Goal: Task Accomplishment & Management: Complete application form

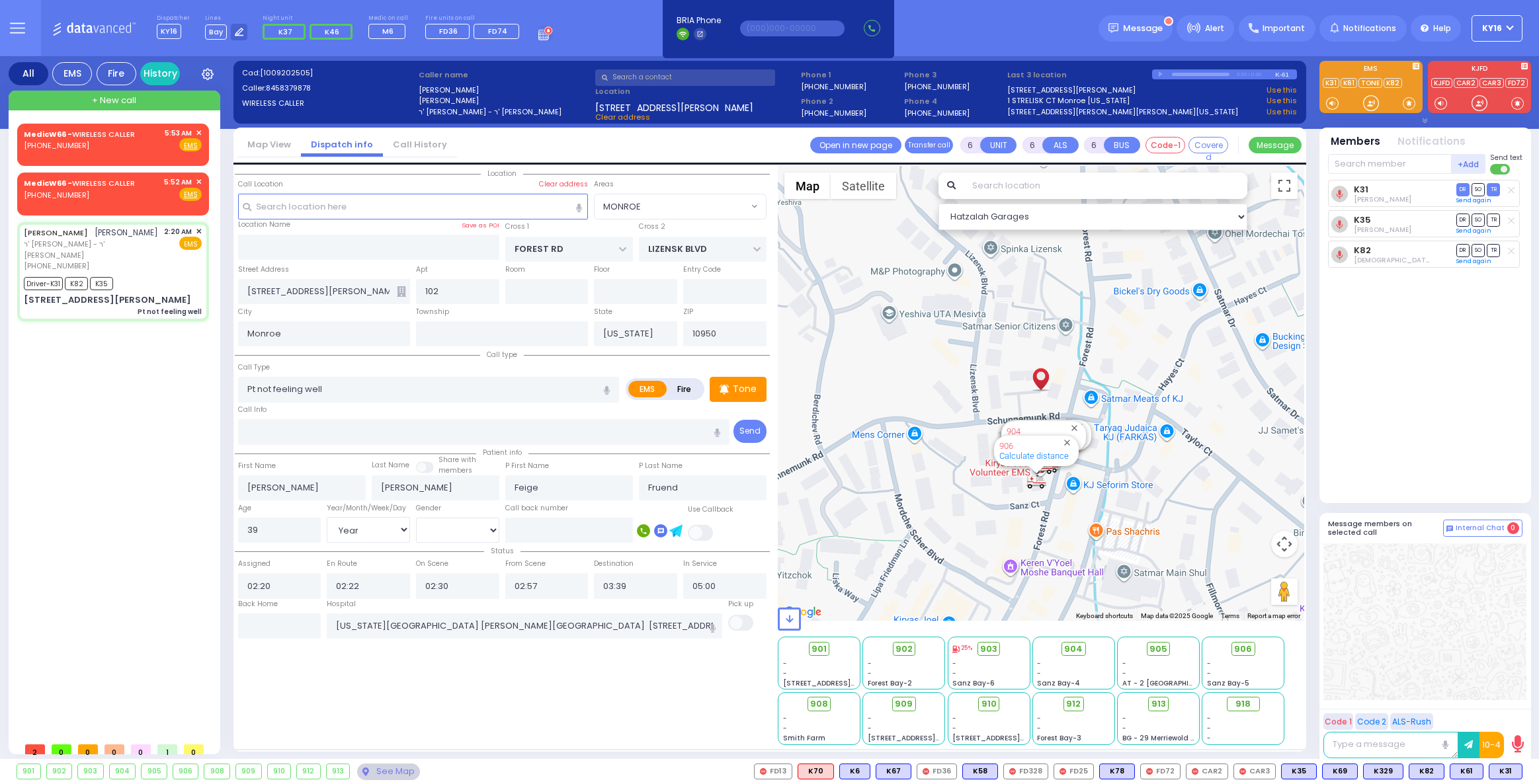
select select "MONROE"
select select "Year"
select select "[DEMOGRAPHIC_DATA]"
click at [123, 143] on div "[PHONE_NUMBER]" at bounding box center [82, 146] width 116 height 11
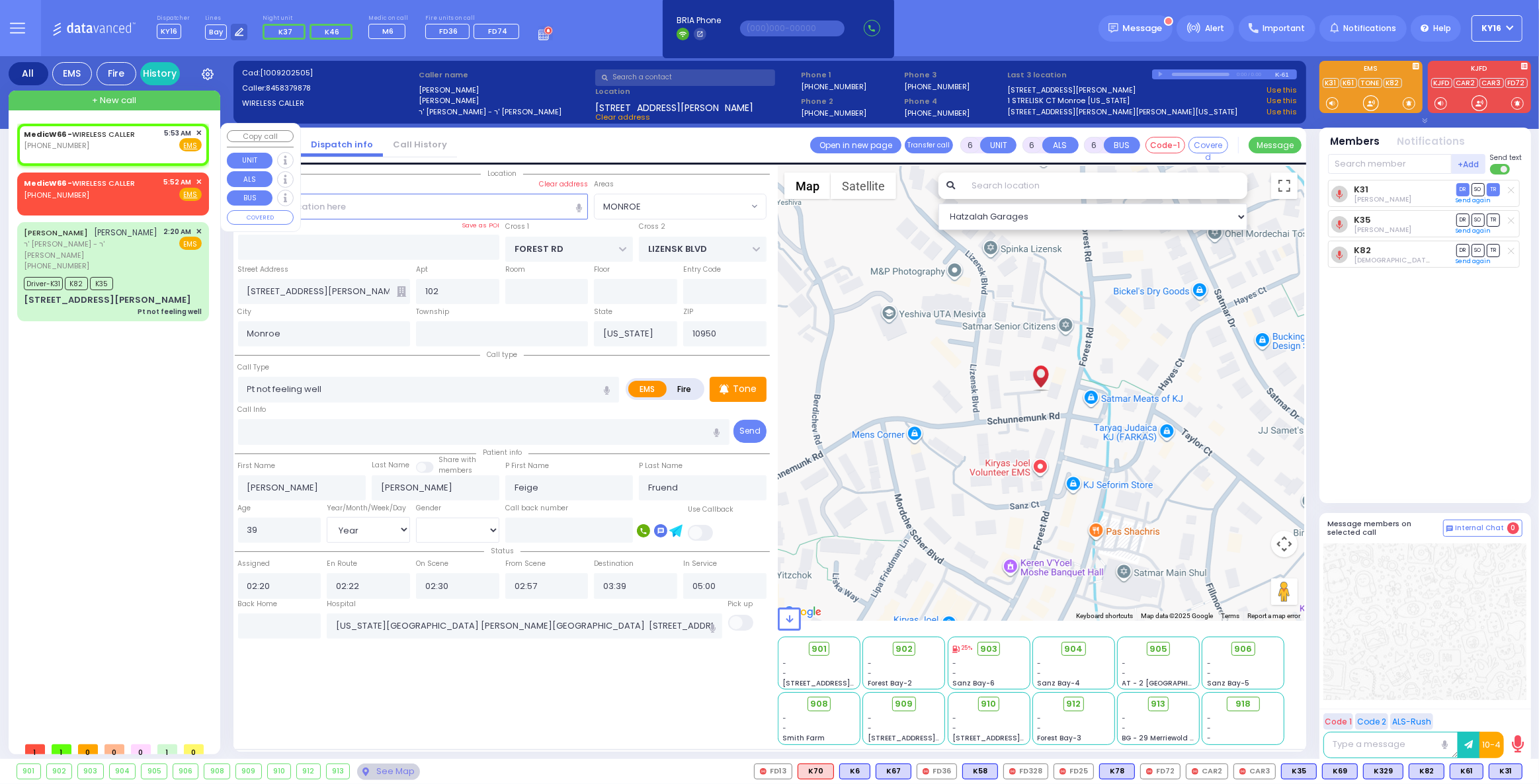
click at [123, 143] on div "[PHONE_NUMBER]" at bounding box center [82, 146] width 116 height 11
type input "2"
type input "1"
select select
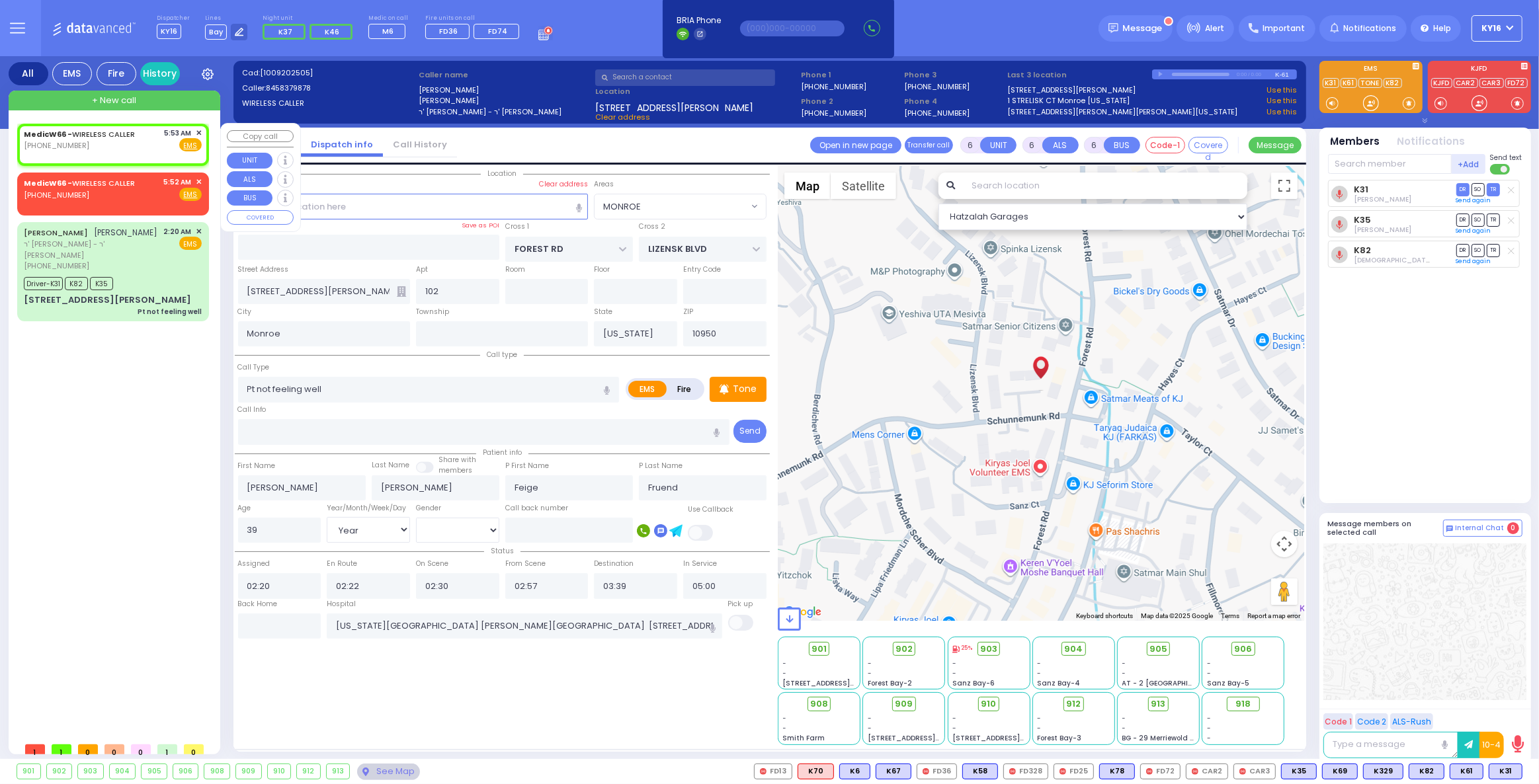
radio input "true"
select select
type input "05:53"
select select
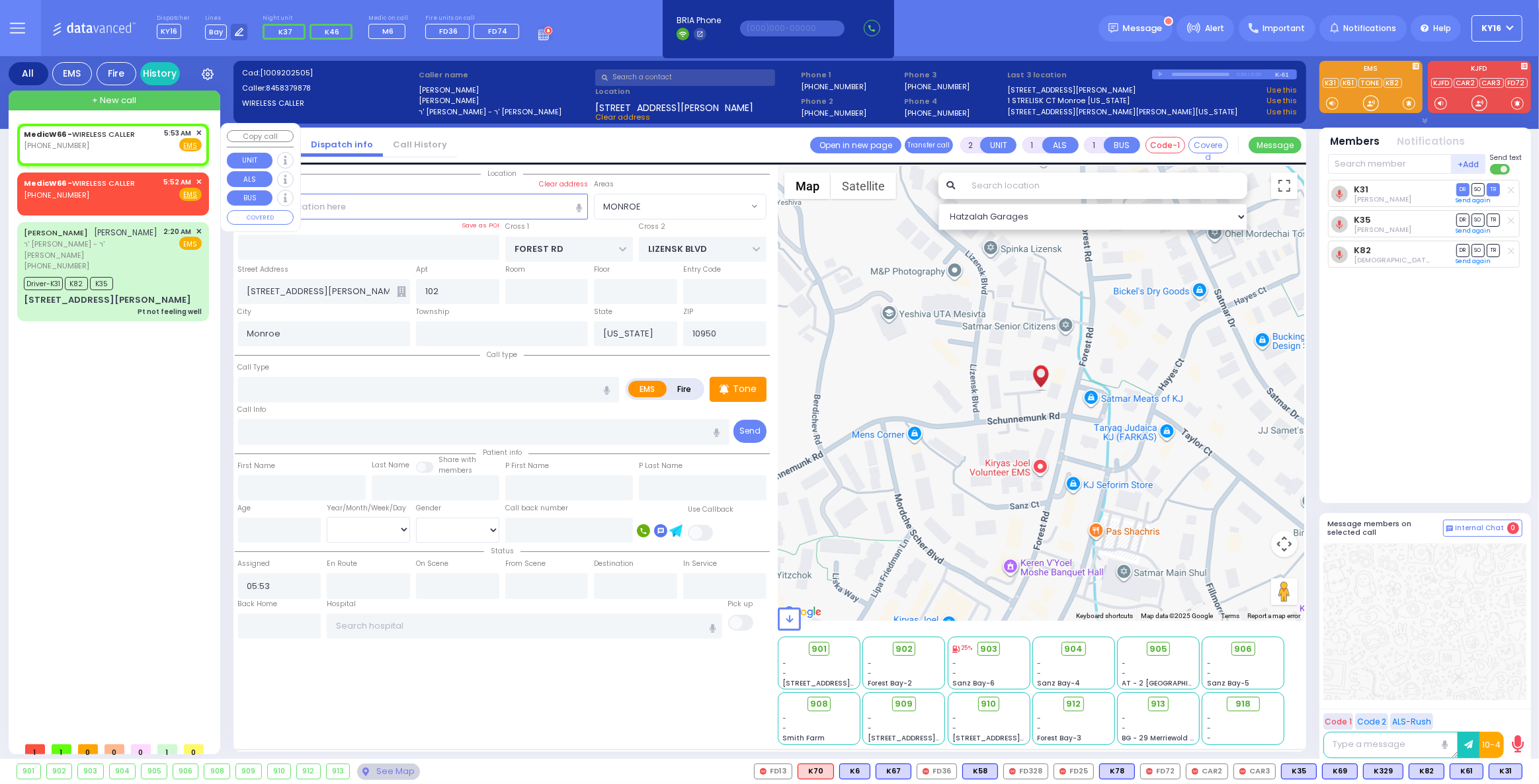
radio input "true"
select select
select select "Hatzalah Garages"
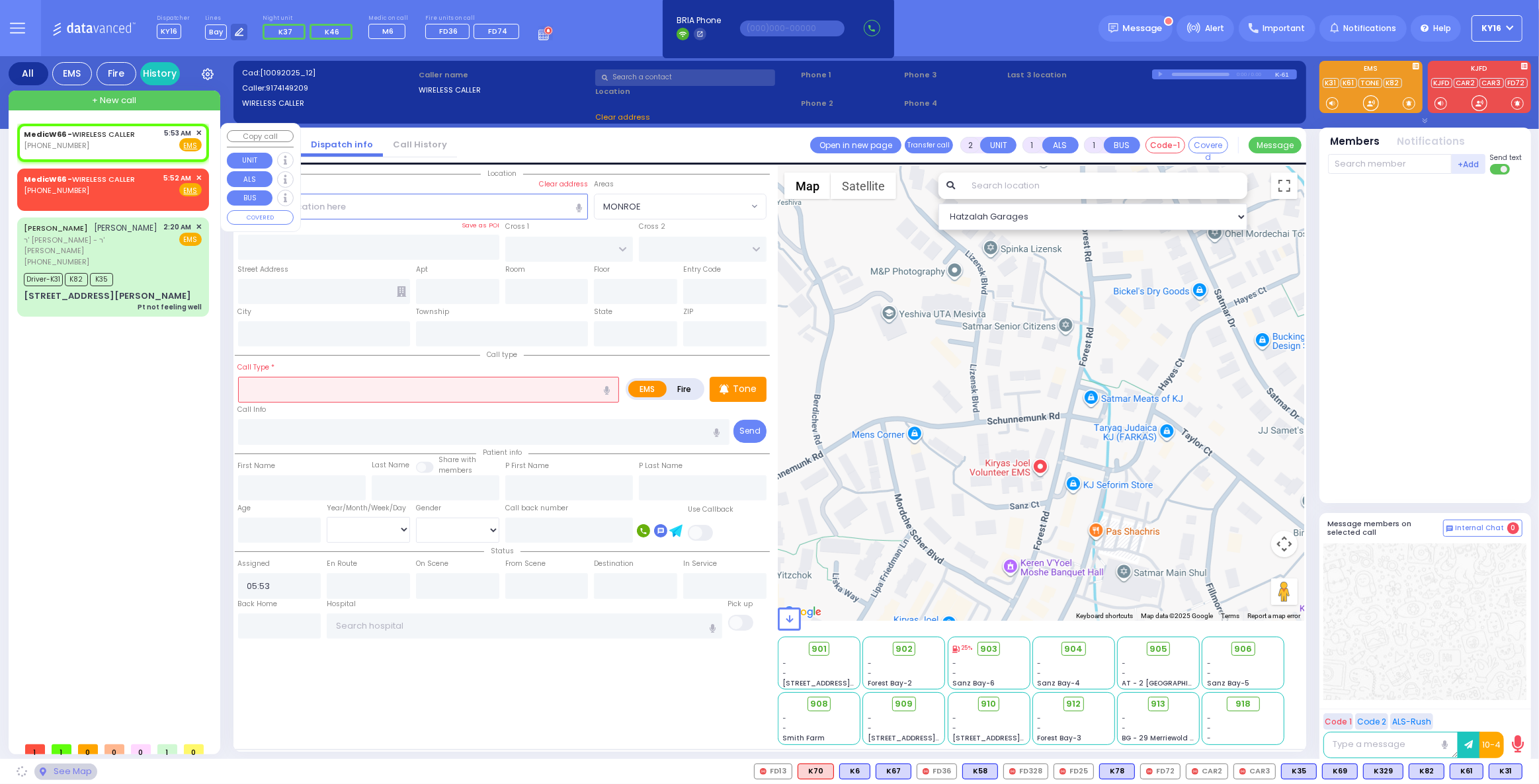
select select
radio input "true"
select select
select select "Hatzalah Garages"
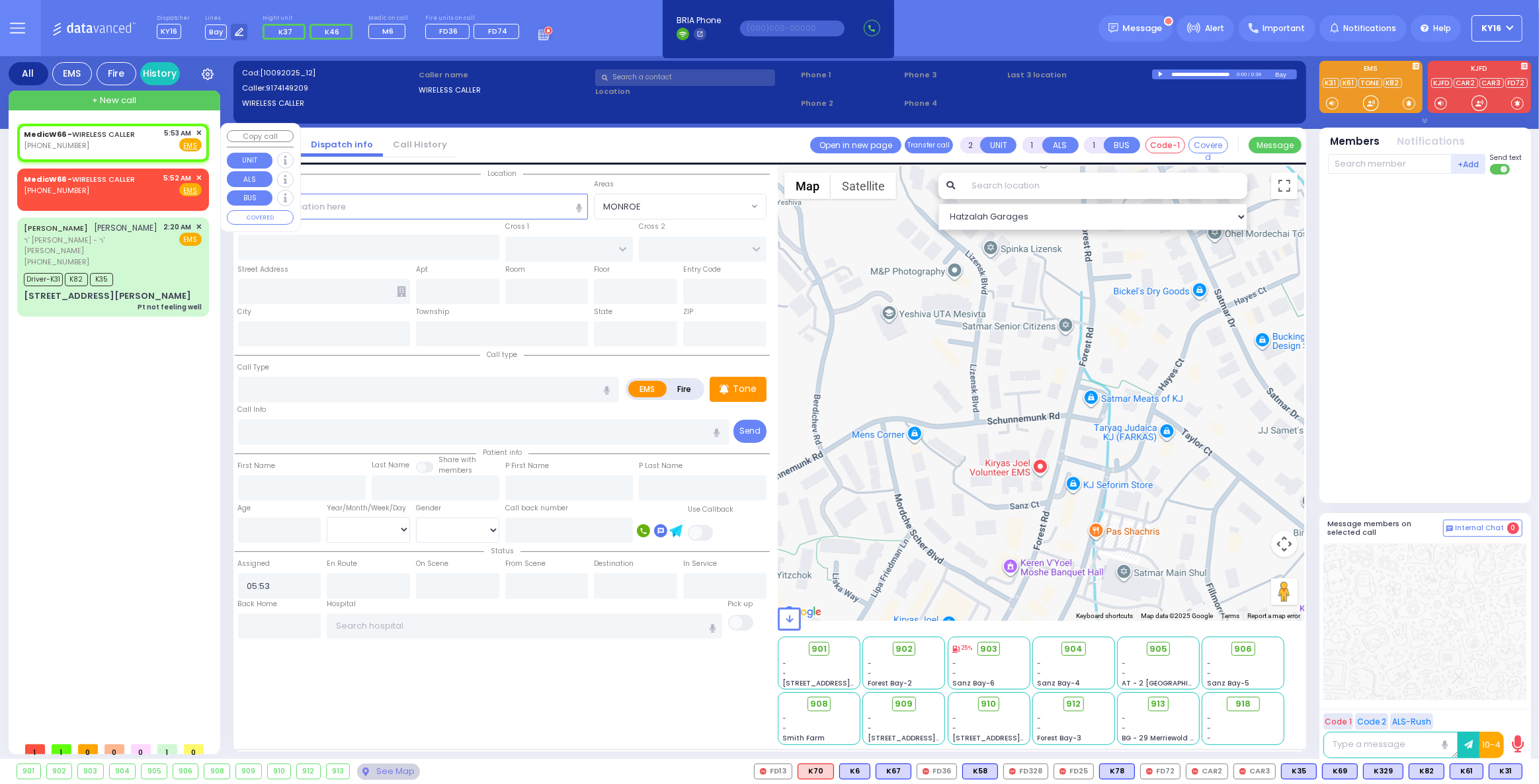
click at [198, 129] on span "✕" at bounding box center [199, 134] width 6 height 11
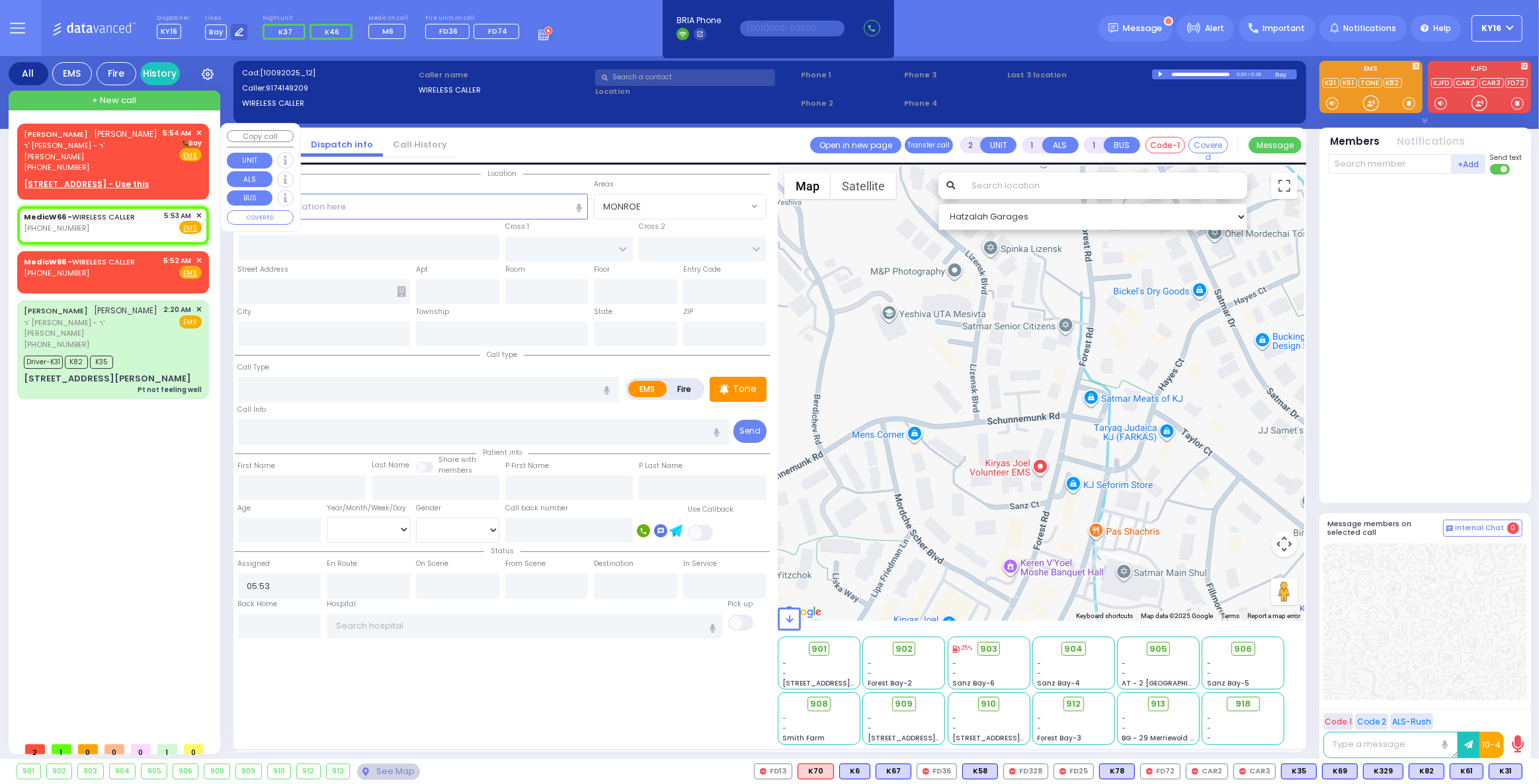
click at [175, 178] on div "[STREET_ADDRESS] - Use this" at bounding box center [113, 184] width 178 height 12
select select
radio input "true"
type input "[PERSON_NAME]"
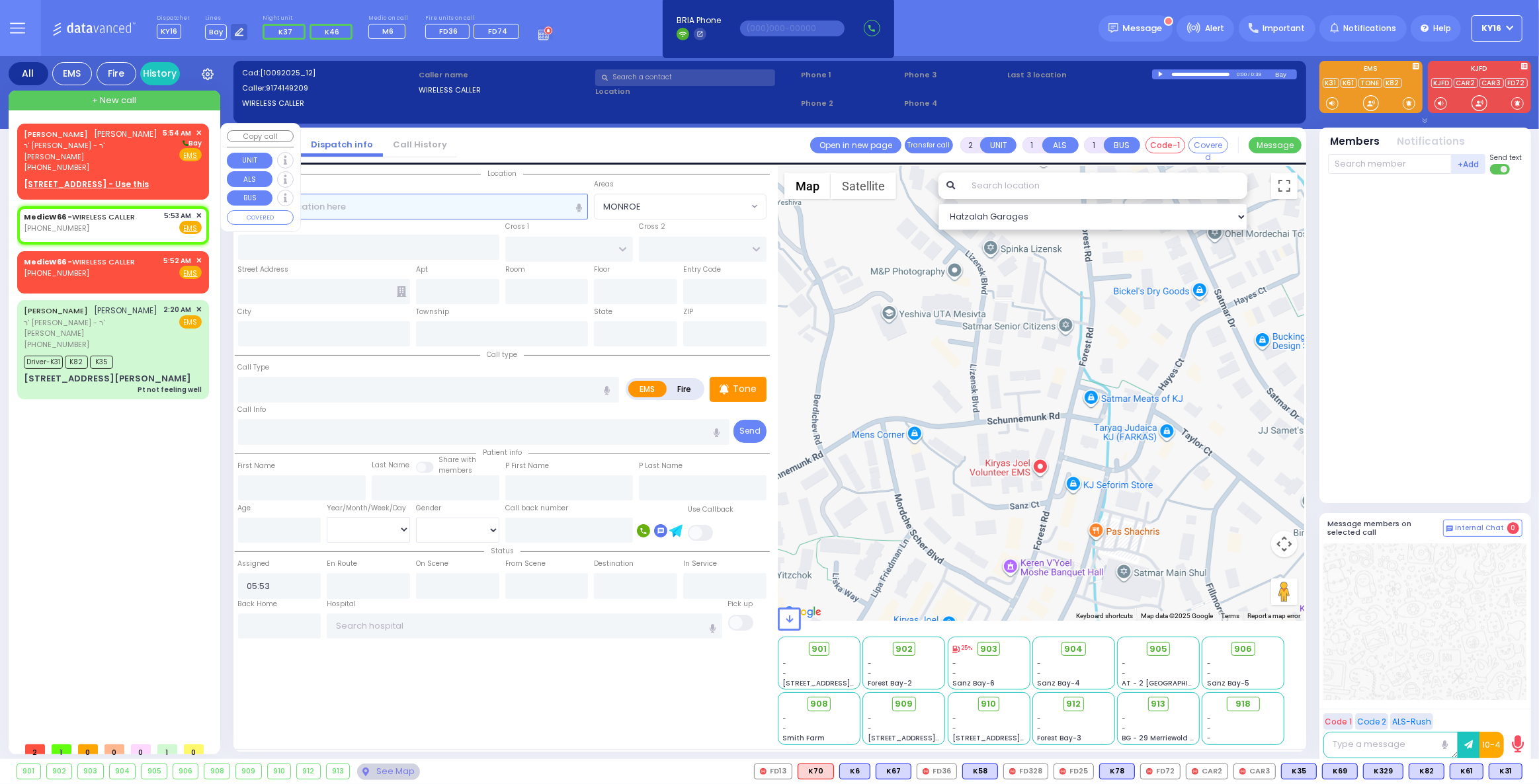
select select
type input "05:54"
select select "Hatzalah Garages"
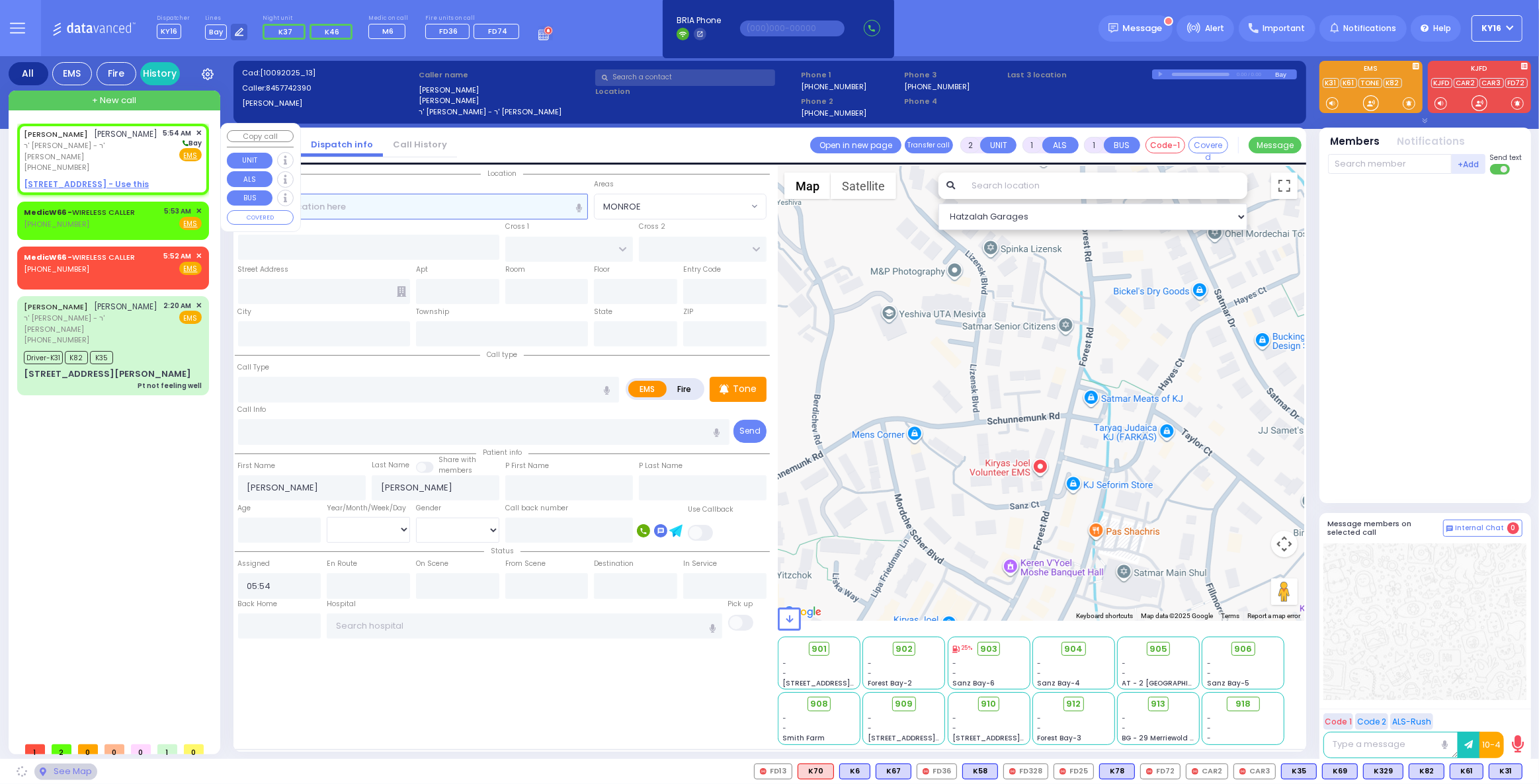
select select
radio input "true"
select select
select select "Hatzalah Garages"
select select
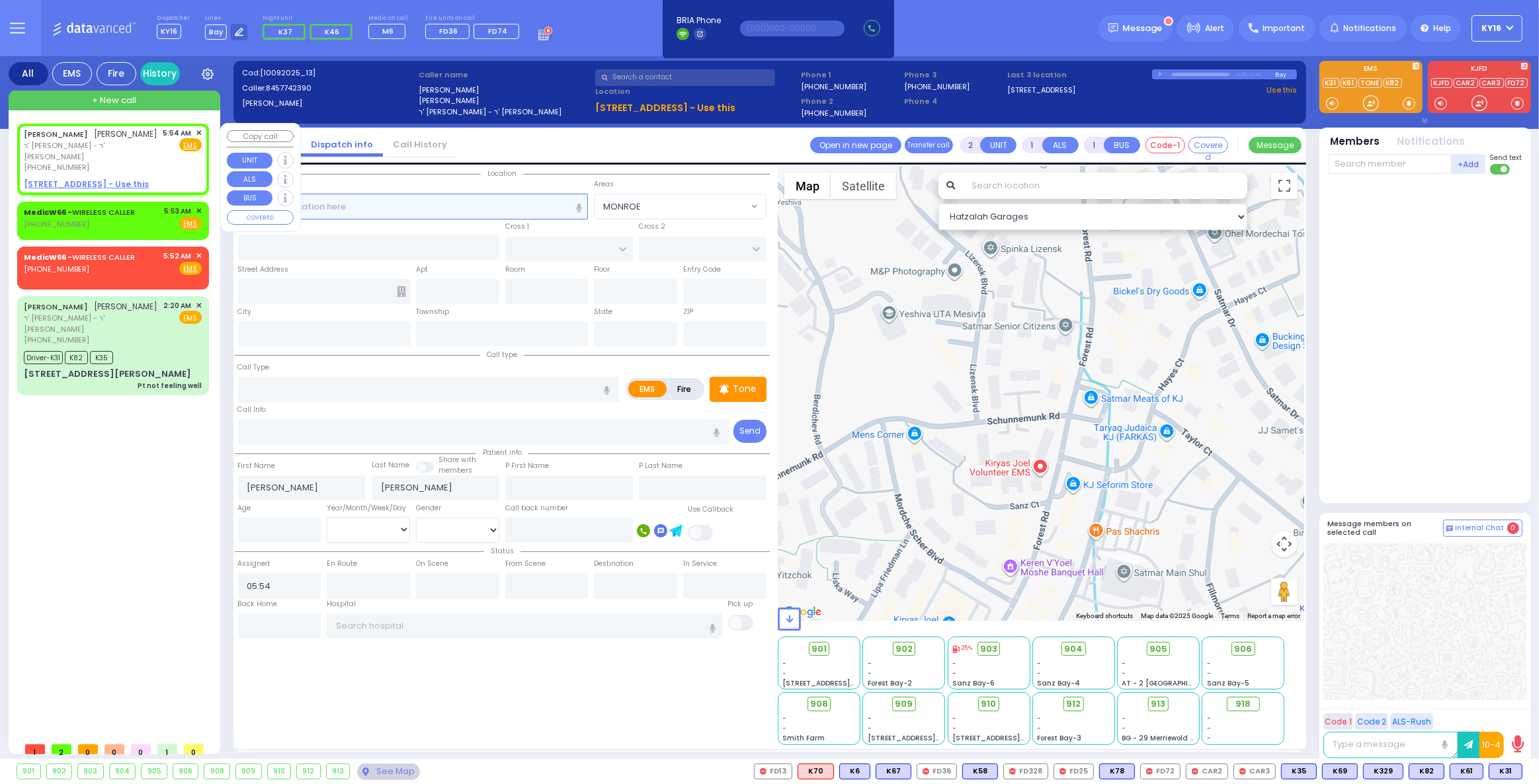
radio input "true"
select select
select select "Hatzalah Garages"
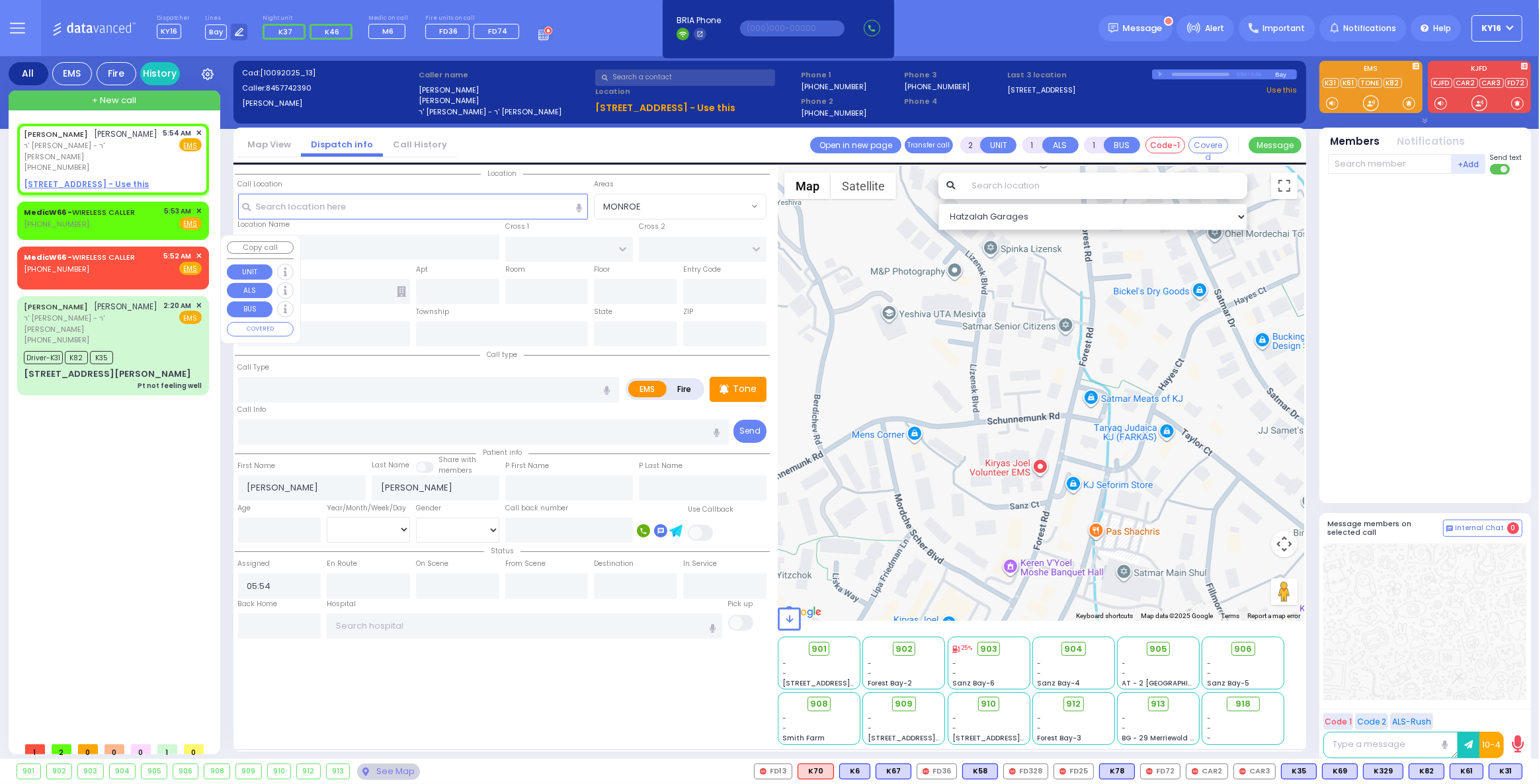
click at [114, 263] on div "[PHONE_NUMBER]" at bounding box center [82, 269] width 116 height 11
select select
radio input "true"
select select
type input "05:52"
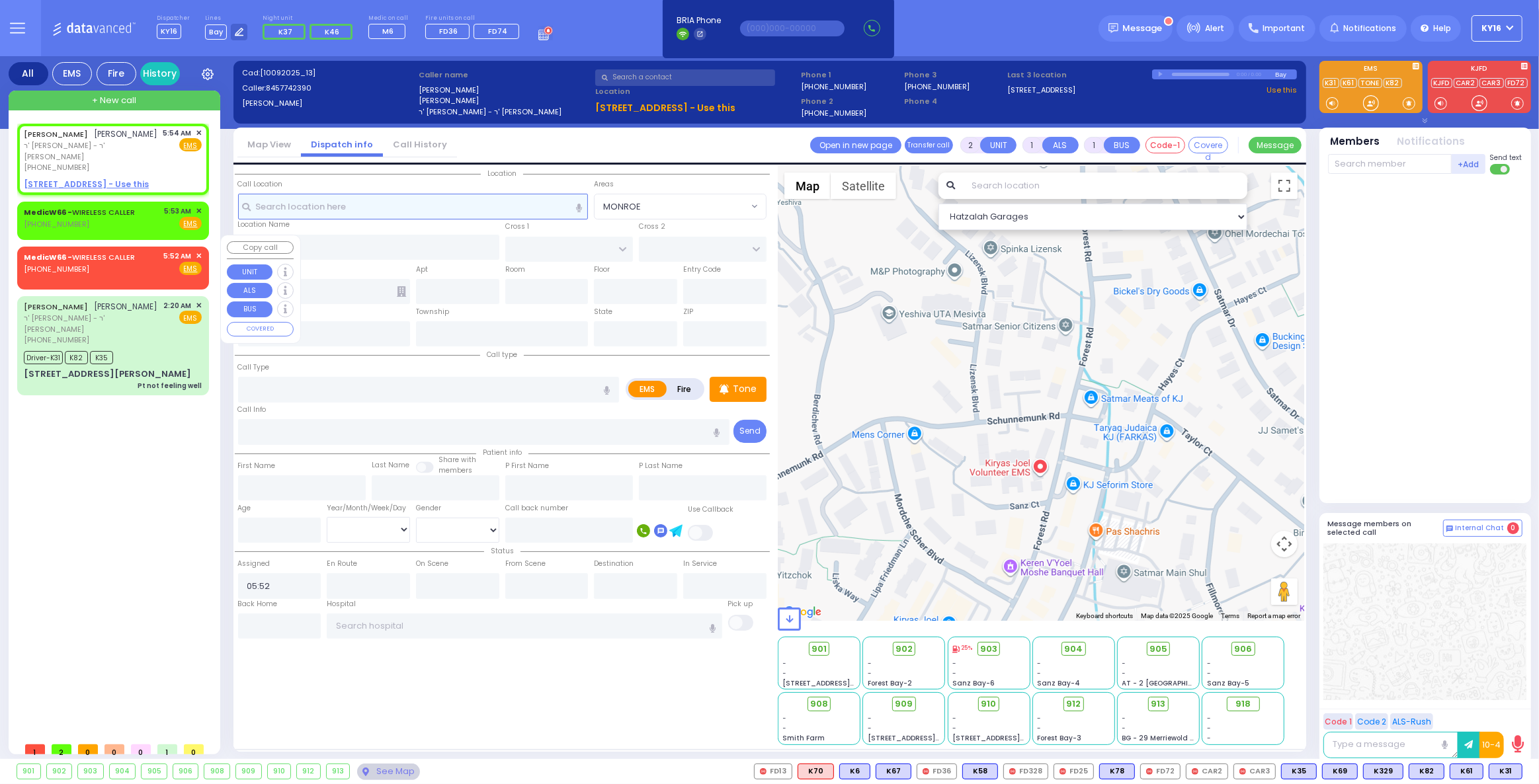
select select "Hatzalah Garages"
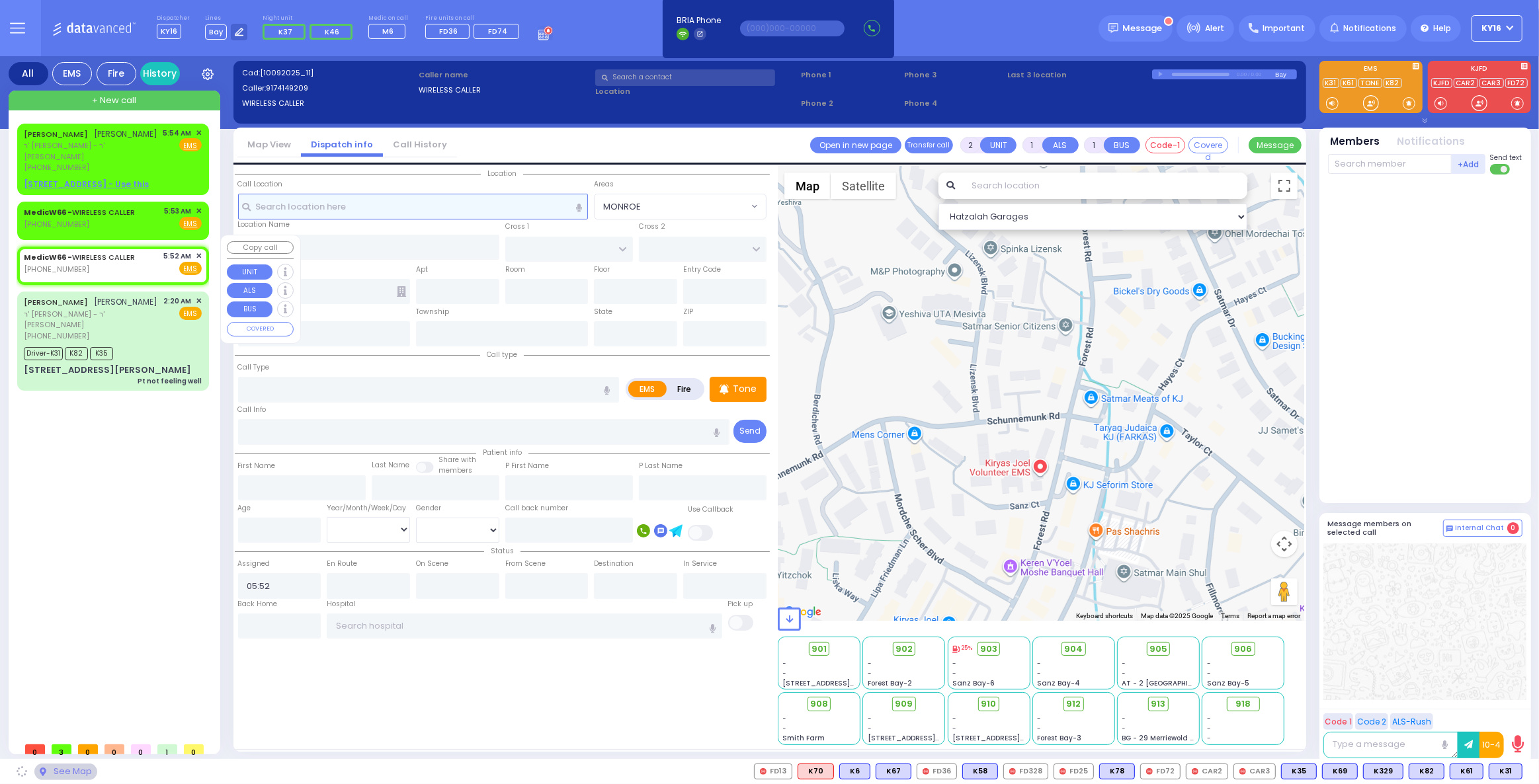
select select
radio input "true"
select select
select select "Hatzalah Garages"
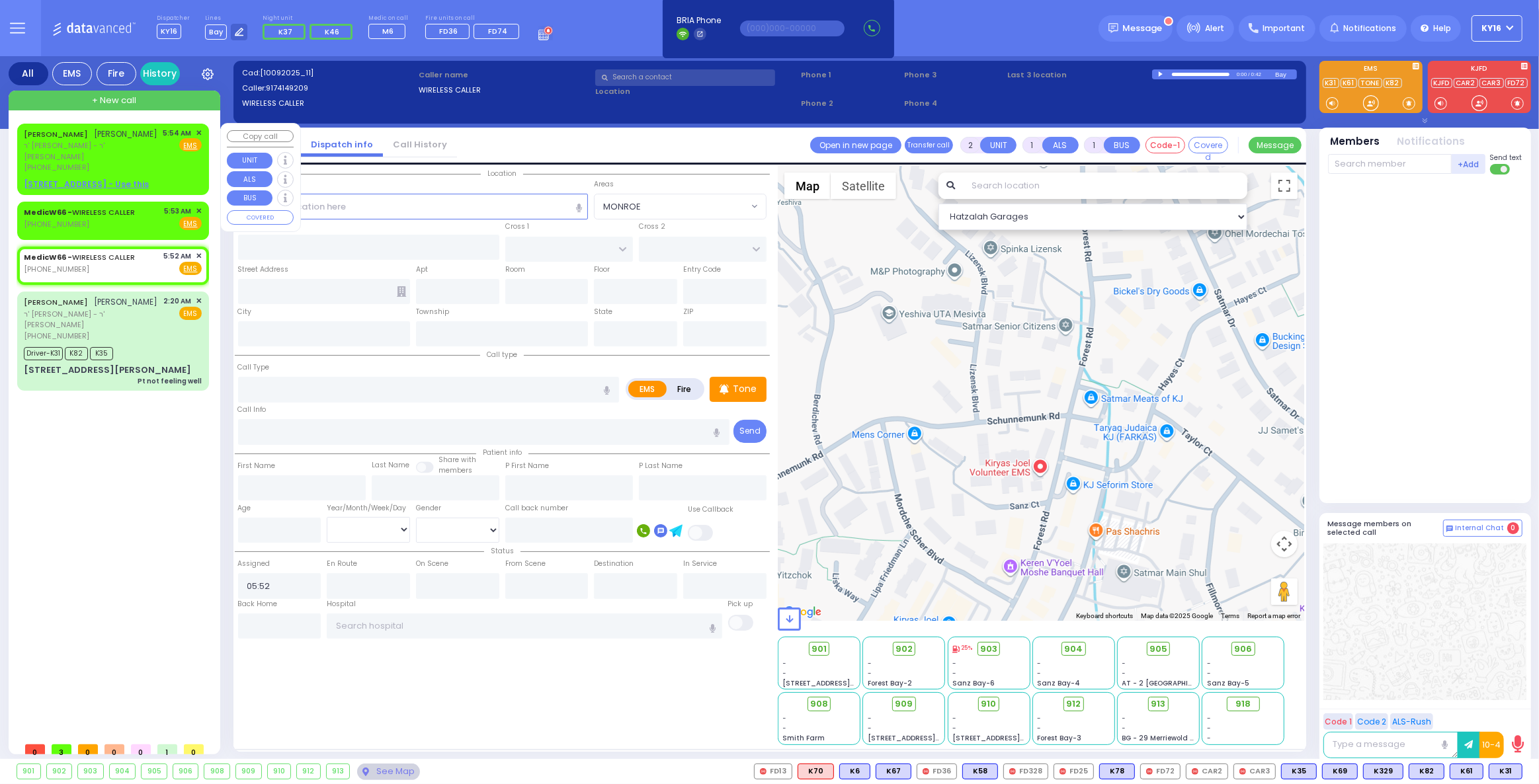
click at [122, 162] on div "[PHONE_NUMBER]" at bounding box center [92, 168] width 135 height 11
select select
radio input "true"
type input "[PERSON_NAME]"
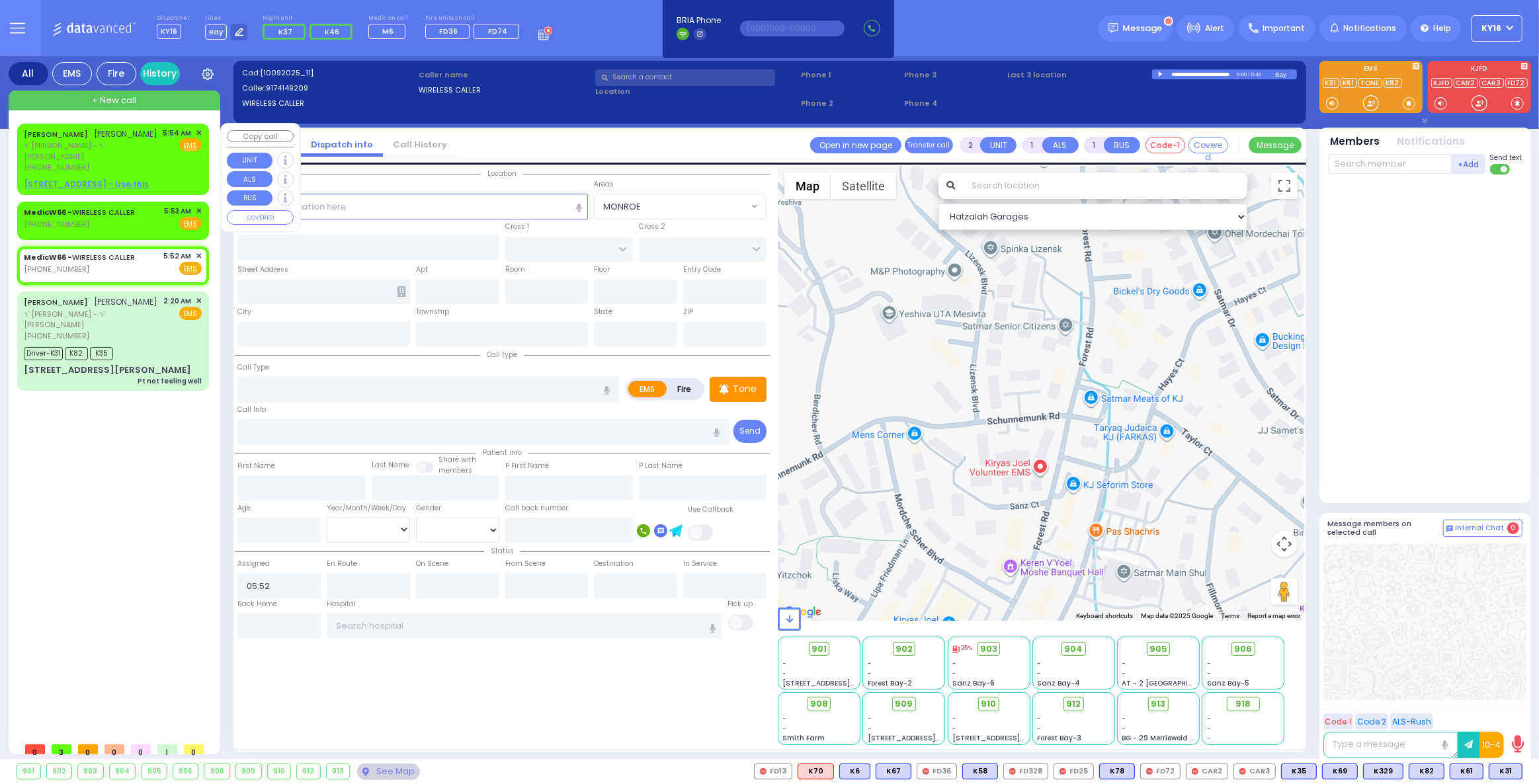
select select
type input "05:54"
select select "Hatzalah Garages"
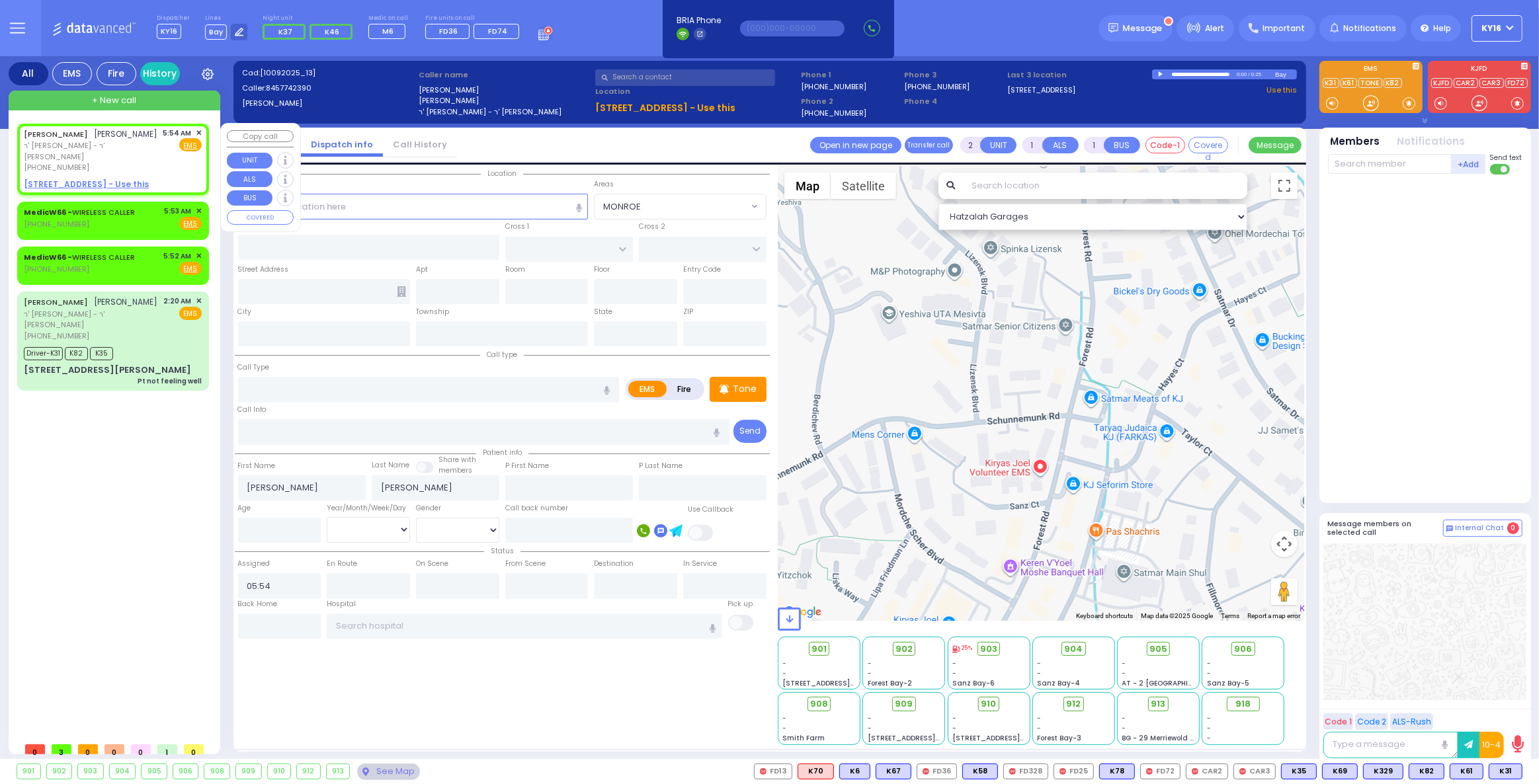
click at [84, 178] on u "[STREET_ADDRESS] - Use this" at bounding box center [87, 184] width 125 height 11
select select
radio input "true"
select select
select select "Hatzalah Garages"
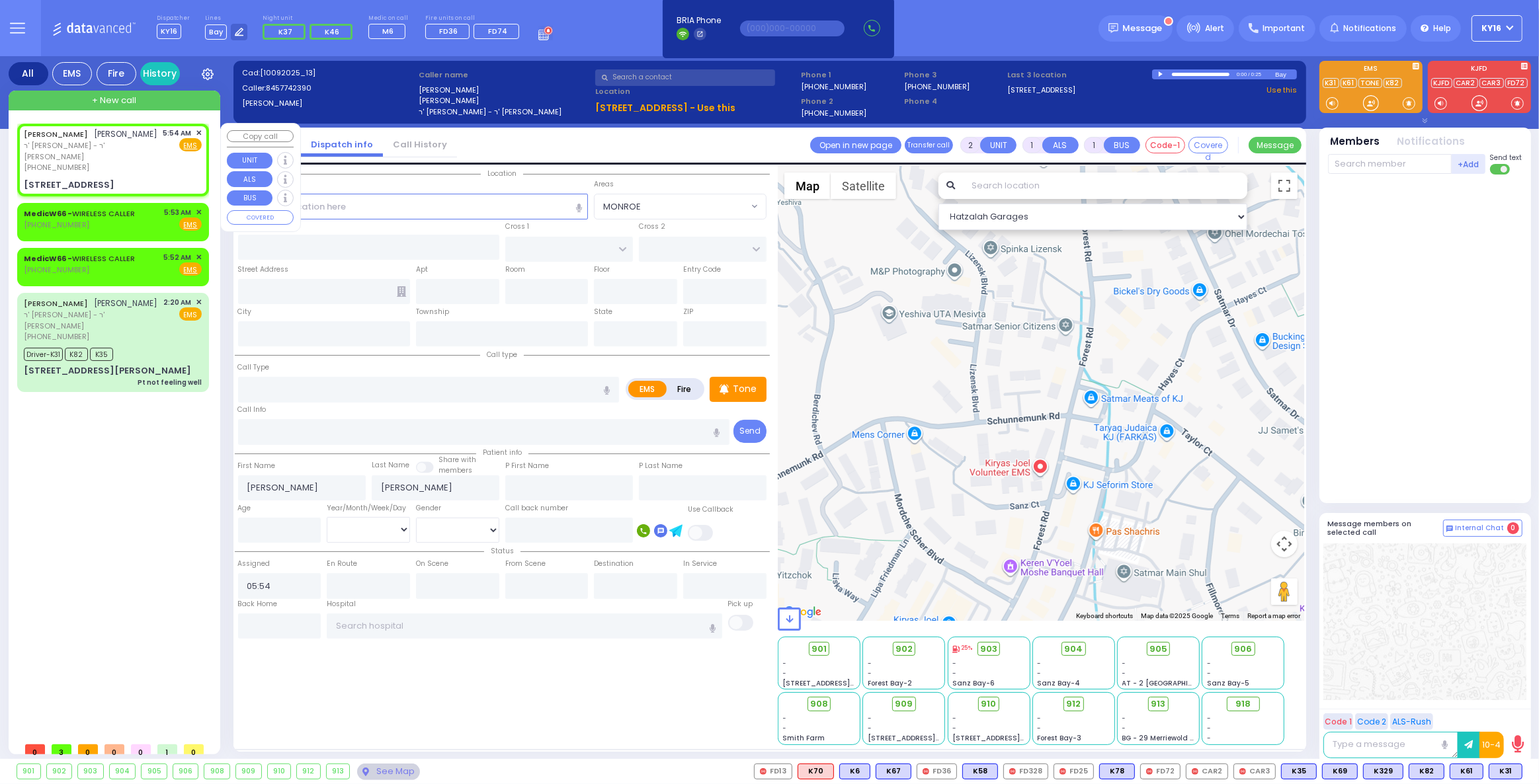
select select
radio input "true"
select select
select select "Hatzalah Garages"
type input "KRAKOW BLVD"
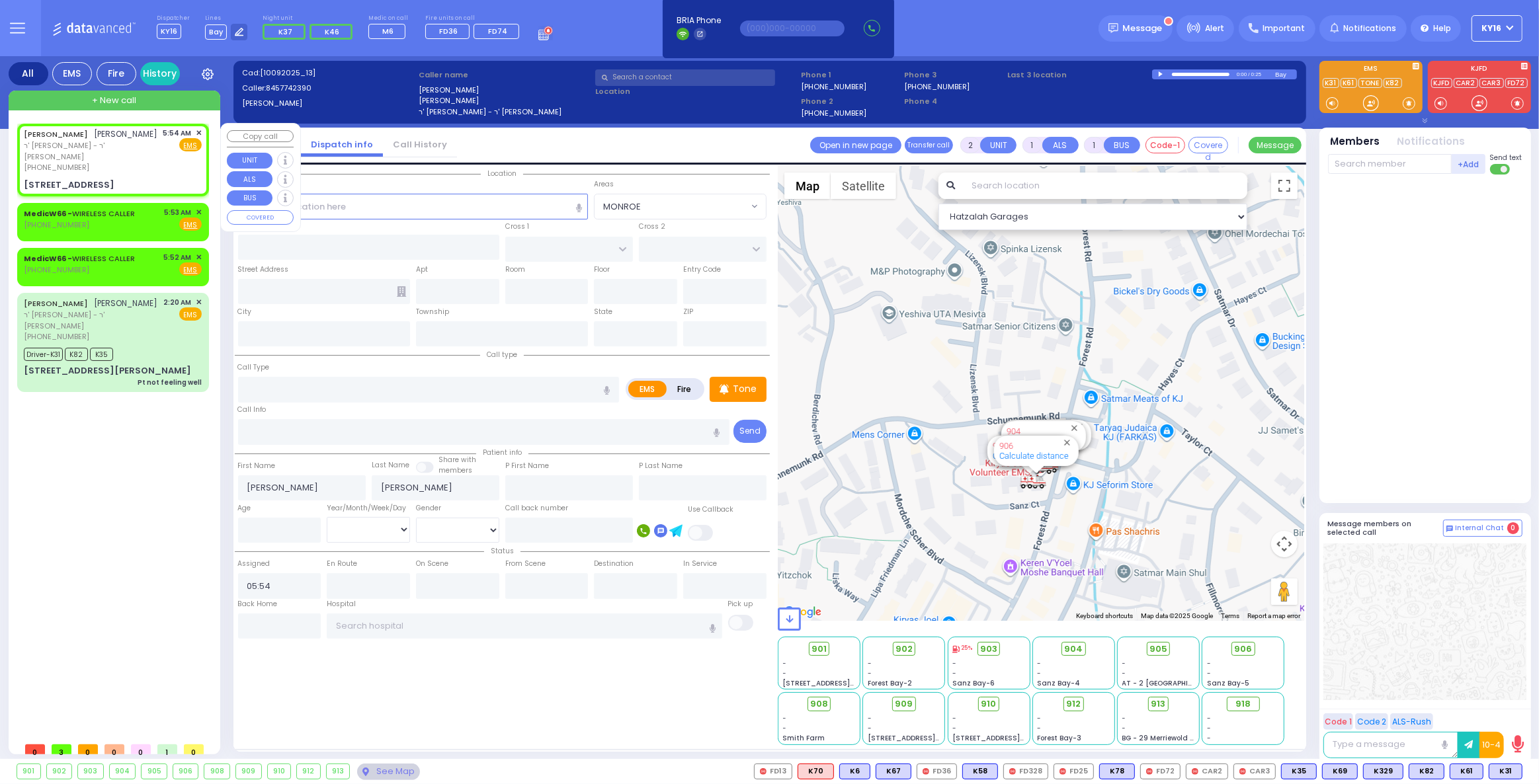
type input "CHERNOBYL COURT"
type input "[STREET_ADDRESS]"
type input "301"
type input "Monroe"
type input "[US_STATE]"
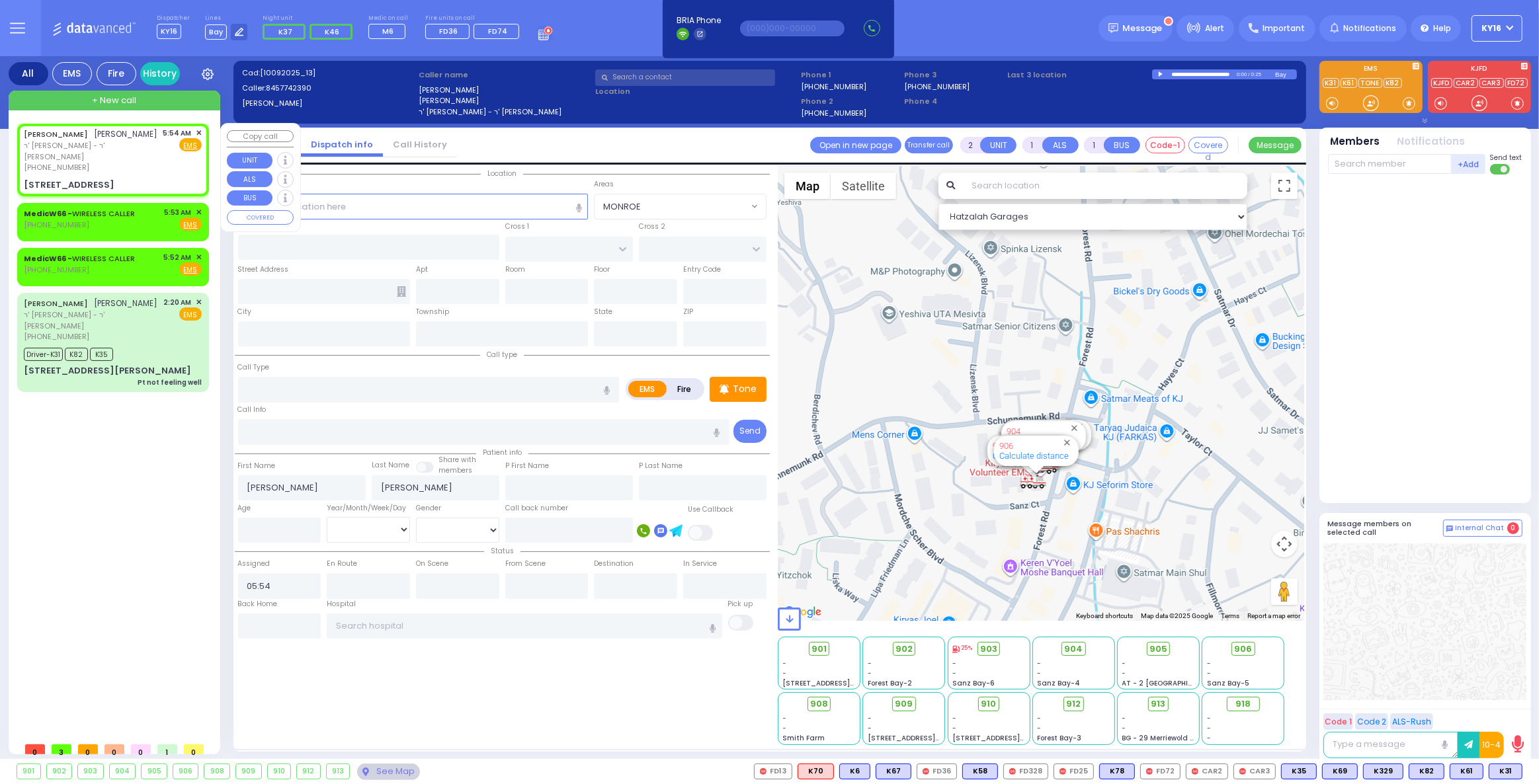
type input "10950"
select select "ATZEI TAMURIM"
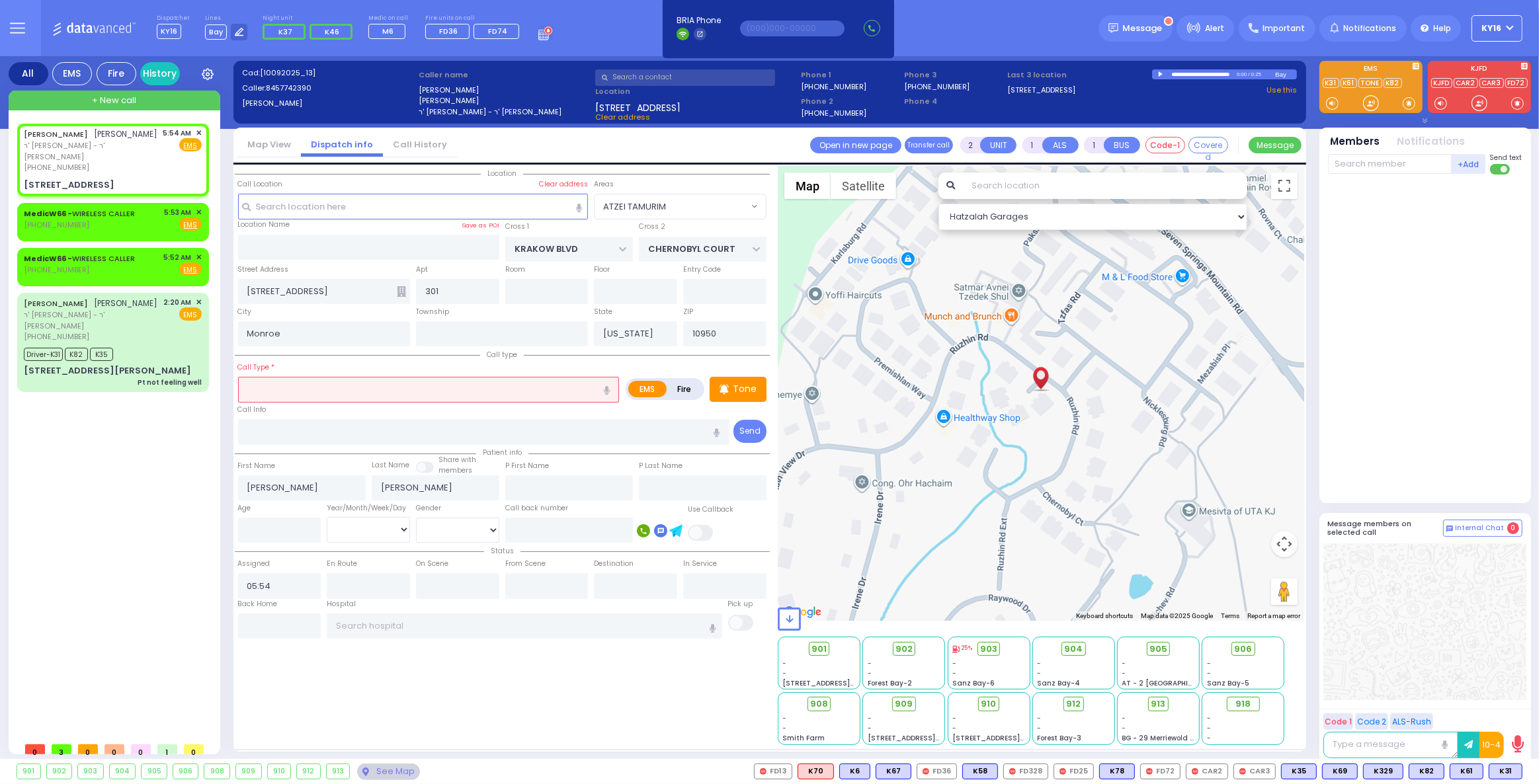
click at [282, 389] on input "text" at bounding box center [428, 389] width 382 height 25
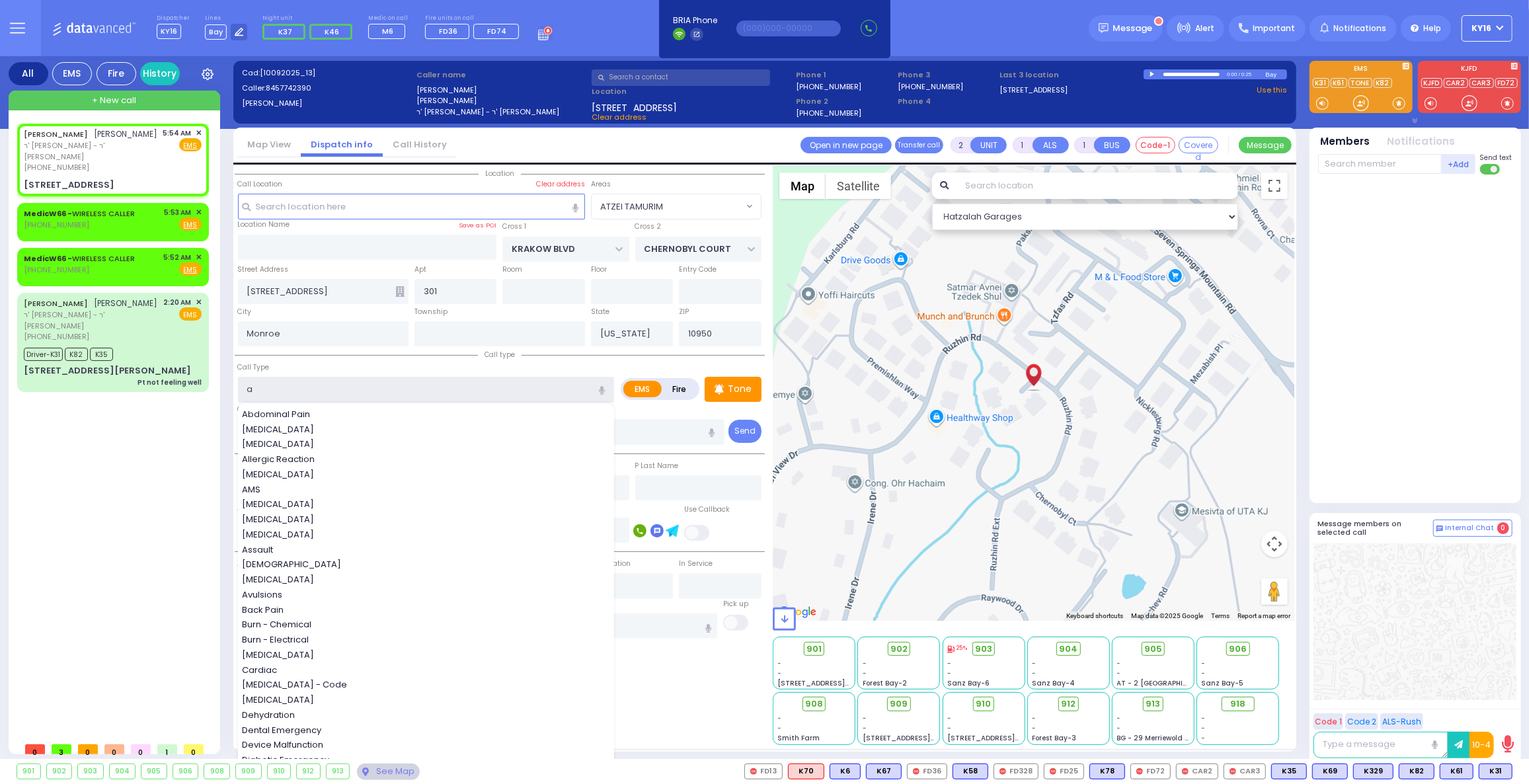
type input "ab"
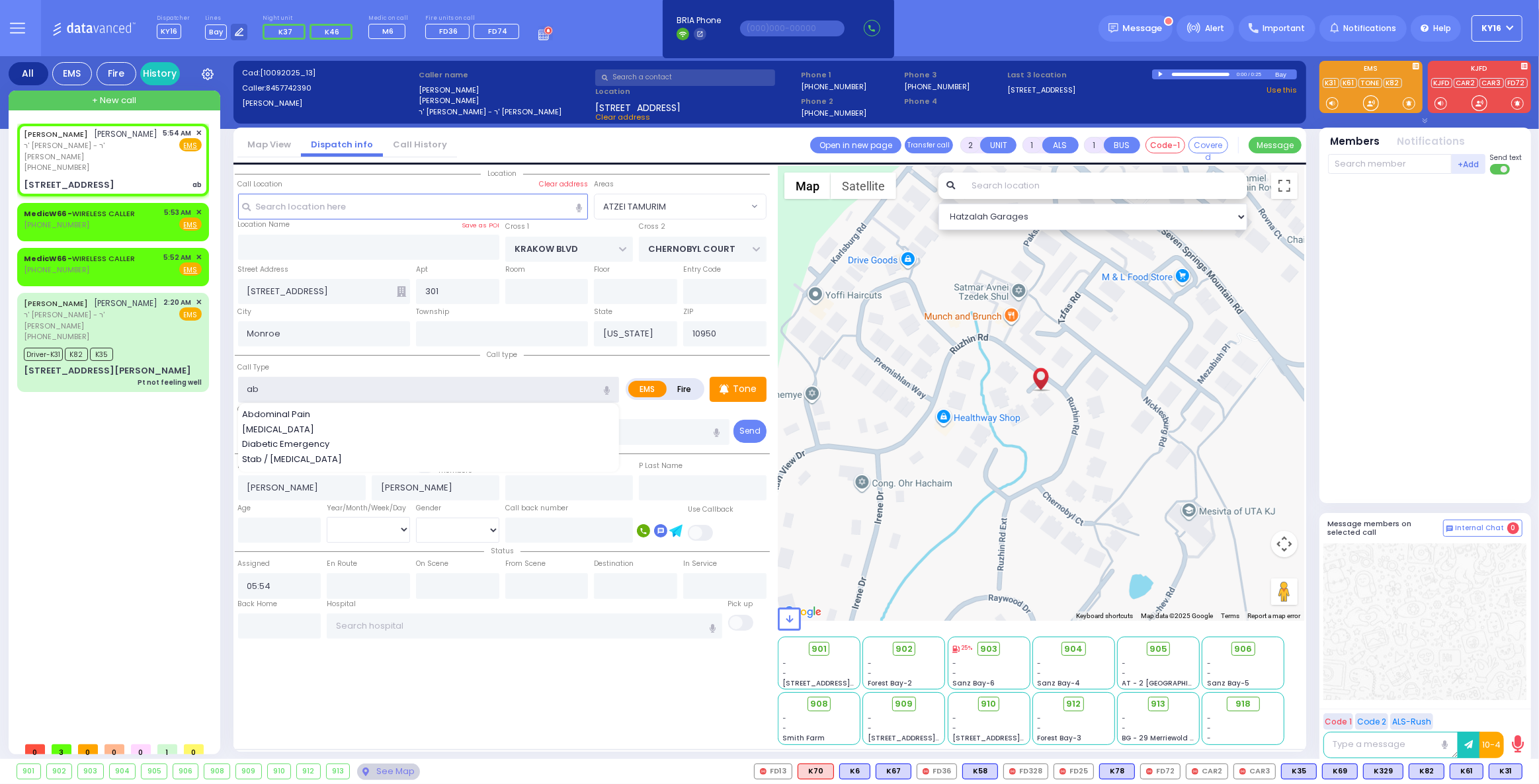
select select
radio input "true"
select select
select select "Hatzalah Garages"
select select "ATZEI TAMURIM"
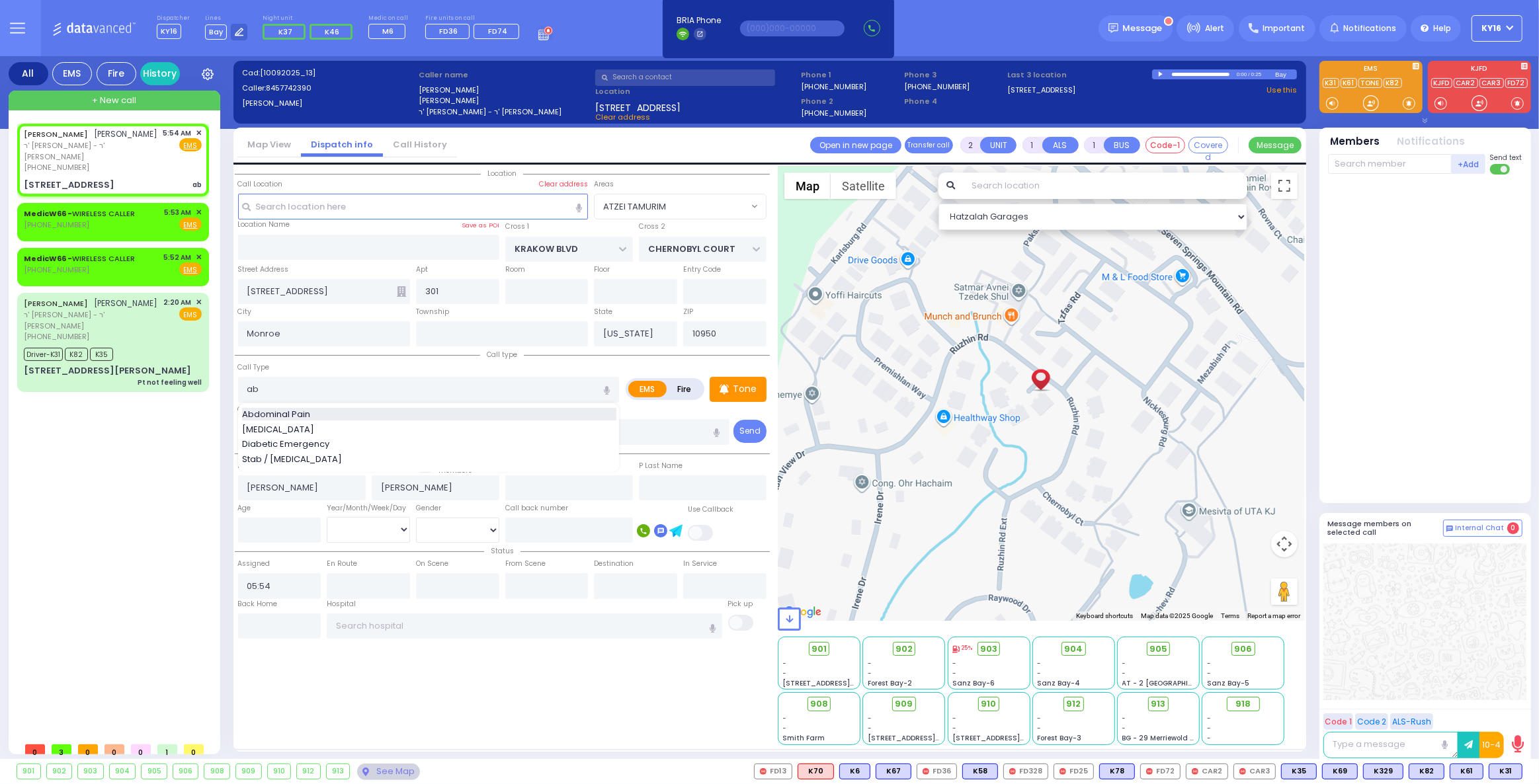
click at [281, 410] on span "Abdominal Pain" at bounding box center [279, 414] width 72 height 13
type input "Abdominal Pain"
type input "1"
type input "0"
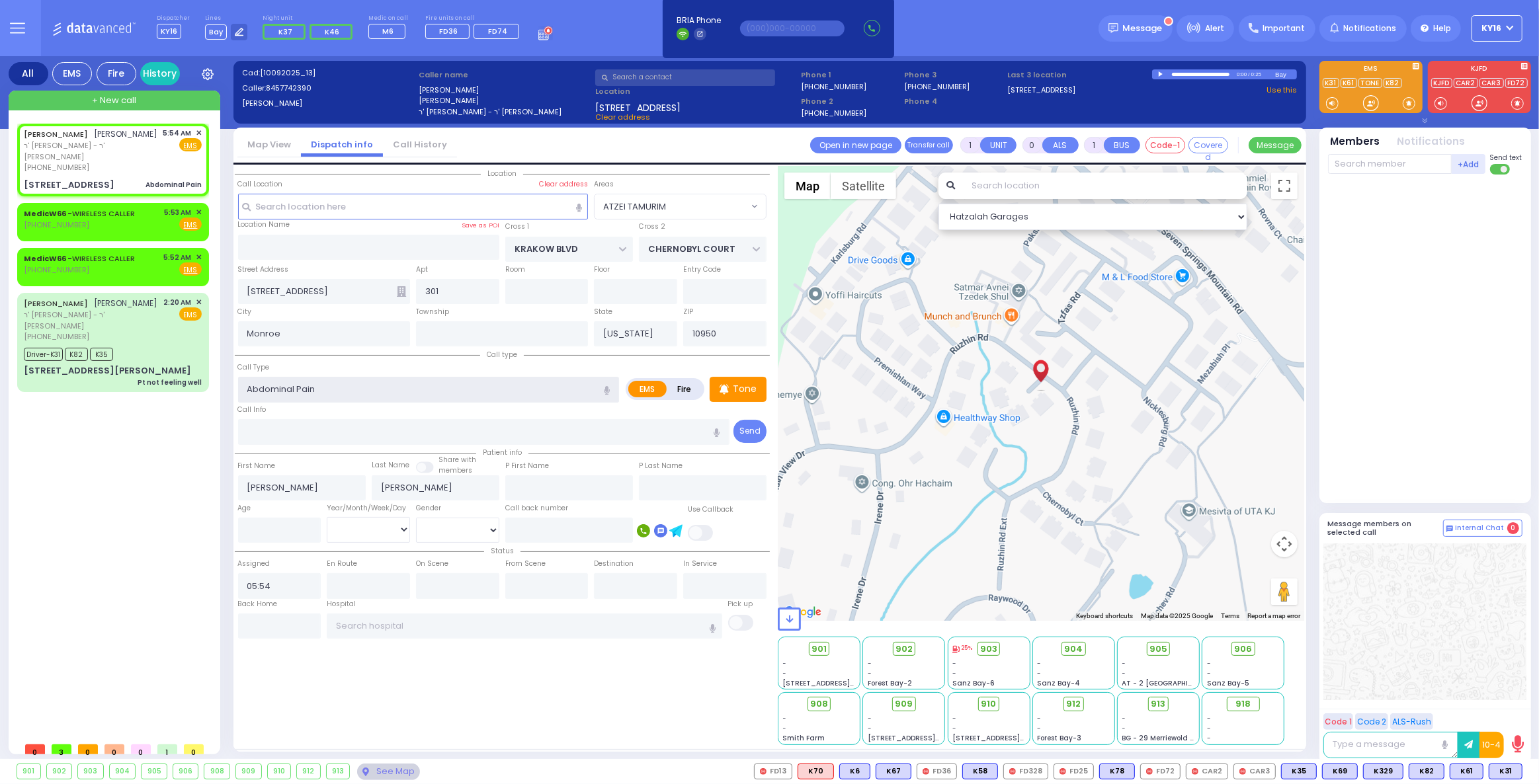
select select
radio input "true"
select select
select select "Hatzalah Garages"
select select "ATZEI TAMURIM"
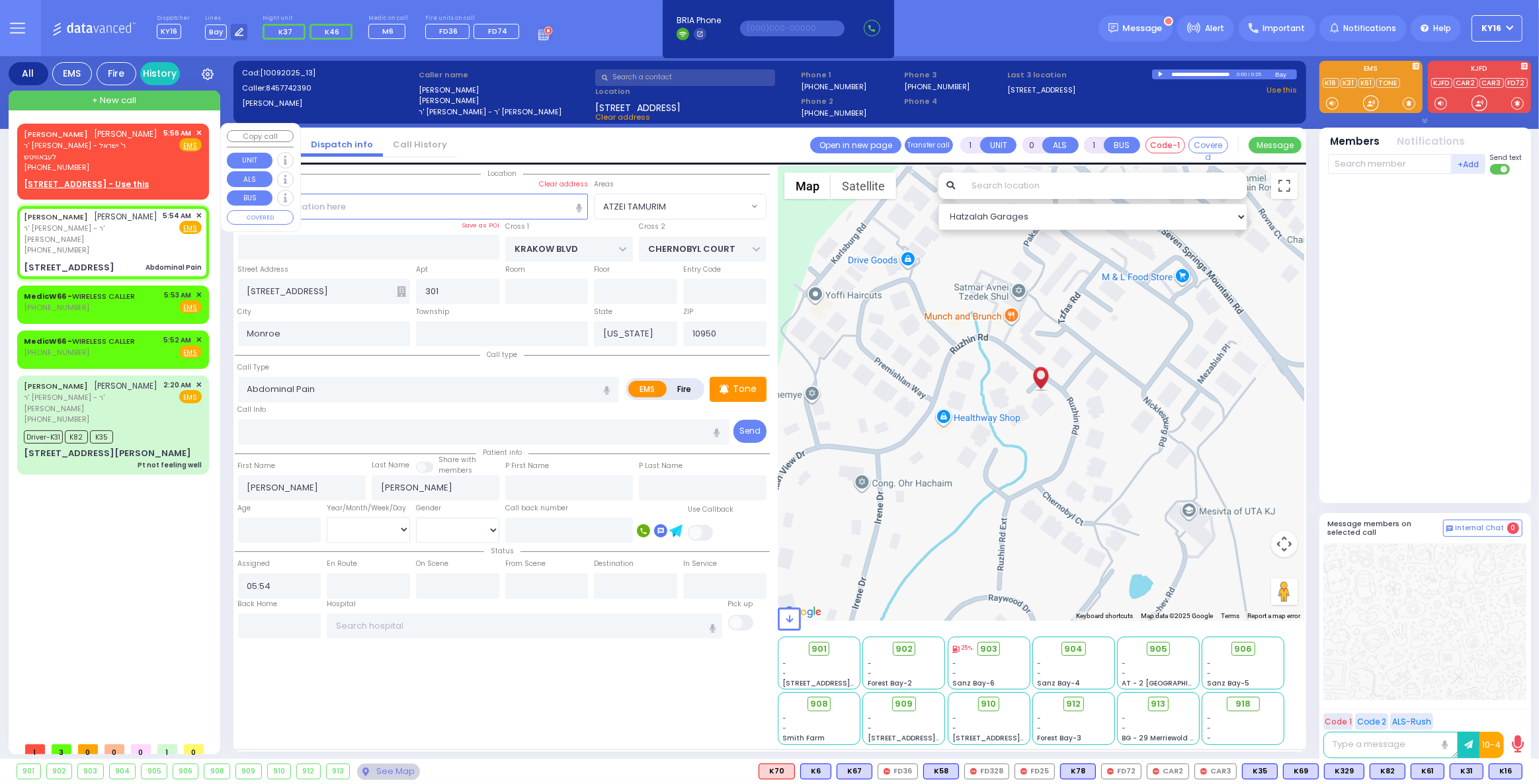
click at [182, 162] on div "[PERSON_NAME] ר' [PERSON_NAME] - ר' ישראל לעבאוויטש [PHONE_NUMBER] 5:56 AM ✕ Fi…" at bounding box center [113, 159] width 187 height 67
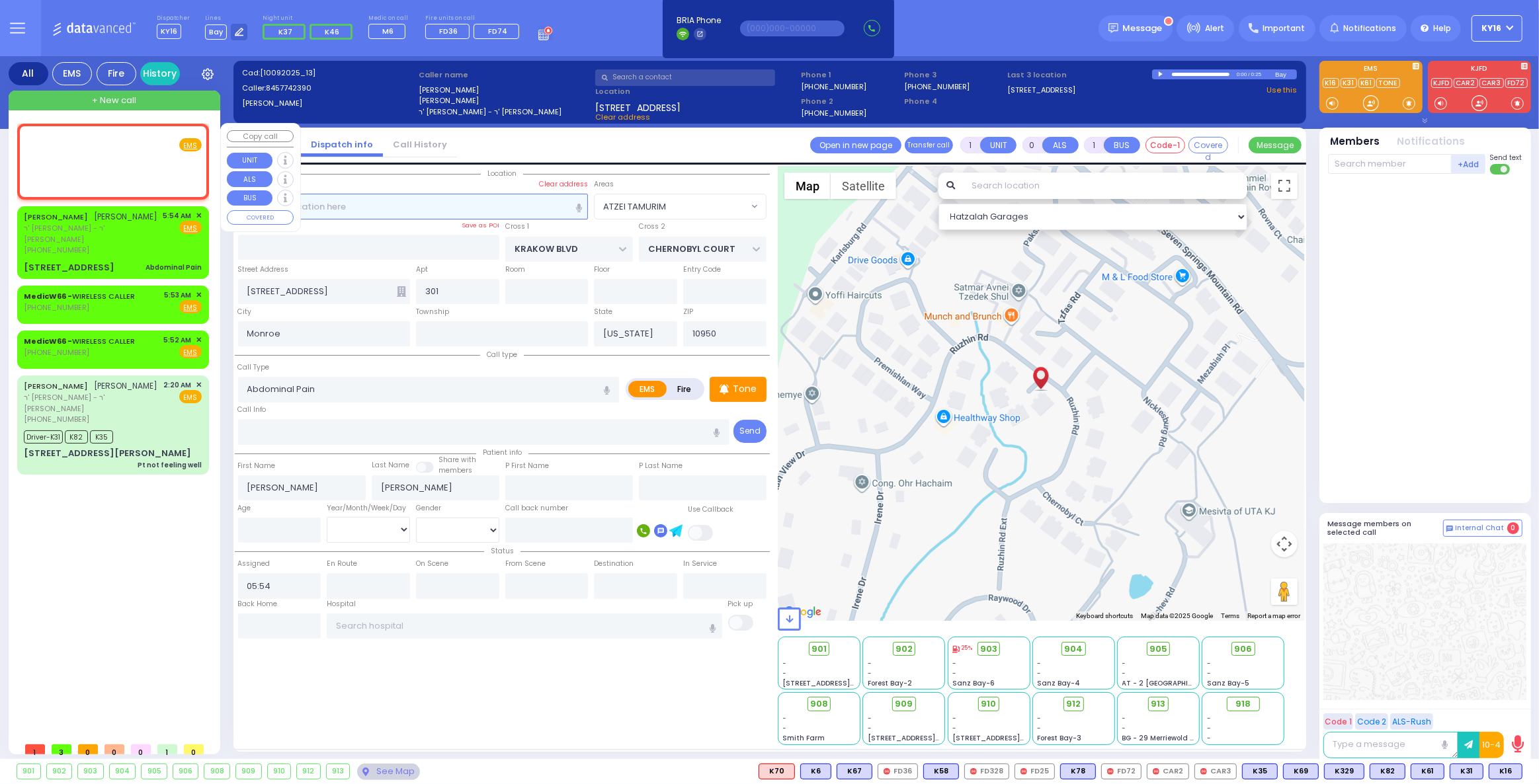
type input "2"
type input "1"
select select
radio input "true"
type input "[PERSON_NAME]"
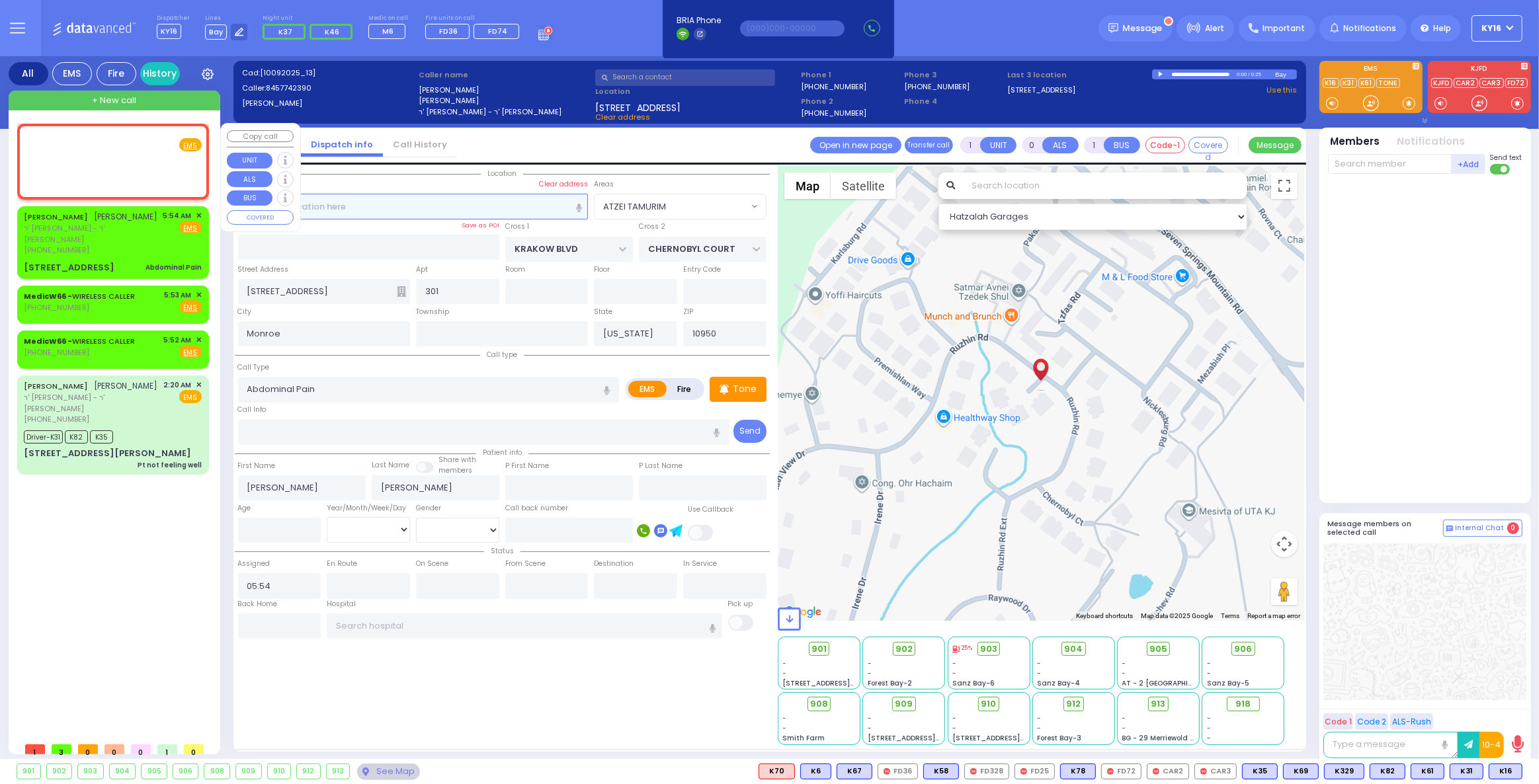
select select
type input "05:56"
select select "Hatzalah Garages"
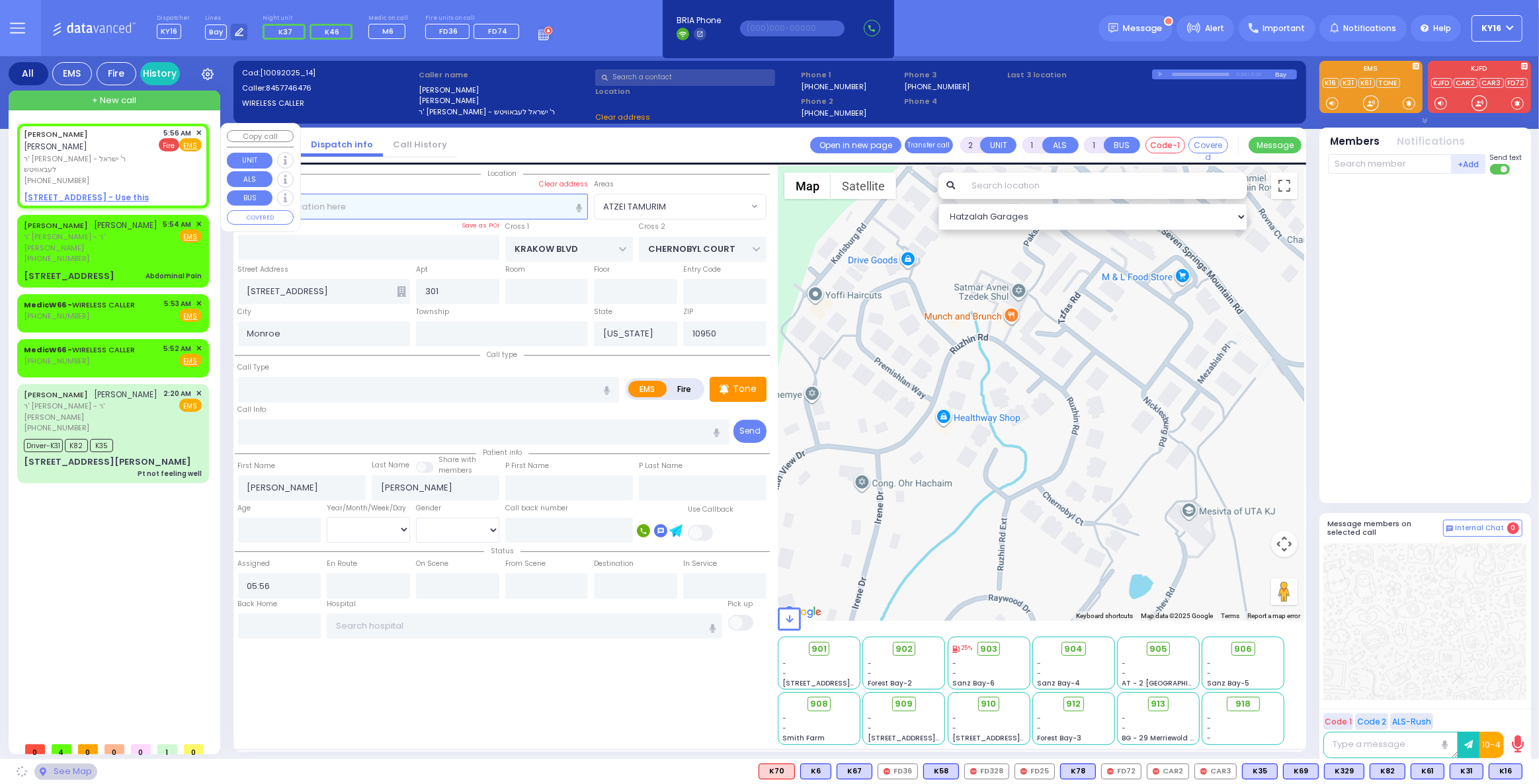
select select
radio input "true"
select select
select select "Hatzalah Garages"
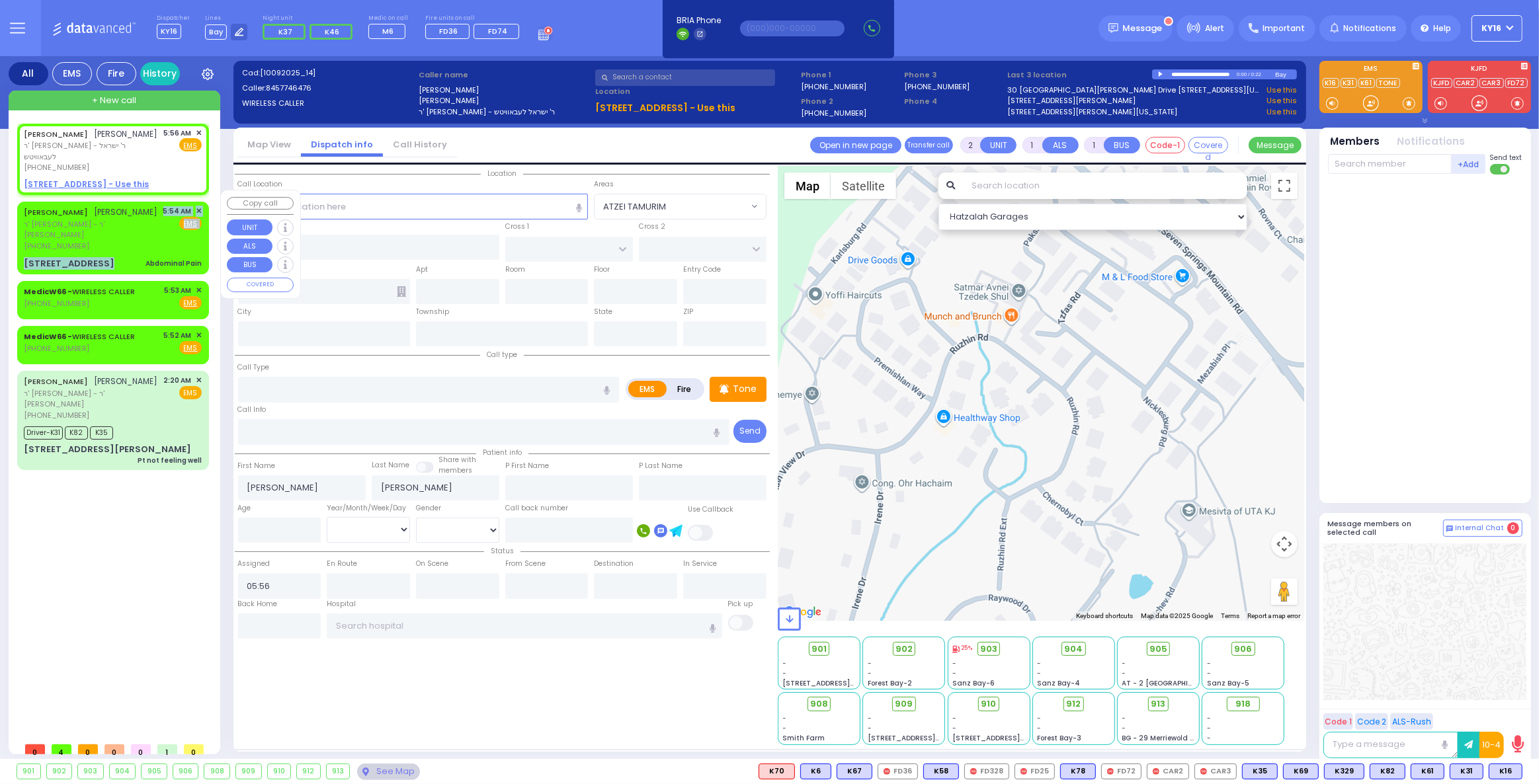
click at [127, 229] on div "[PERSON_NAME] ר' [PERSON_NAME] - ר' [PERSON_NAME] [PHONE_NUMBER] 5:54 AM ✕ Fire…" at bounding box center [113, 238] width 187 height 68
type input "1"
type input "0"
select select
type input "Abdominal Pain"
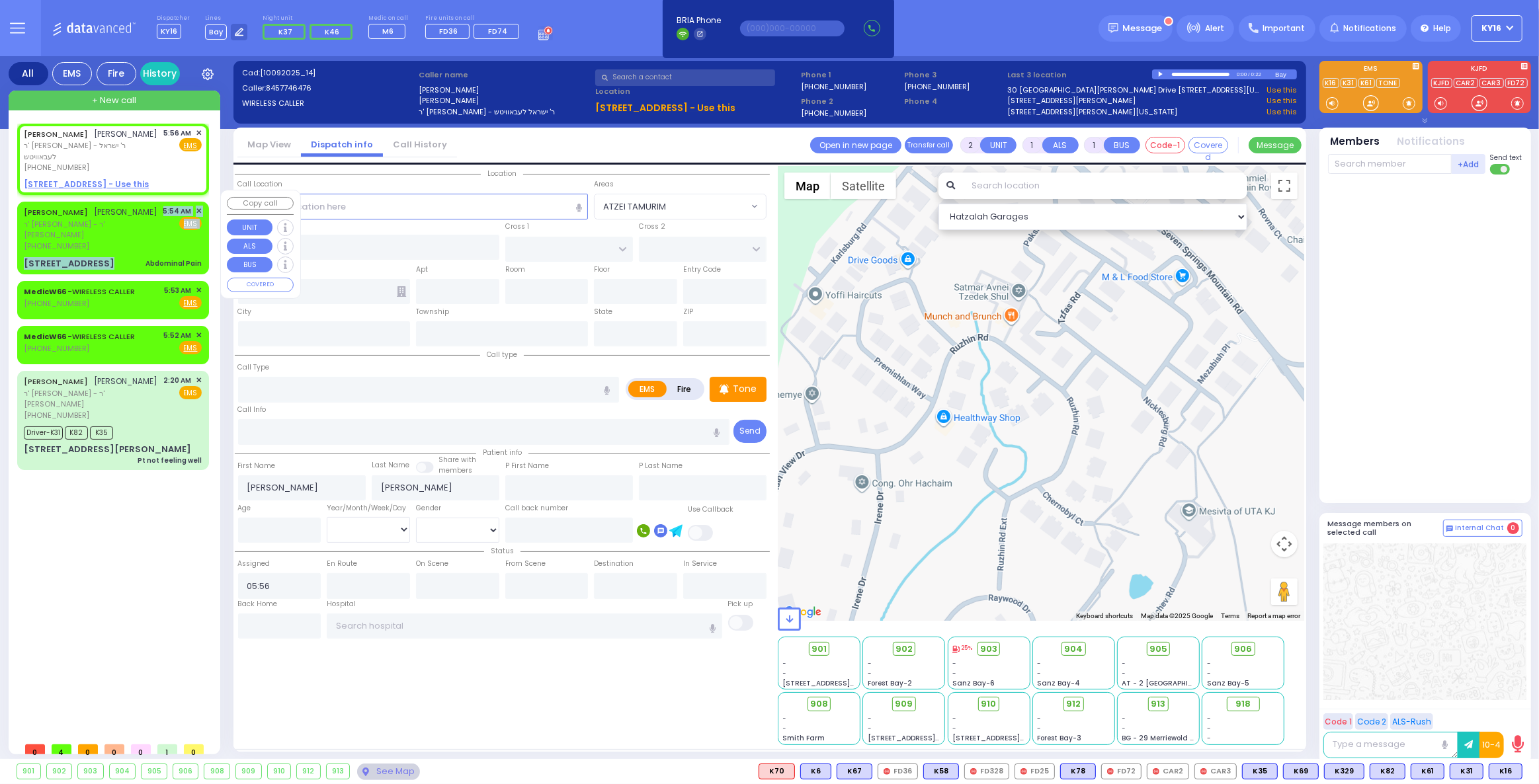
radio input "true"
type input "[PERSON_NAME]"
select select
type input "05:54"
type input "KRAKOW BLVD"
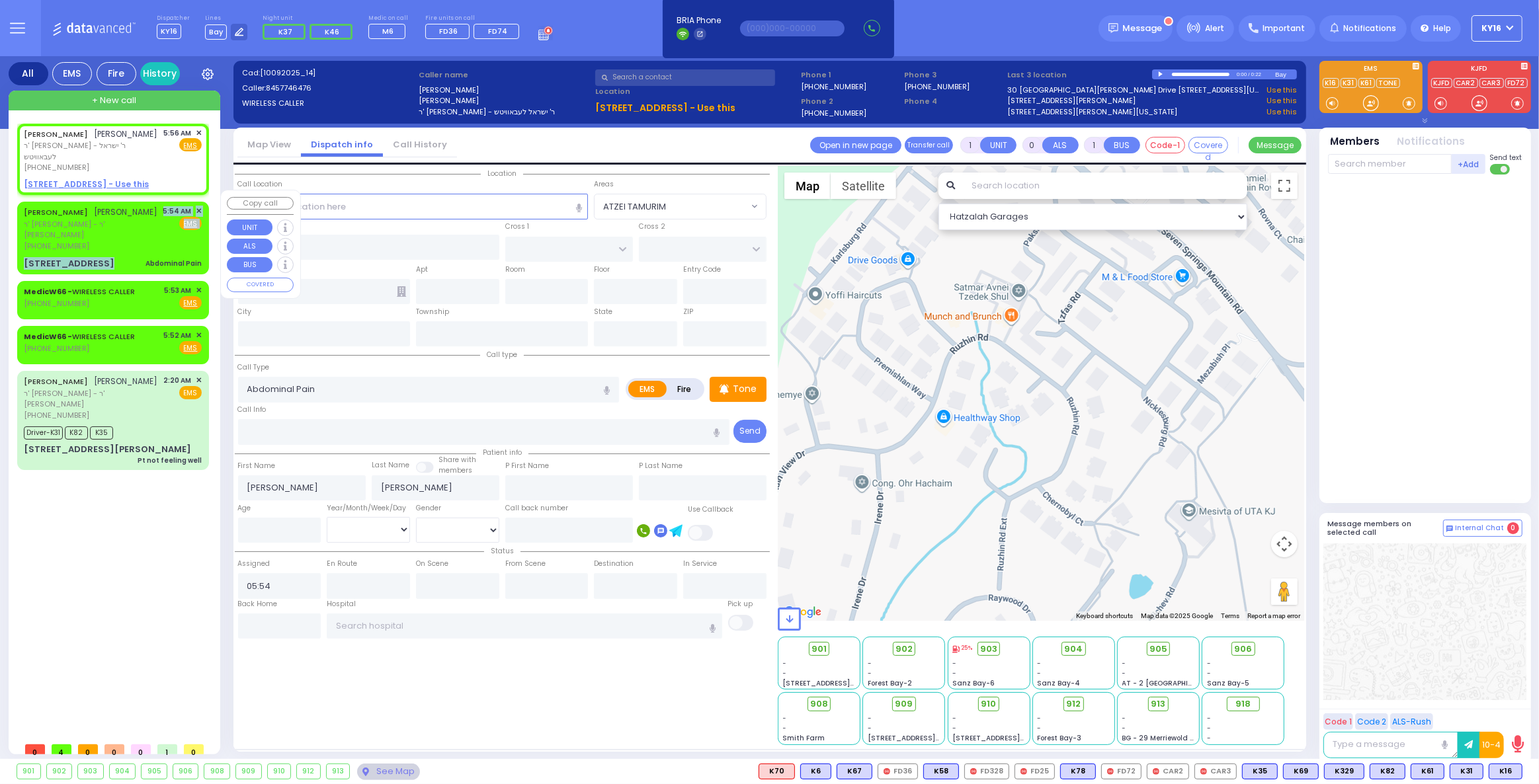
type input "CHERNOBYL COURT"
type input "[STREET_ADDRESS]"
type input "301"
type input "Monroe"
type input "[US_STATE]"
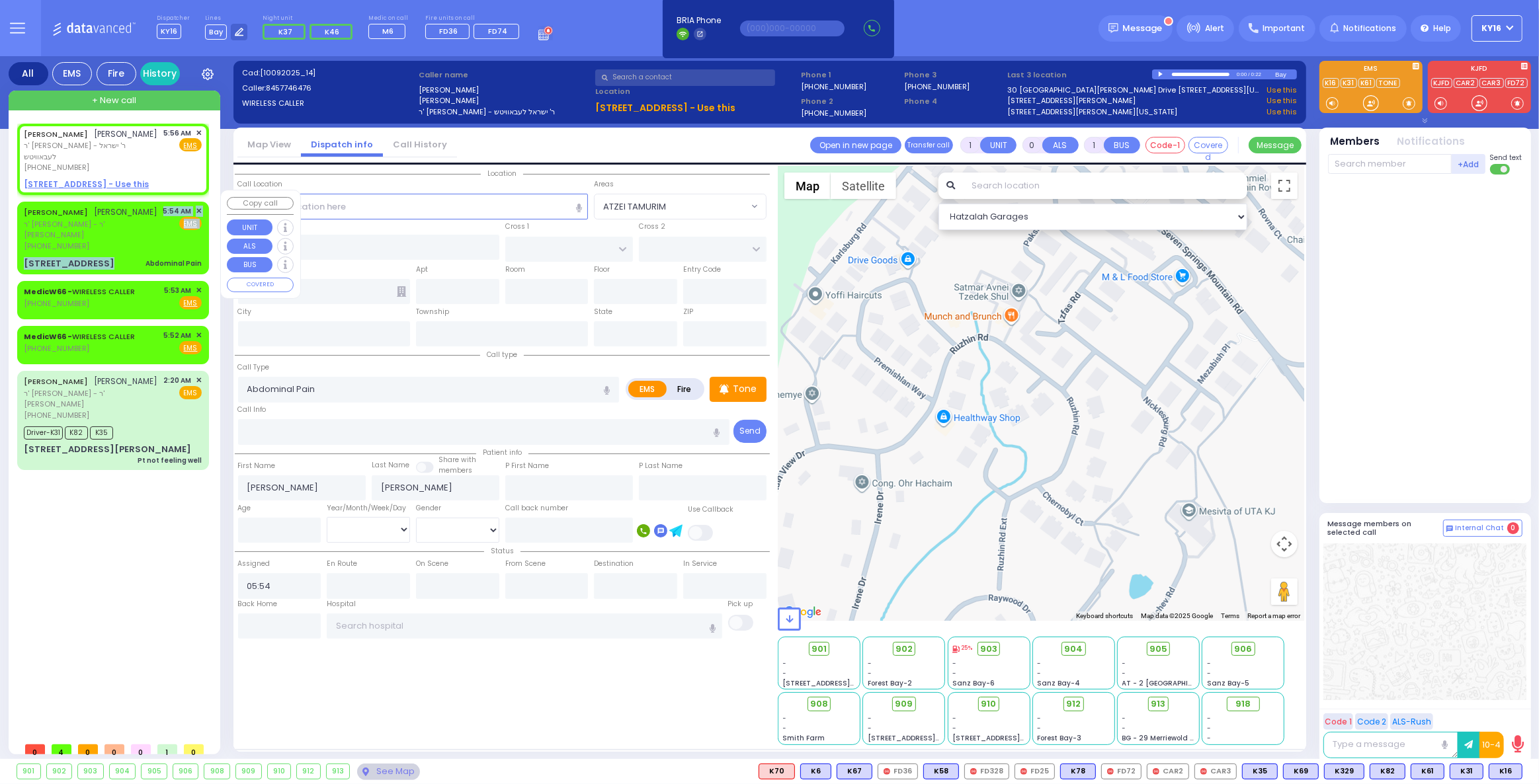
type input "10950"
select select "ATZEI TAMURIM"
select select "Hatzalah Garages"
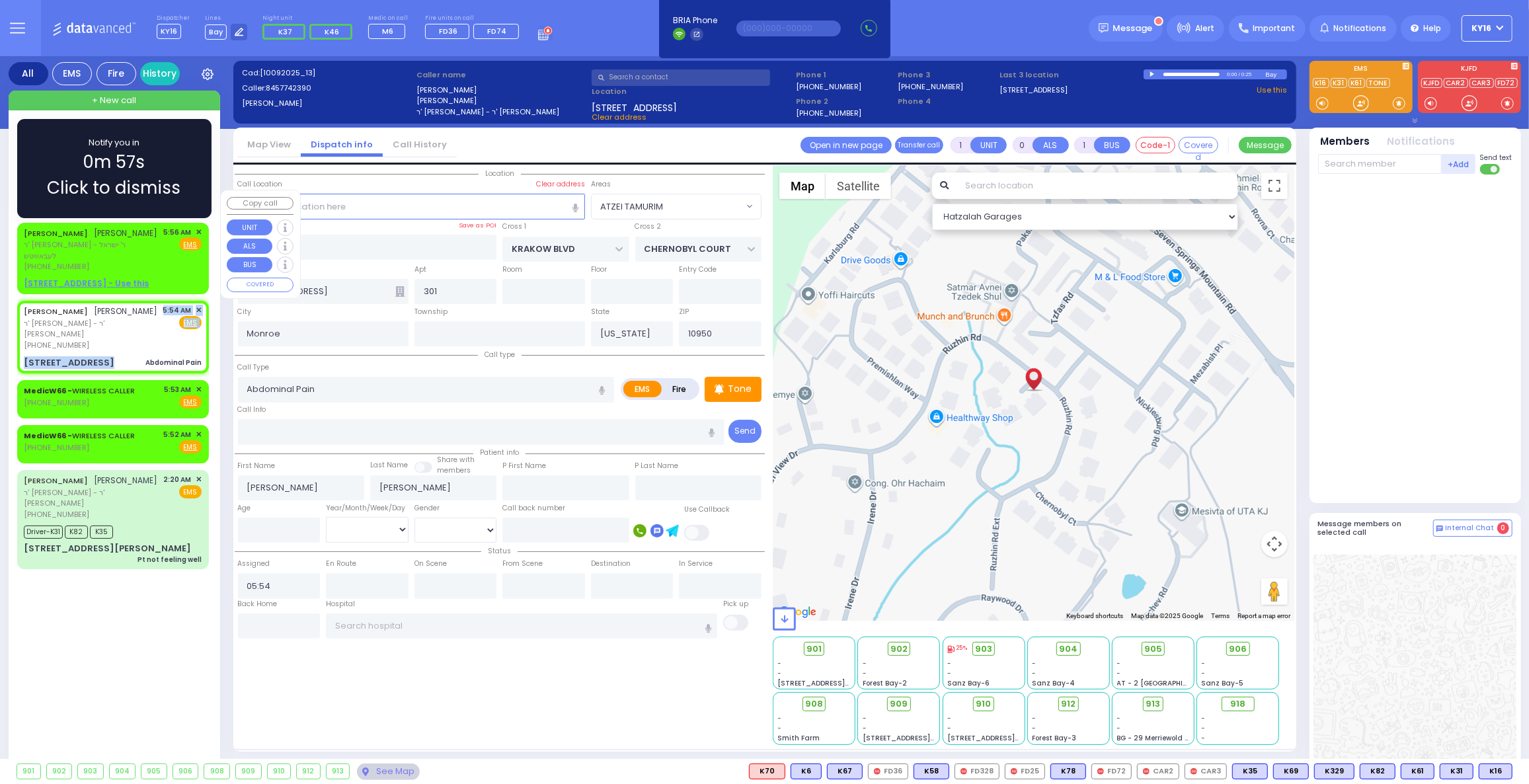
click at [121, 339] on div "[PHONE_NUMBER]" at bounding box center [92, 345] width 135 height 11
select select
radio input "true"
select select
select select "Hatzalah Garages"
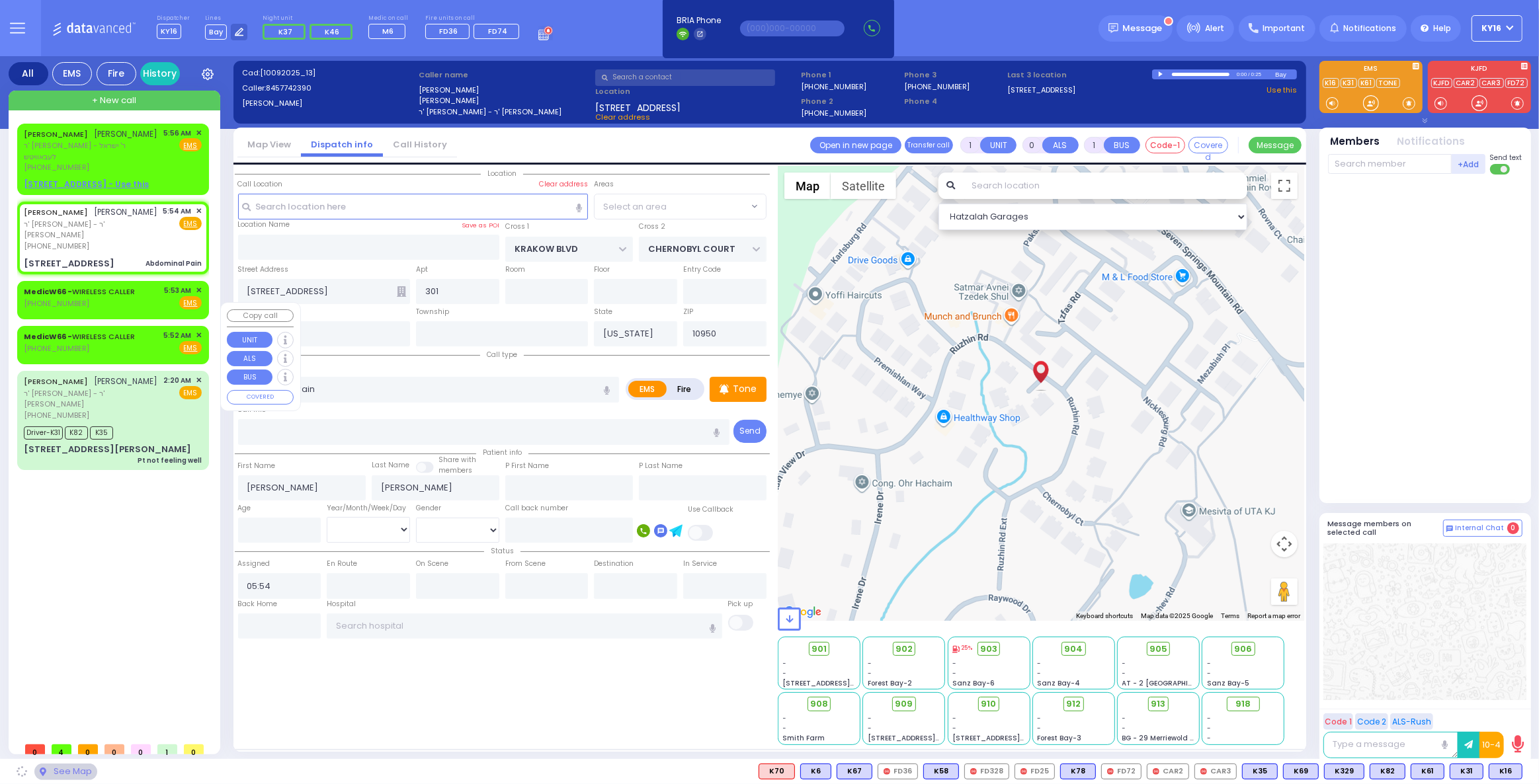
select select "ATZEI TAMURIM"
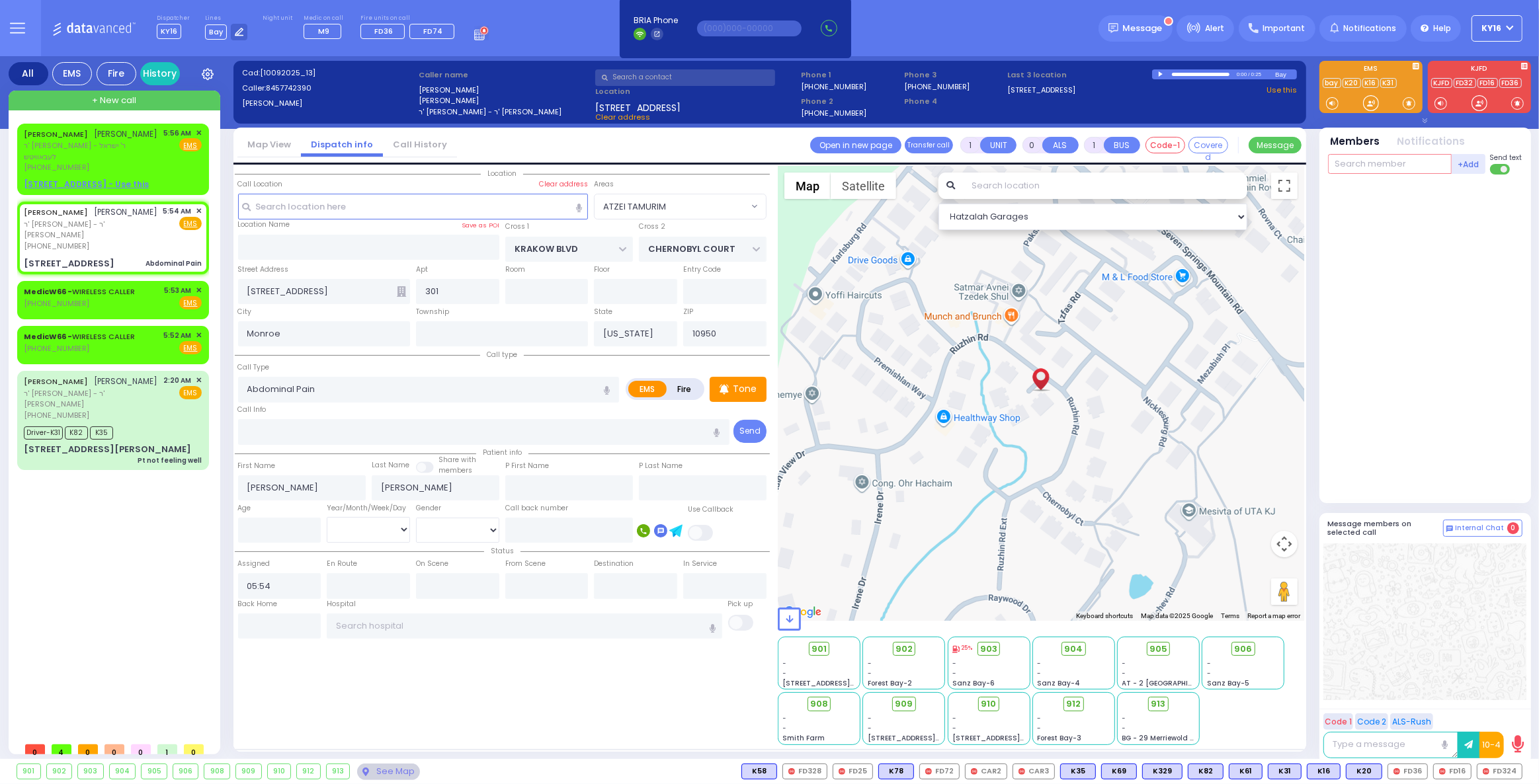
click at [1409, 165] on input "text" at bounding box center [1390, 164] width 124 height 20
type input "51"
click at [1401, 191] on div "KY51" at bounding box center [1372, 191] width 66 height 13
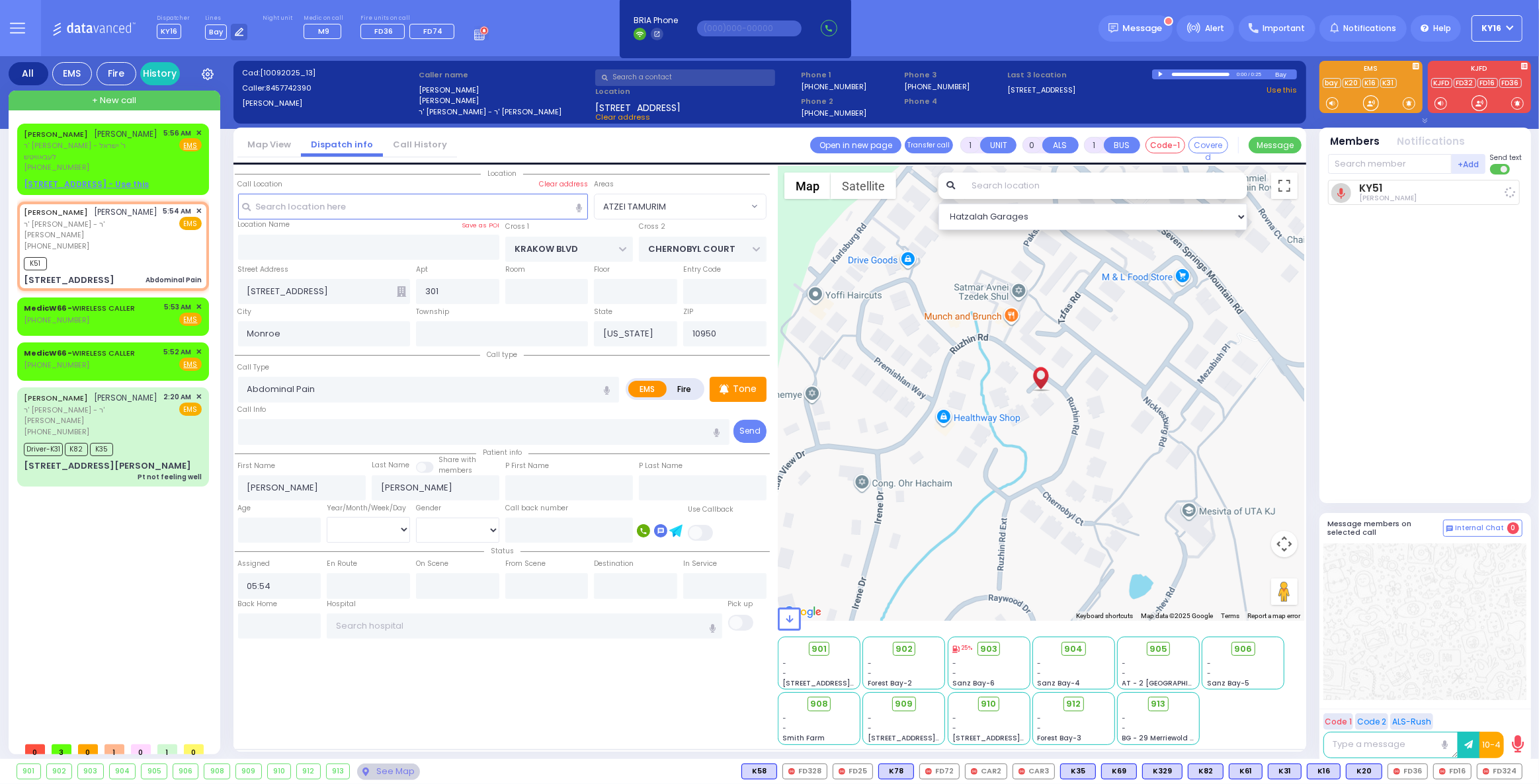
select select
radio input "true"
select select
type input "06:01"
select select "ATZEI TAMURIM"
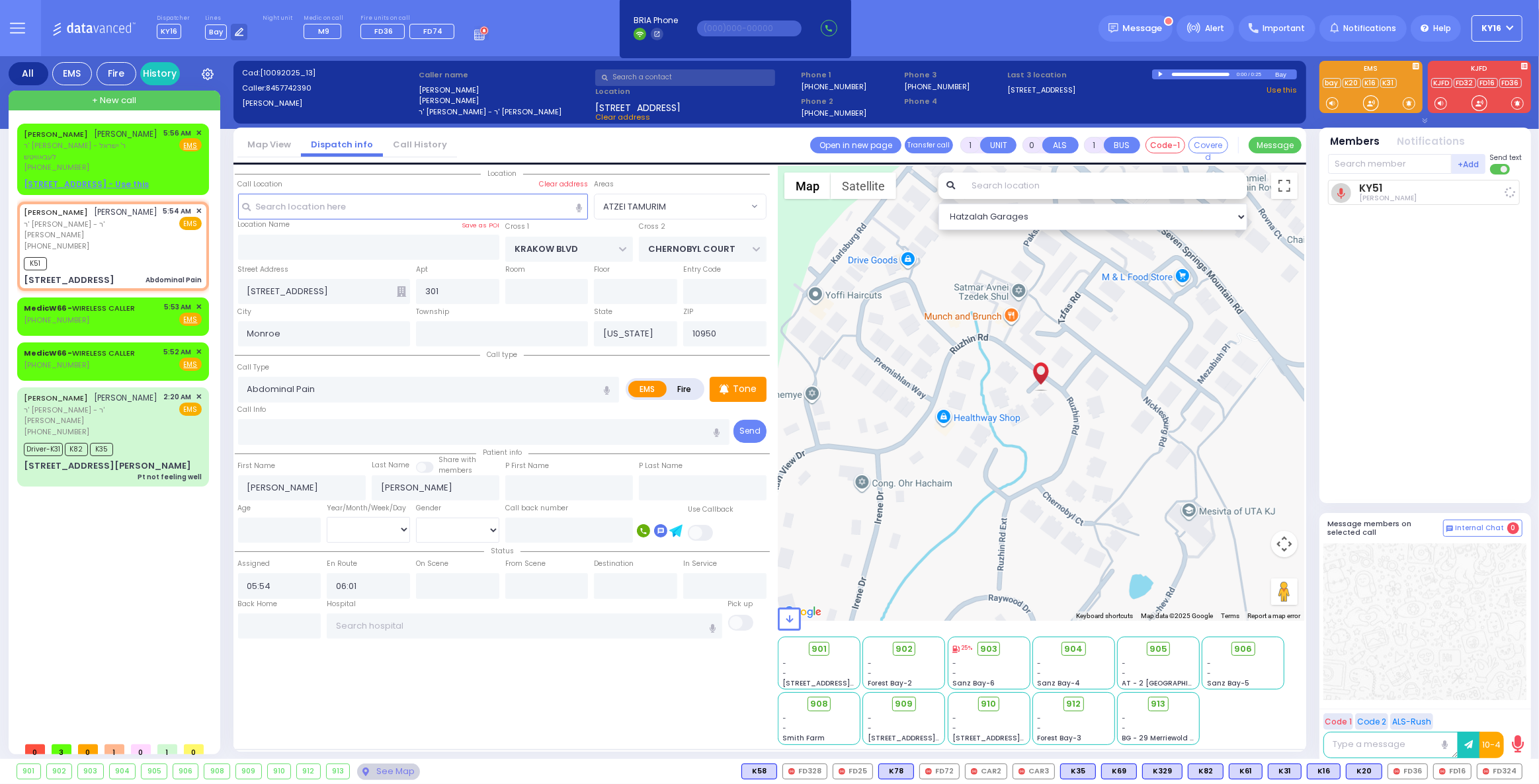
select select "Hatzalah Garages"
click at [144, 347] on div "MedicW66 - WIRELESS CALLER [PHONE_NUMBER] 5:52 AM ✕ Fire EMS" at bounding box center [113, 359] width 178 height 24
type input "2"
type input "1"
select select
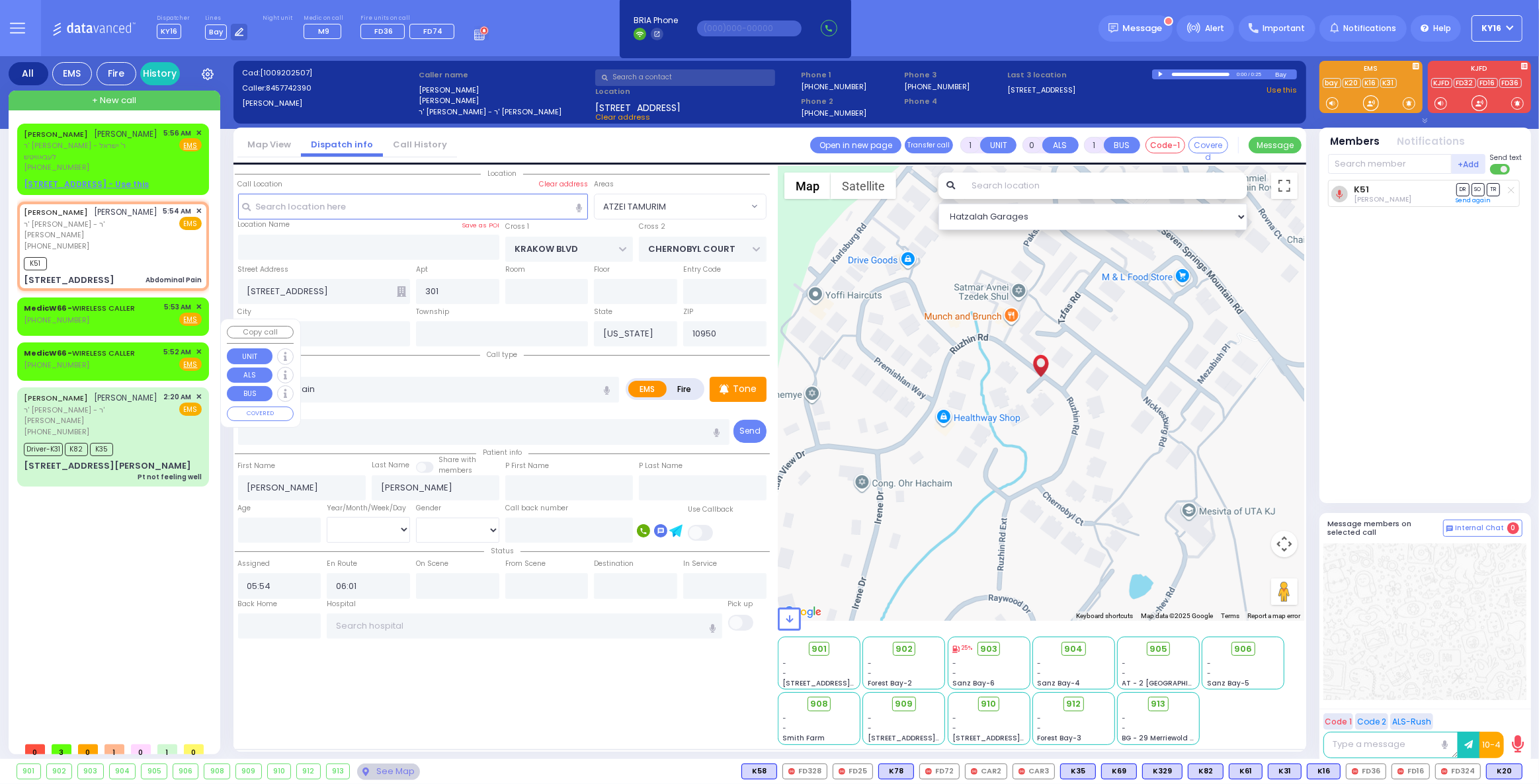
radio input "true"
select select
type input "05:52"
select select "Hatzalah Garages"
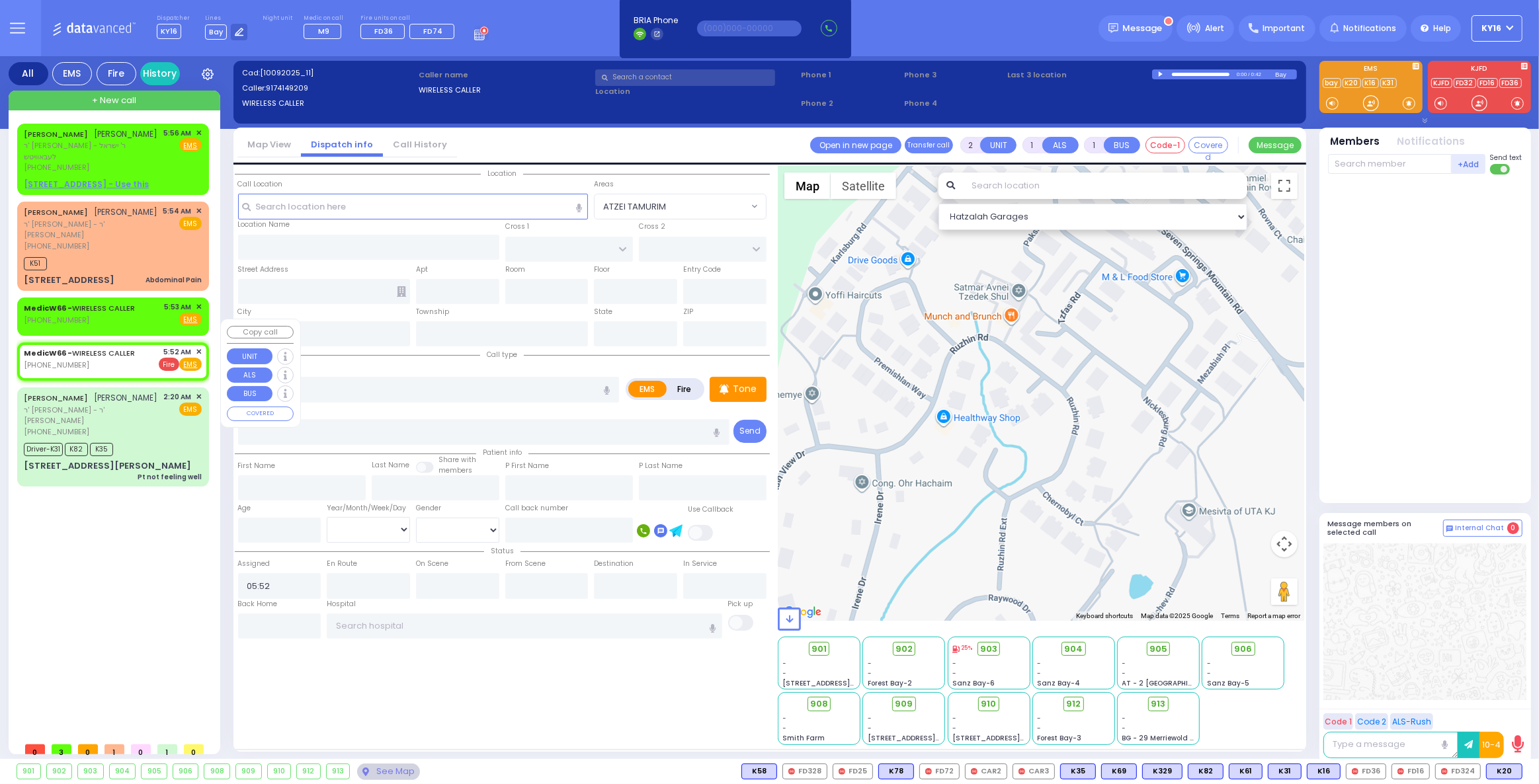
click at [173, 358] on span "Fire" at bounding box center [168, 364] width 21 height 13
select select
radio input "false"
radio input "true"
select select
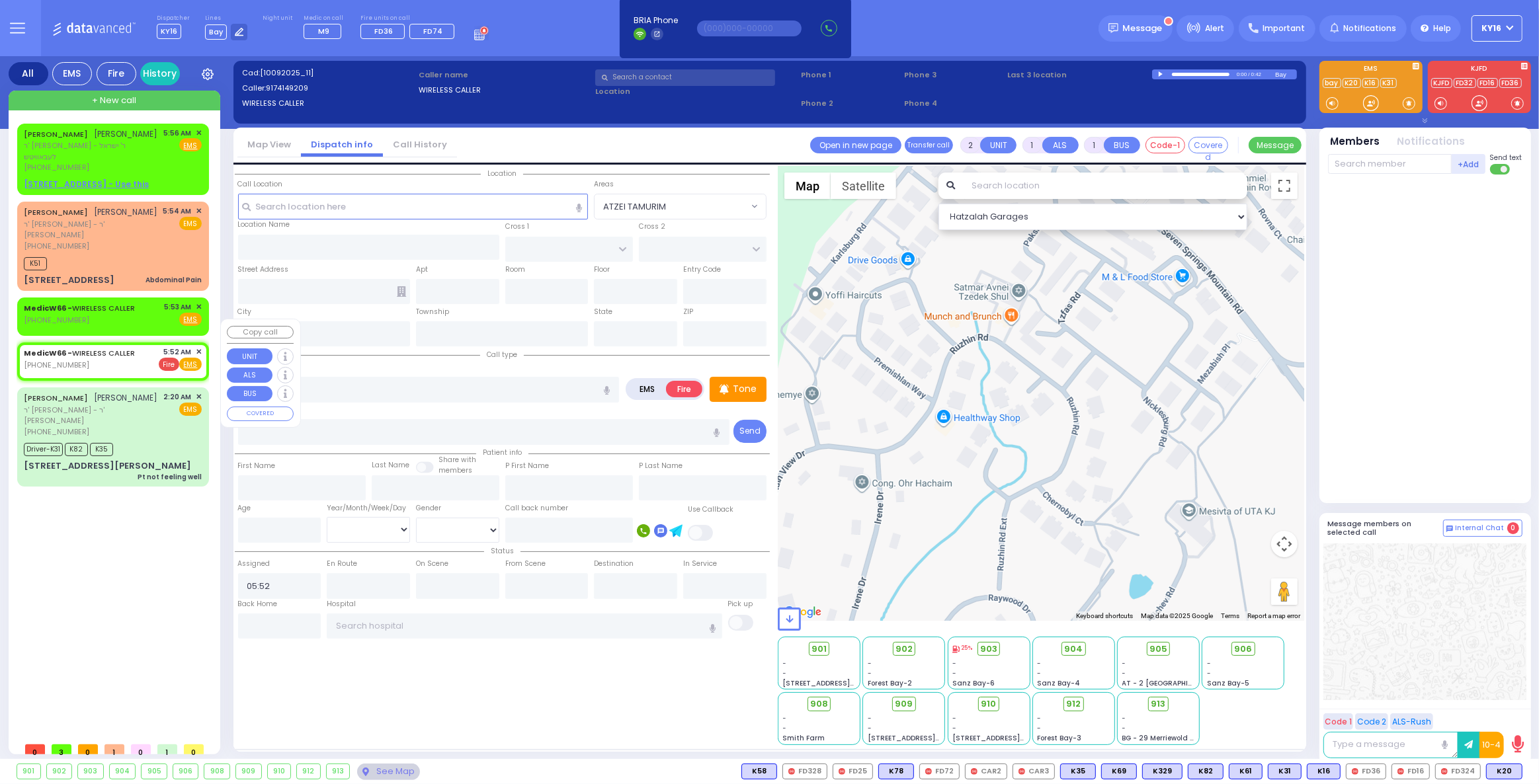
select select "Hatzalah Garages"
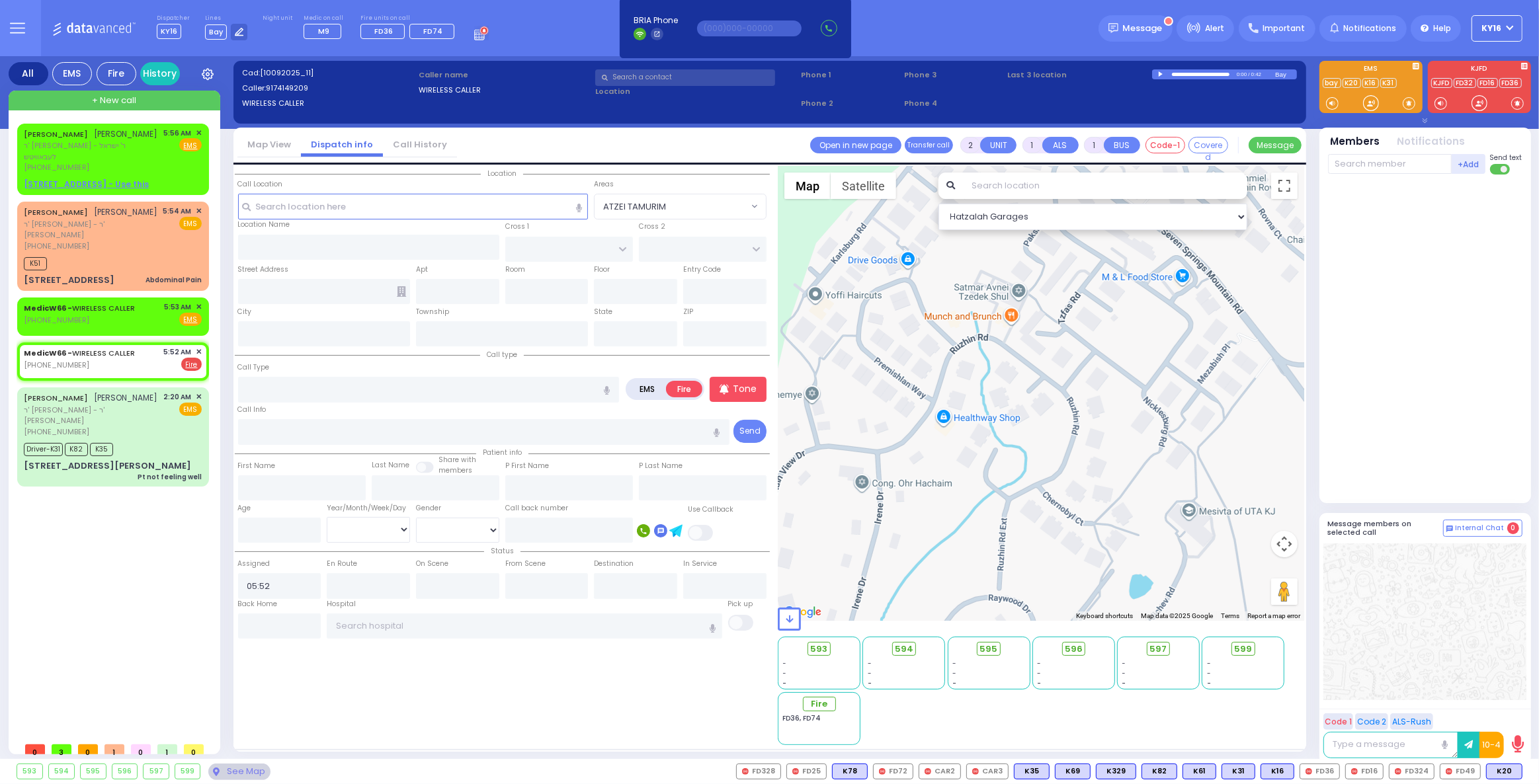
click at [311, 368] on div "Call Type Abdominal Pain" at bounding box center [428, 381] width 382 height 43
click at [282, 366] on div "Call Type Abdominal Pain" at bounding box center [428, 381] width 382 height 43
click at [312, 207] on input "text" at bounding box center [413, 206] width 350 height 25
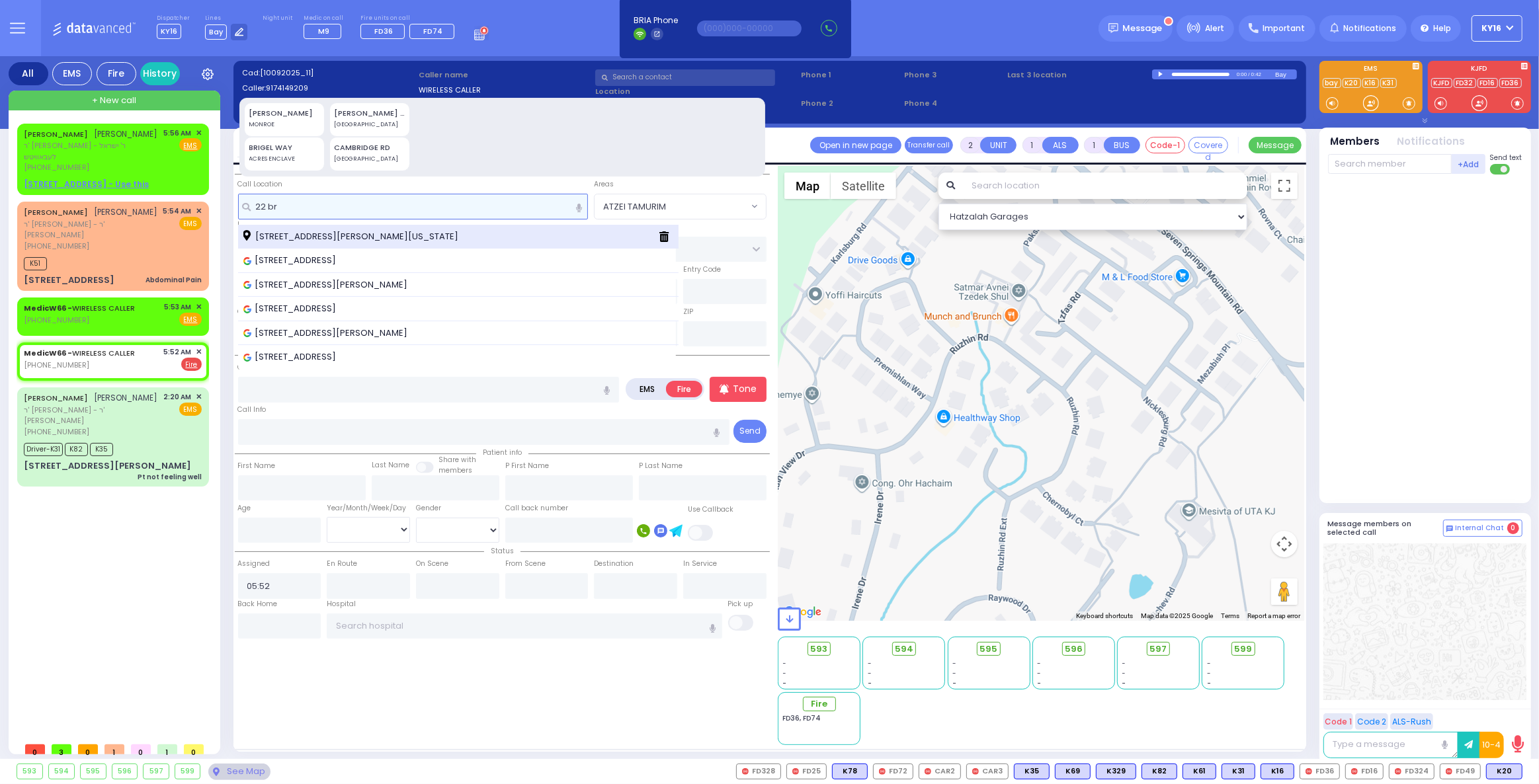
type input "22 br"
click at [306, 232] on span "[STREET_ADDRESS][PERSON_NAME][US_STATE]" at bounding box center [353, 236] width 220 height 13
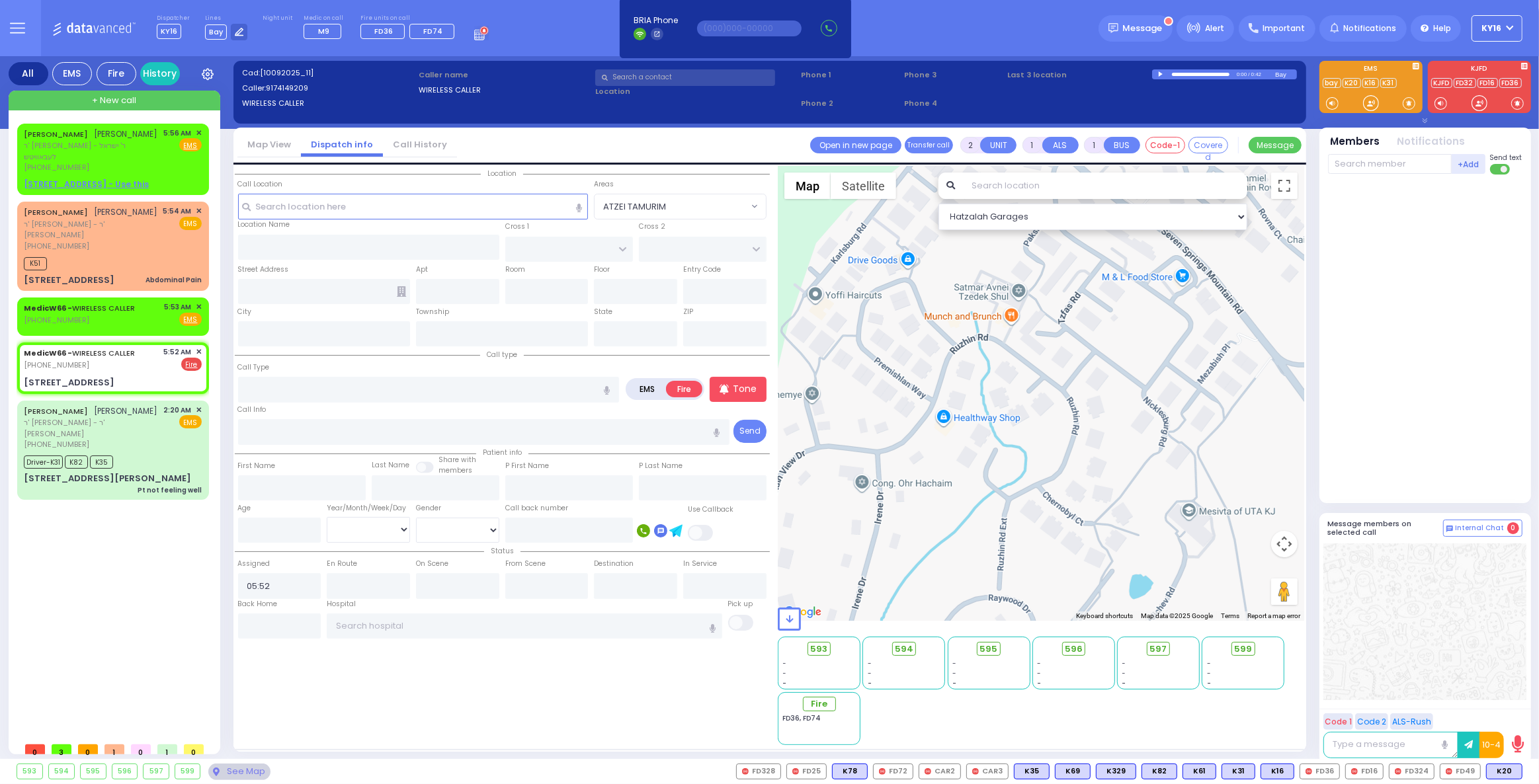
select select
radio input "true"
select select
select select "Hatzalah Garages"
type input "ACRES RD"
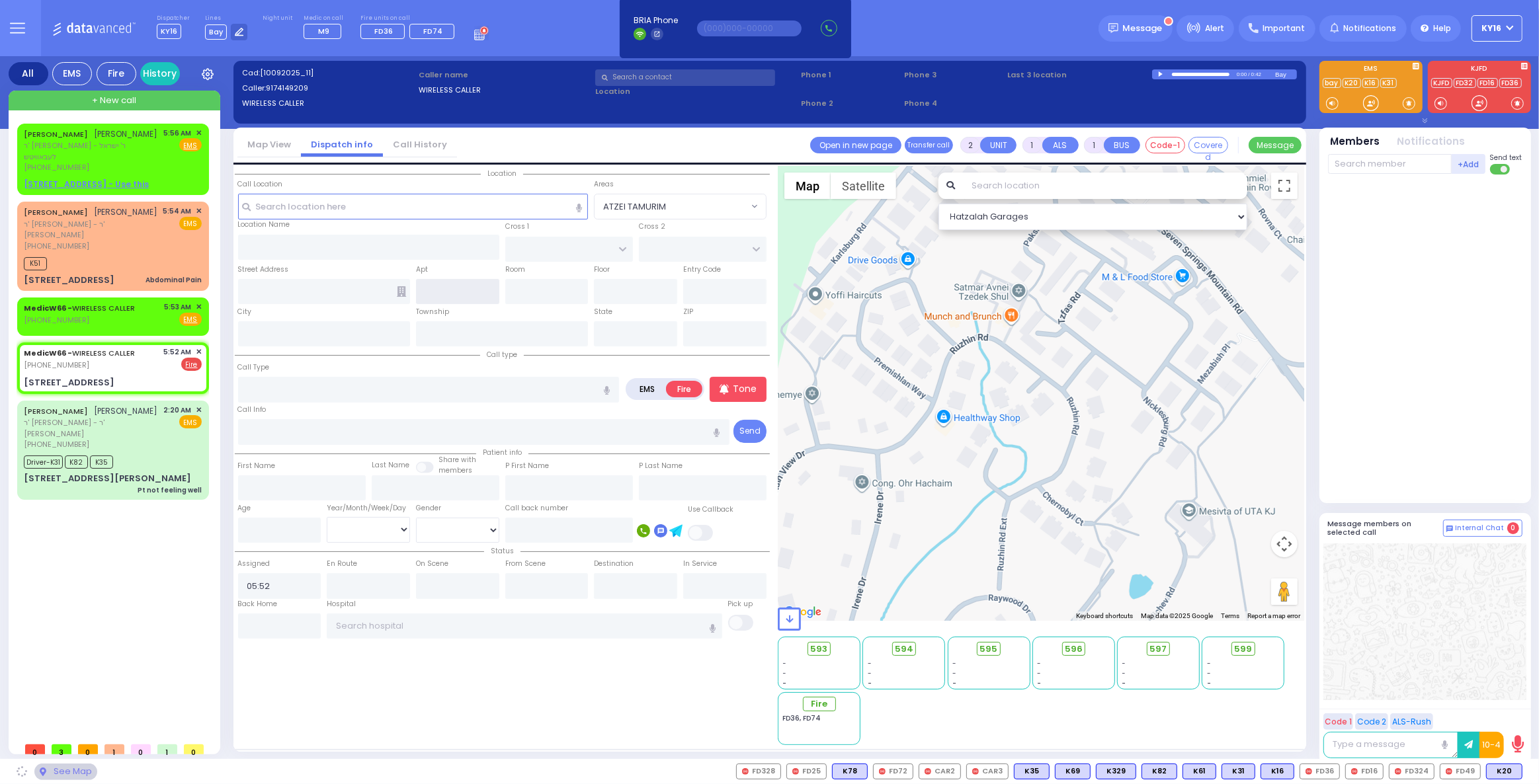
type input "DINEV RD"
type input "[STREET_ADDRESS]"
type input "[PERSON_NAME]"
type input "[US_STATE]"
type input "10950"
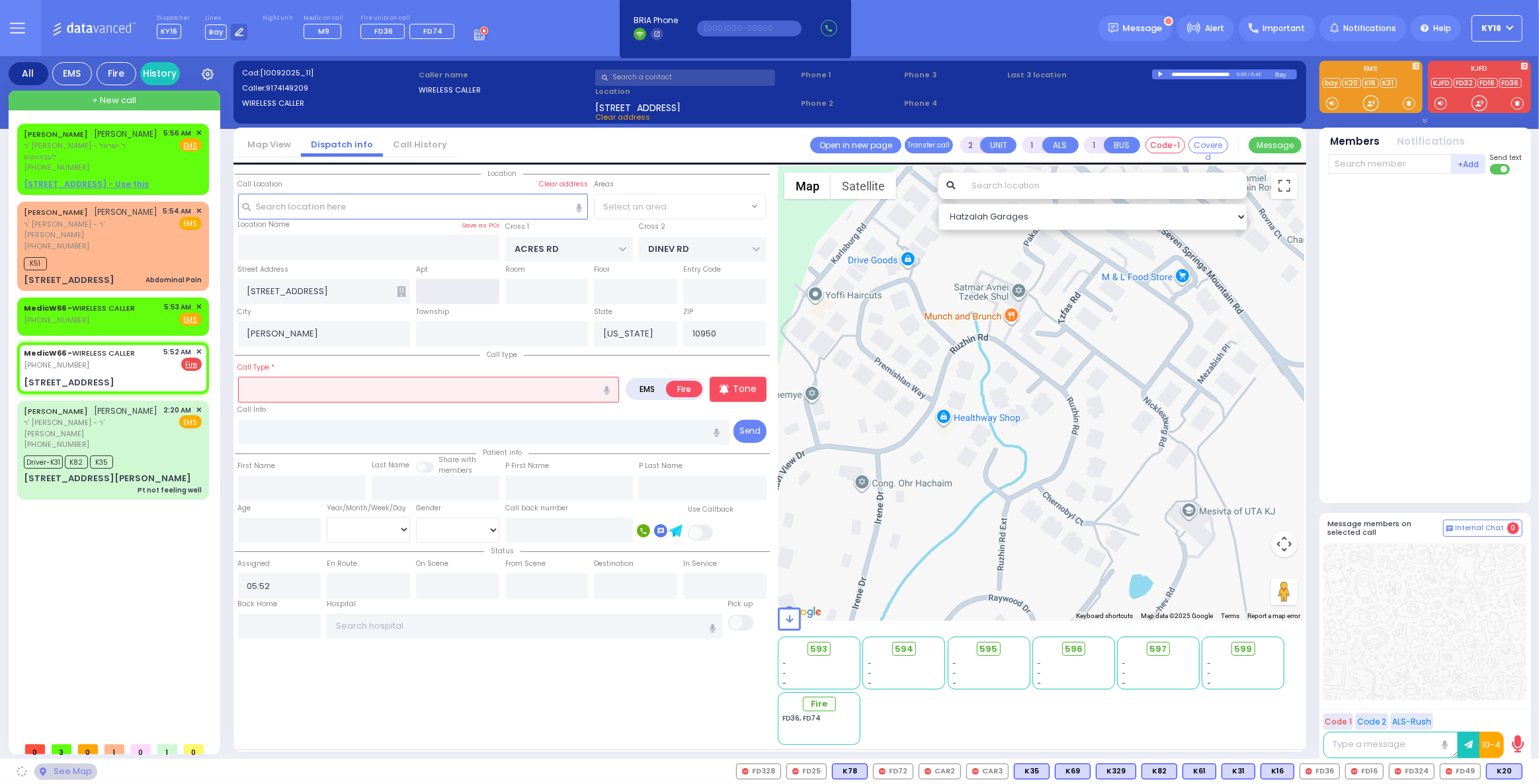
select select "PALM TREE"
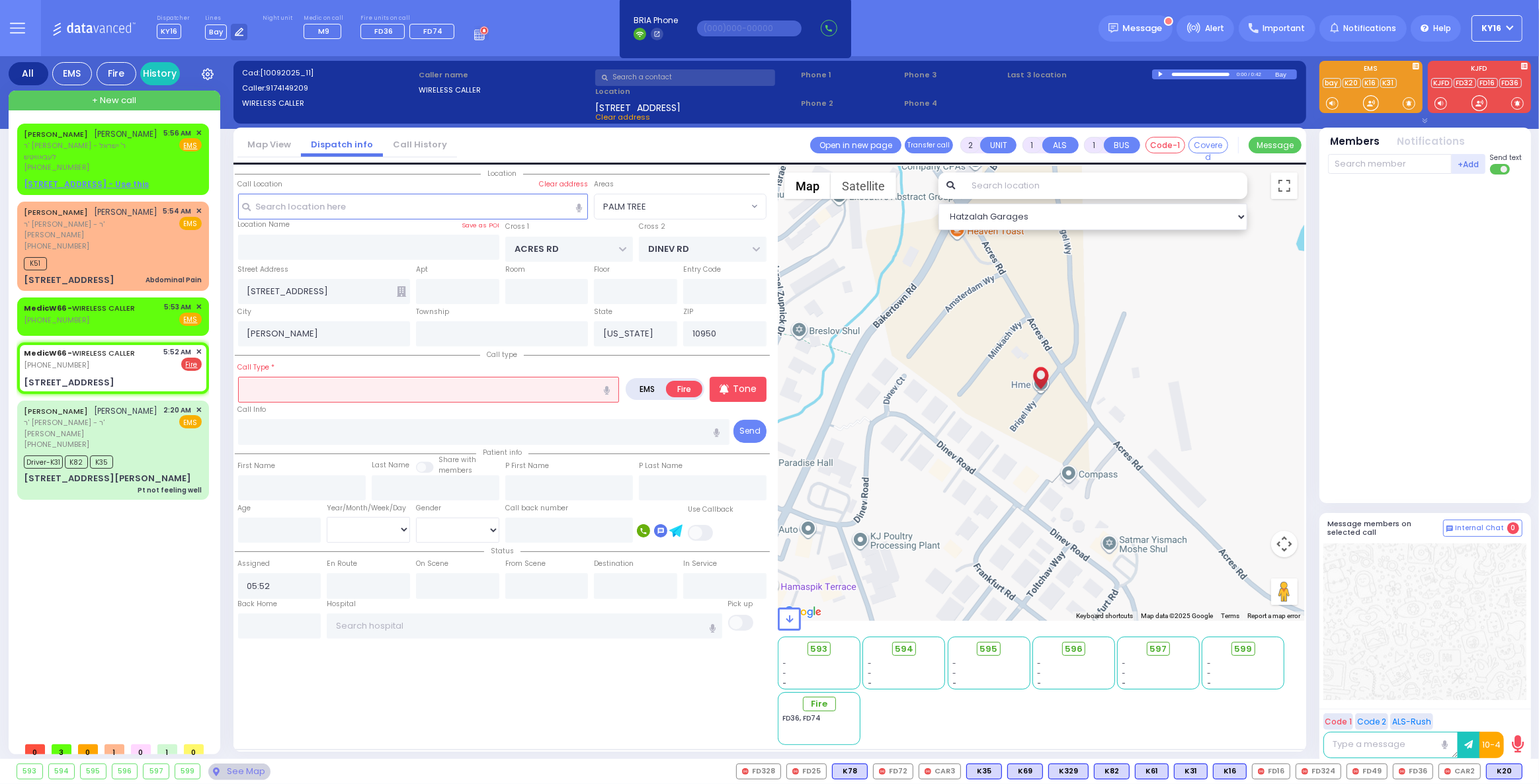
click at [301, 391] on input "text" at bounding box center [428, 389] width 382 height 25
type input "flod"
select select
radio input "true"
select select
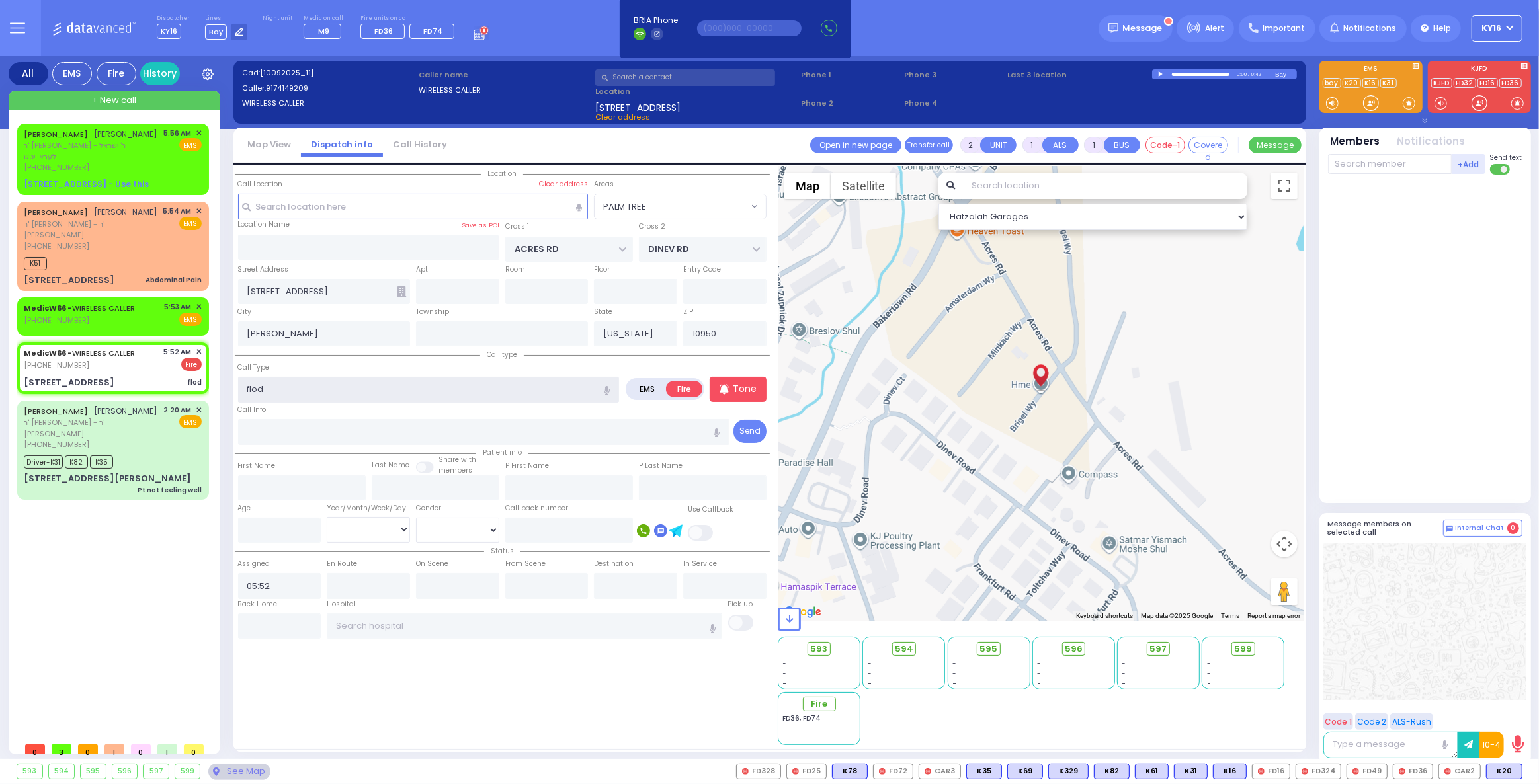
select select "Hatzalah Garages"
select select "PALM TREE"
type input "flo"
select select
radio input "true"
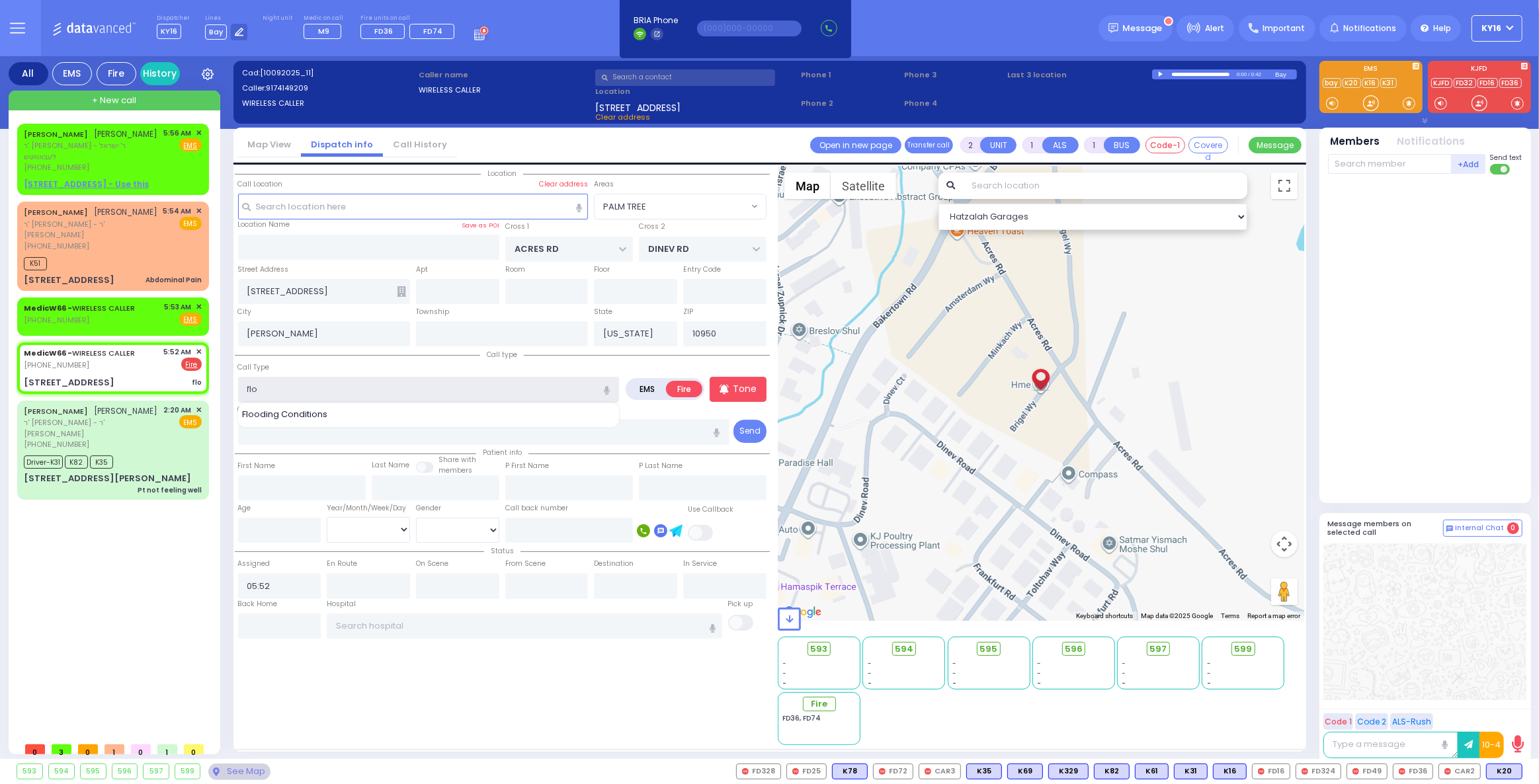
select select
select select "Hatzalah Garages"
select select "PALM TREE"
click at [288, 408] on span "Flooding Conditions" at bounding box center [287, 414] width 90 height 13
type input "Flooding Conditions"
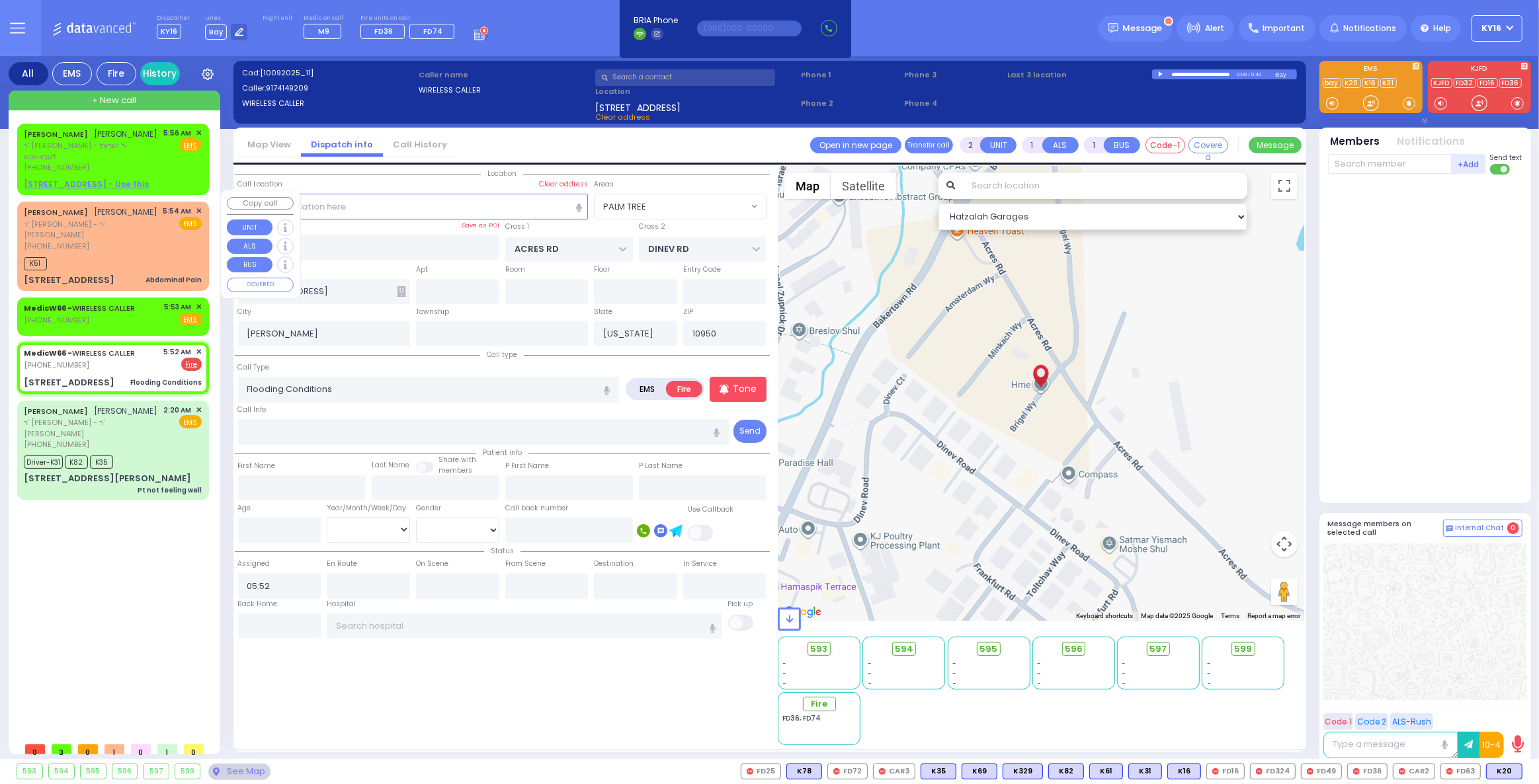
click at [134, 254] on div "K51" at bounding box center [113, 261] width 178 height 16
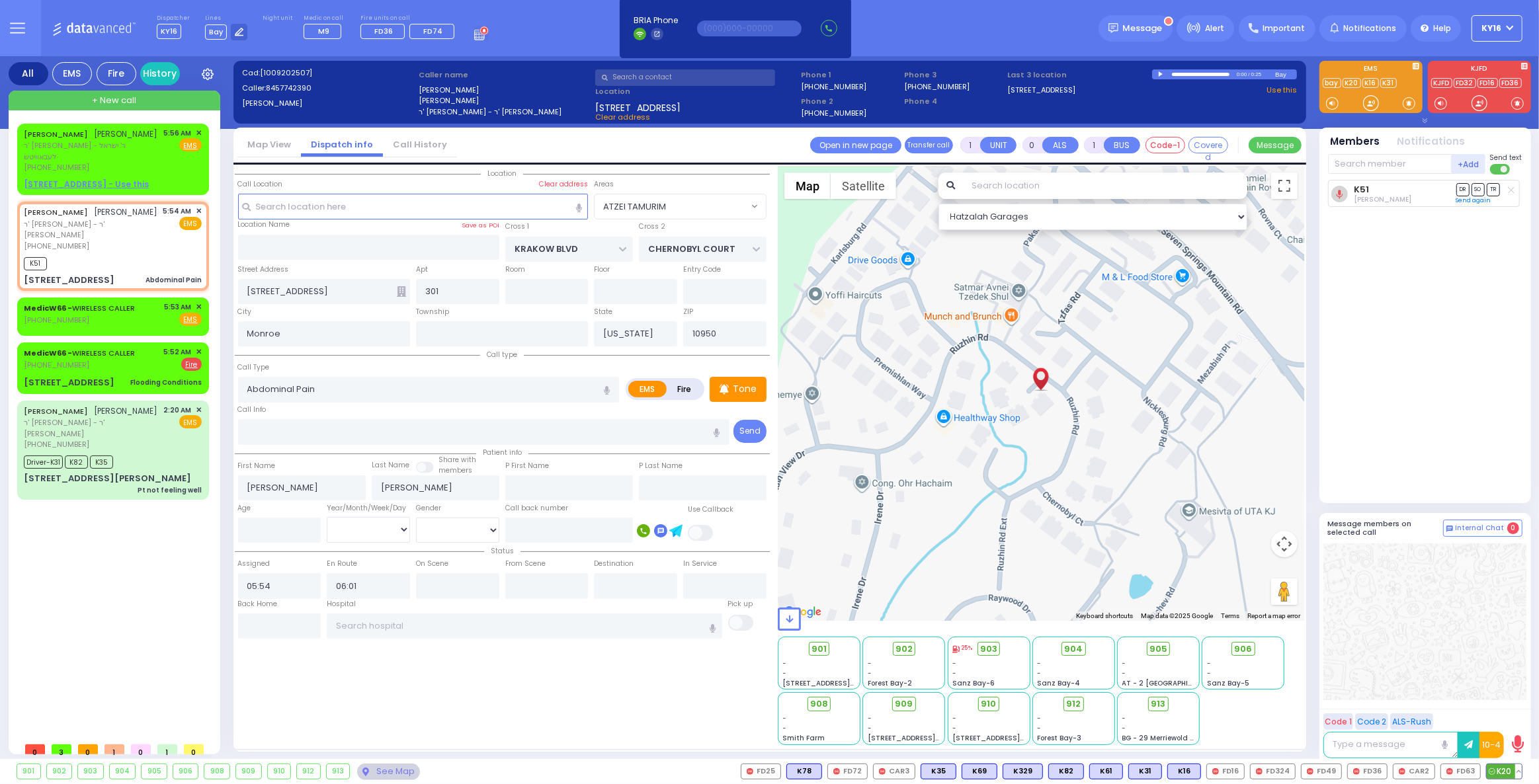
click at [1503, 768] on span "K20" at bounding box center [1504, 771] width 35 height 14
click at [199, 130] on span "✕" at bounding box center [199, 134] width 6 height 11
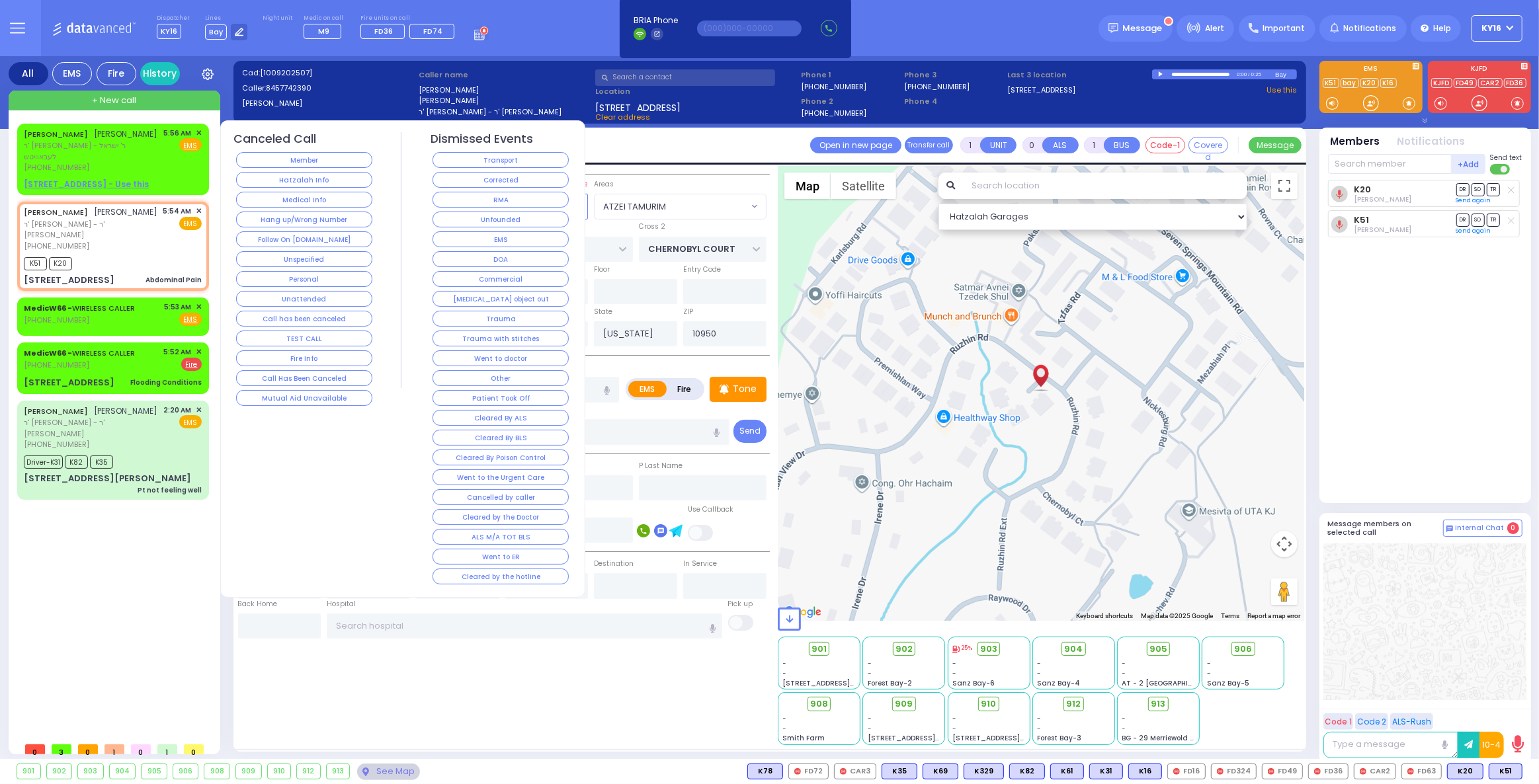
click at [342, 234] on button "Follow On [DOMAIN_NAME]" at bounding box center [304, 239] width 136 height 16
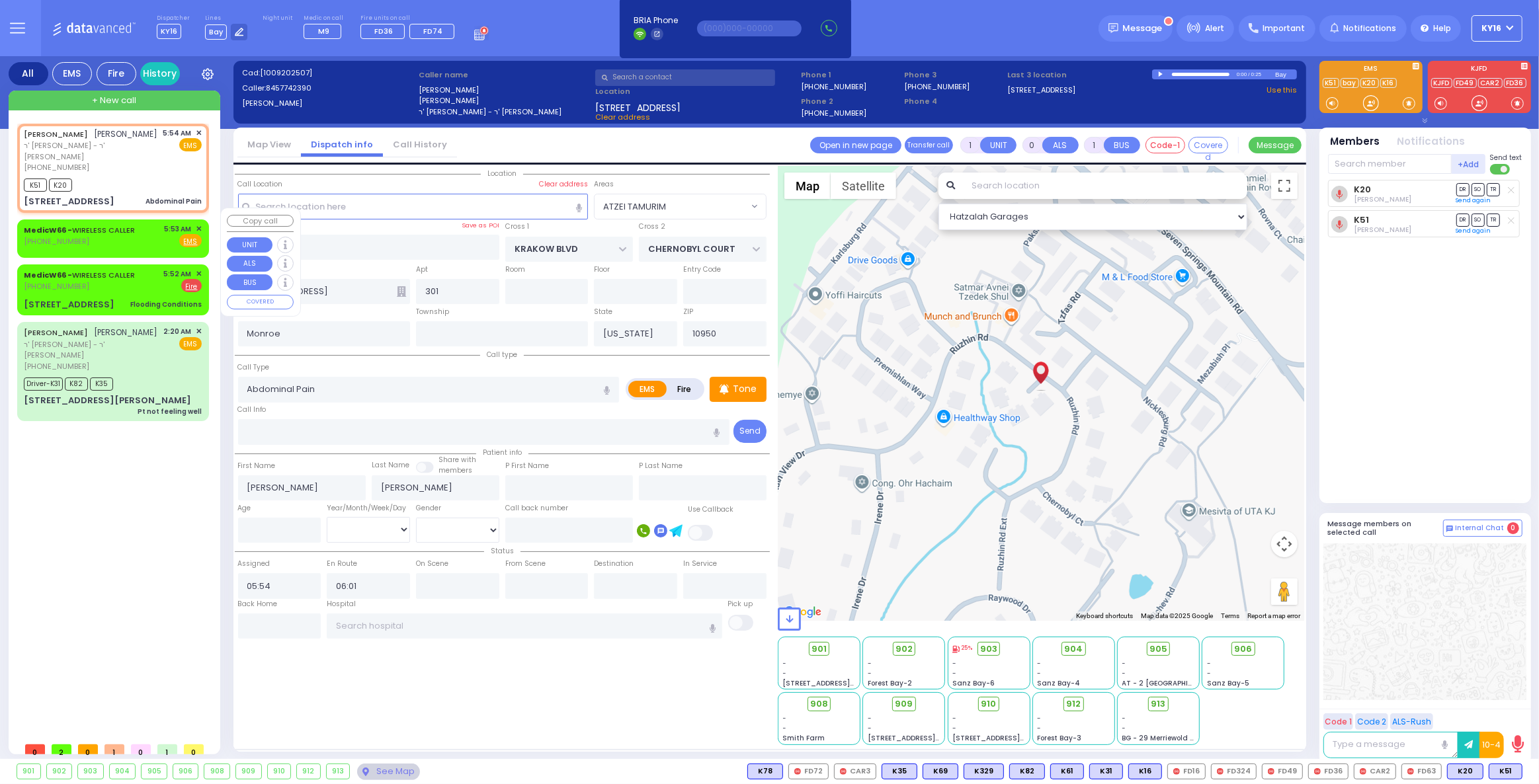
click at [198, 224] on span "✕" at bounding box center [199, 229] width 6 height 11
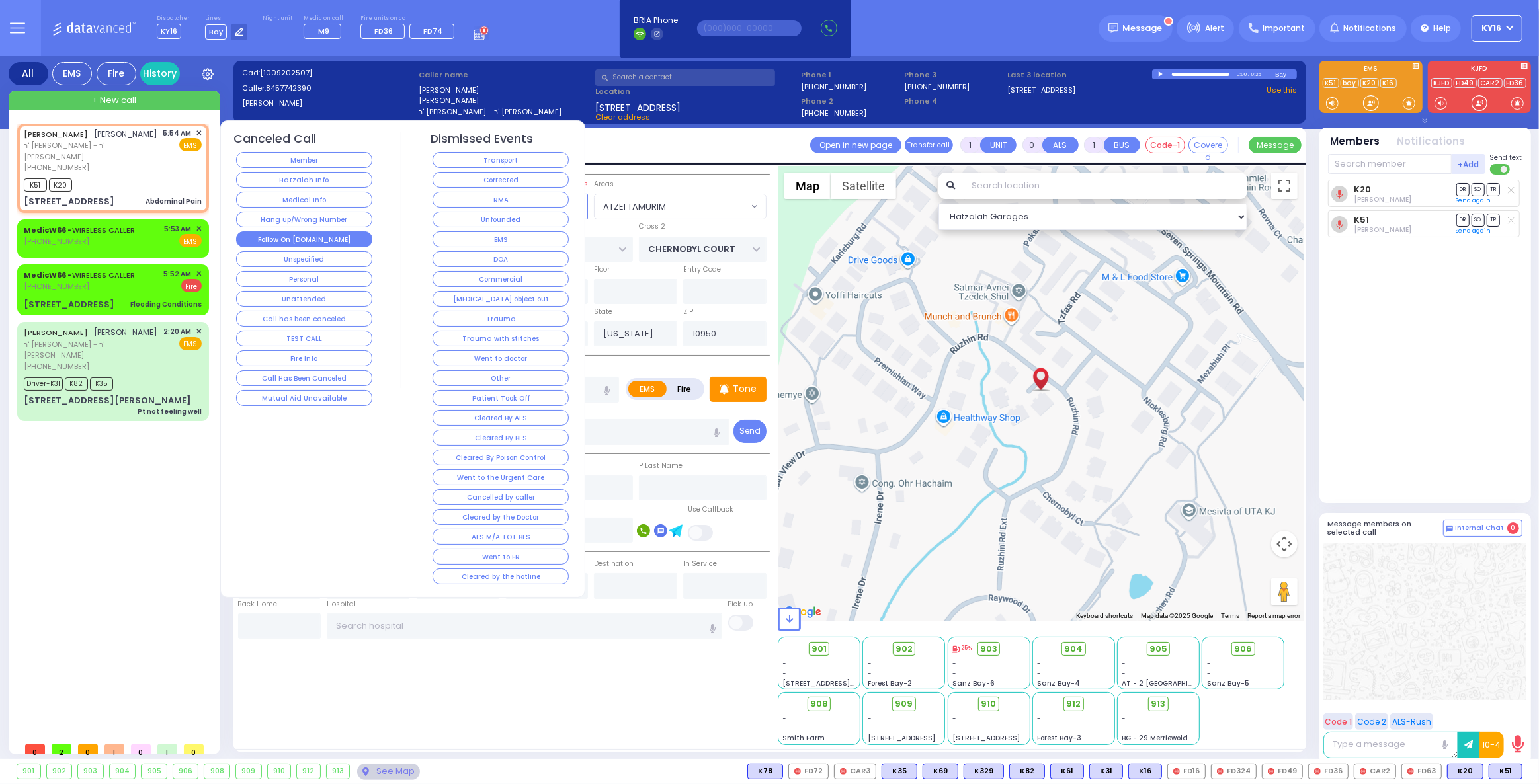
click at [271, 232] on button "Follow On [DOMAIN_NAME]" at bounding box center [304, 239] width 136 height 16
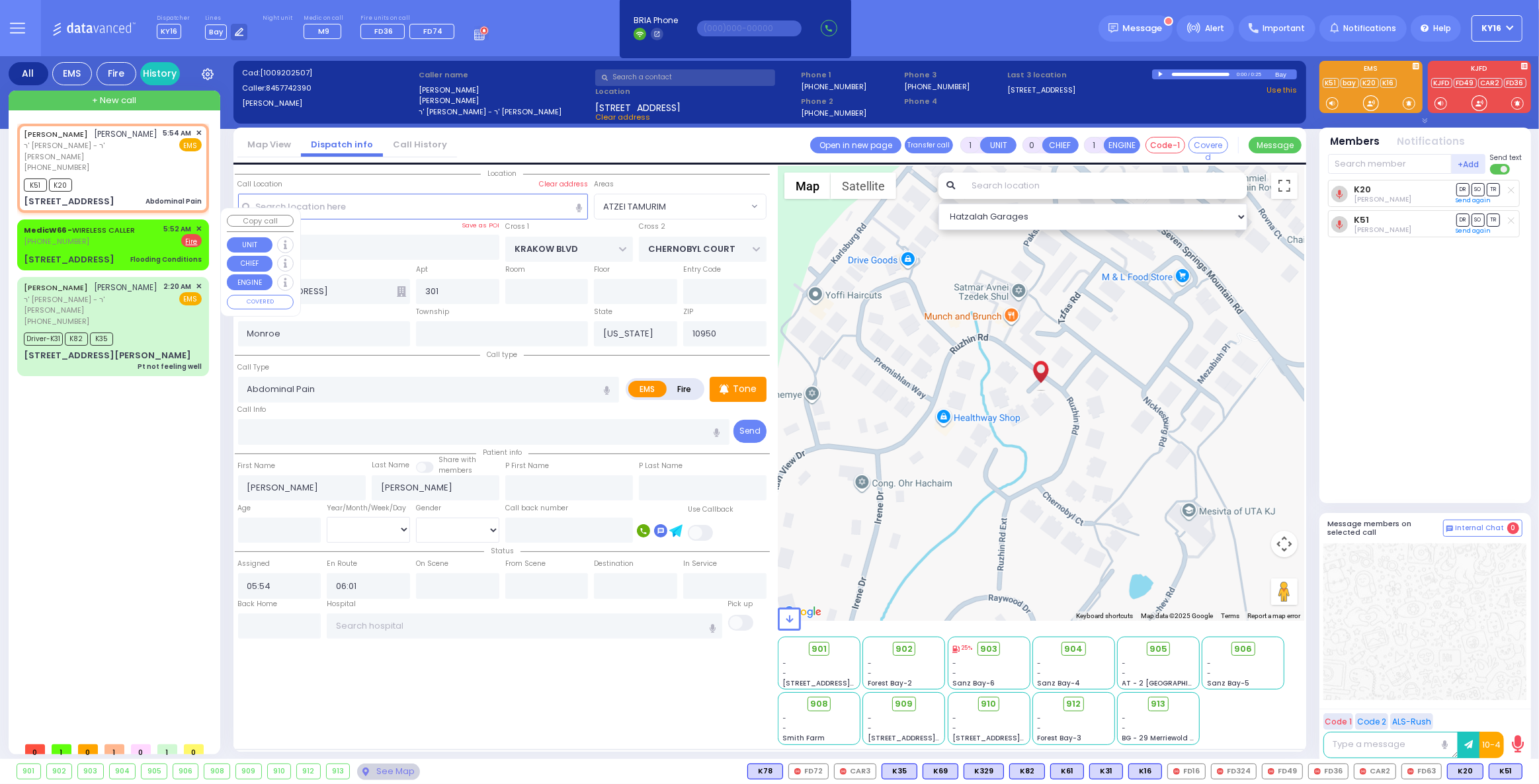
click at [143, 227] on div "MedicW66 - WIRELESS CALLER [PHONE_NUMBER] 5:52 AM ✕ EMS Fire" at bounding box center [113, 236] width 178 height 24
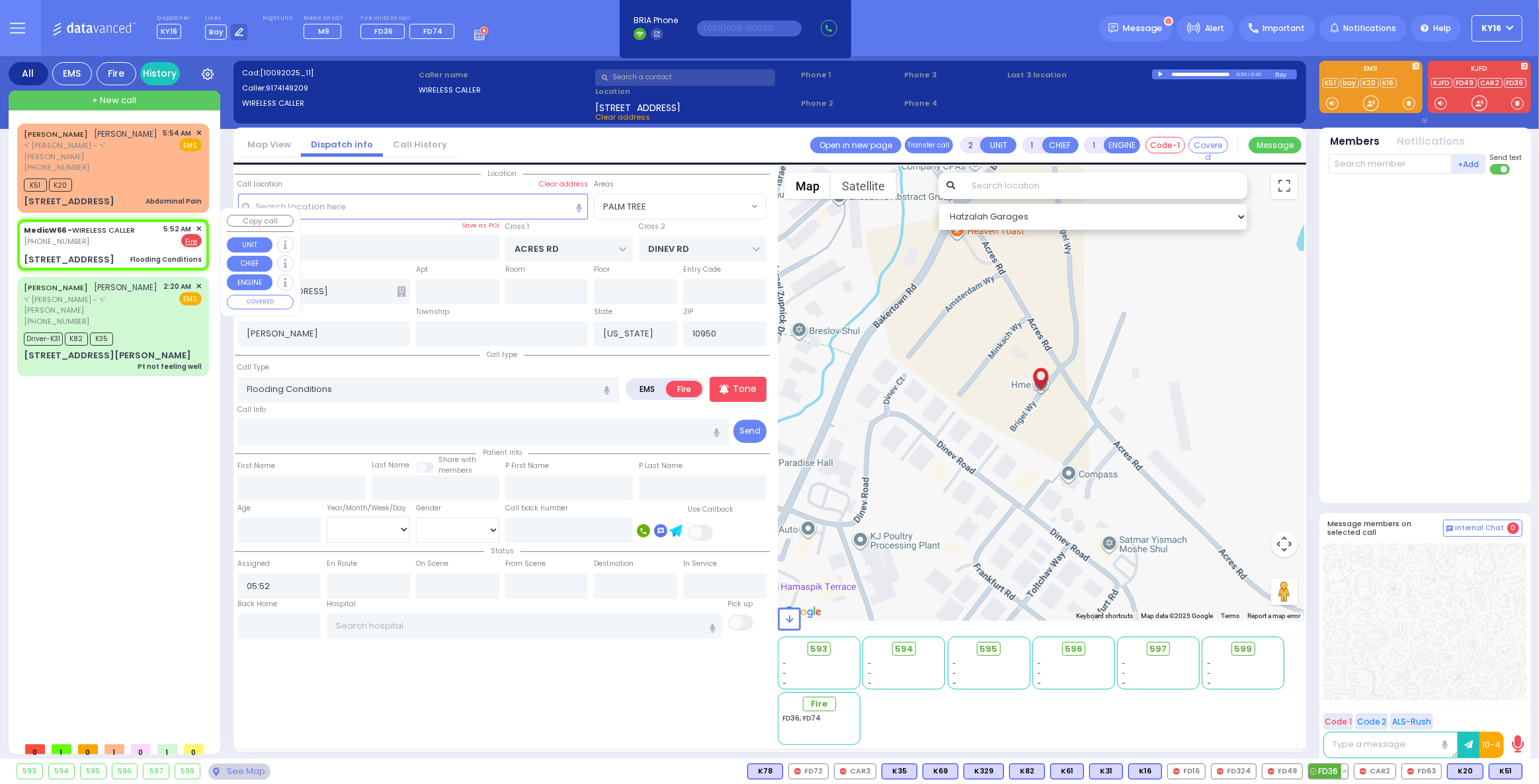
click at [1338, 771] on span "FD36" at bounding box center [1328, 771] width 39 height 14
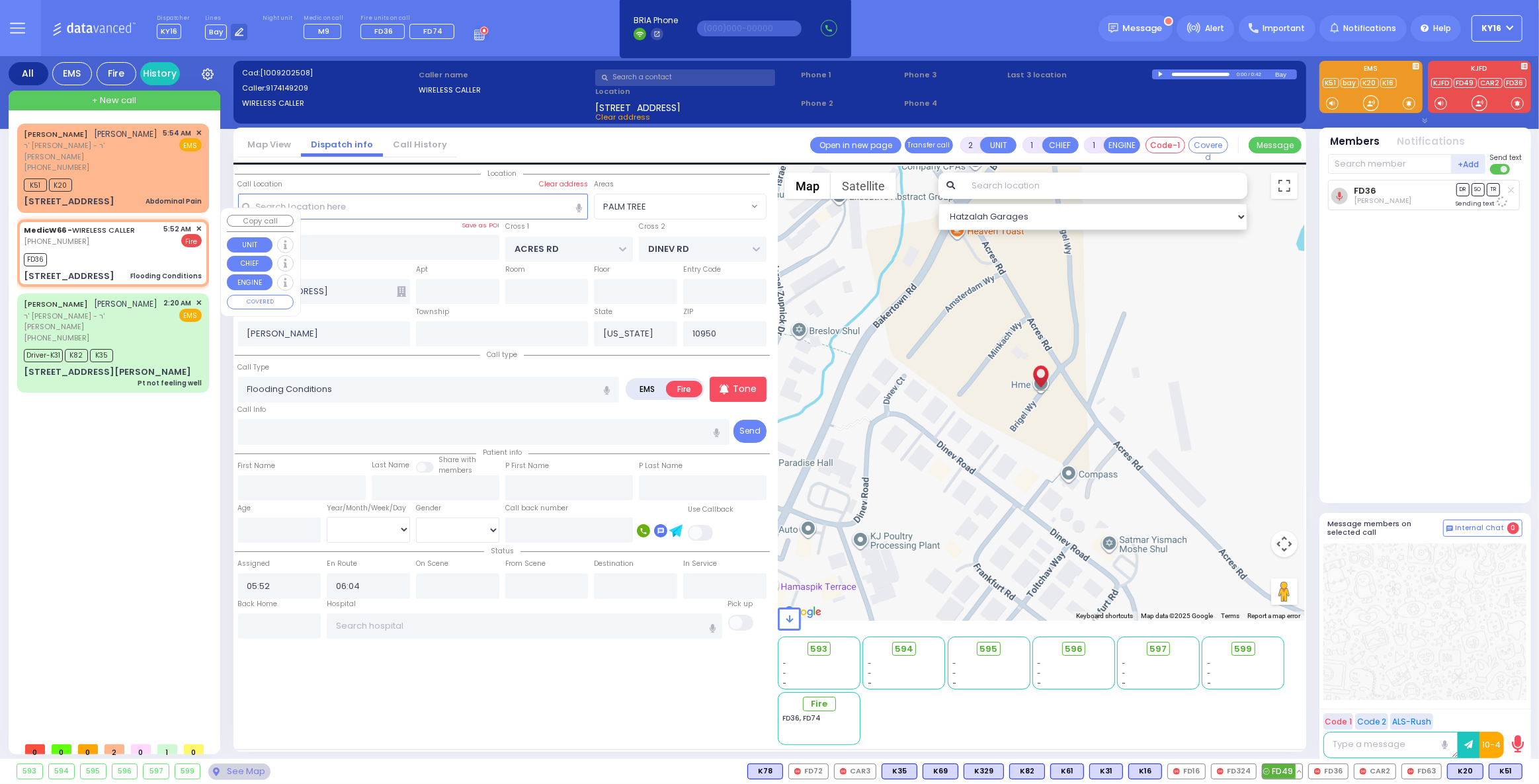
click at [1295, 771] on span "FD49" at bounding box center [1282, 771] width 40 height 14
click at [1373, 766] on span "CAR2" at bounding box center [1376, 771] width 41 height 14
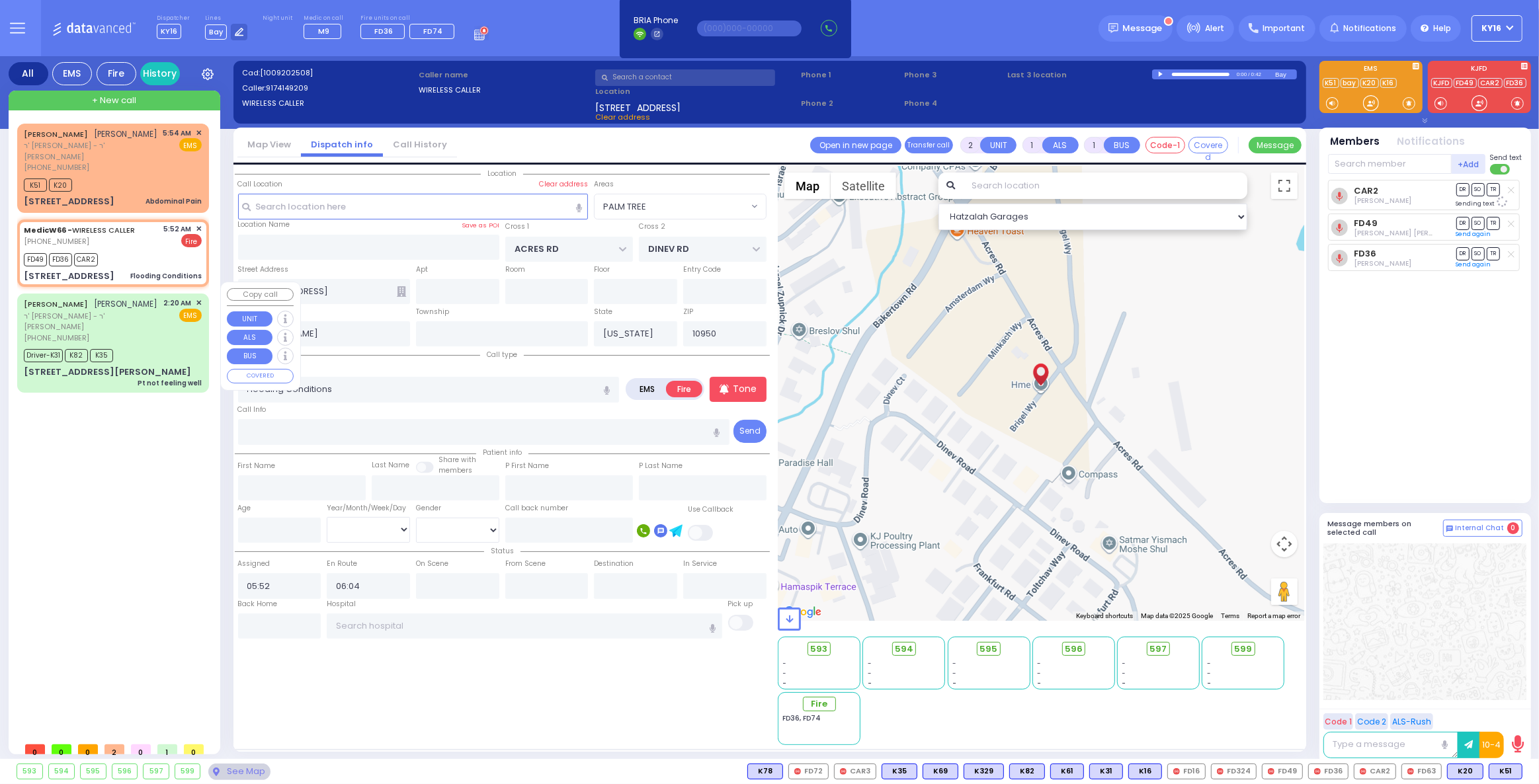
click at [146, 309] on div "[PERSON_NAME] [PERSON_NAME] ר' [PERSON_NAME] - ר' [PERSON_NAME] [PHONE_NUMBER] …" at bounding box center [113, 320] width 178 height 45
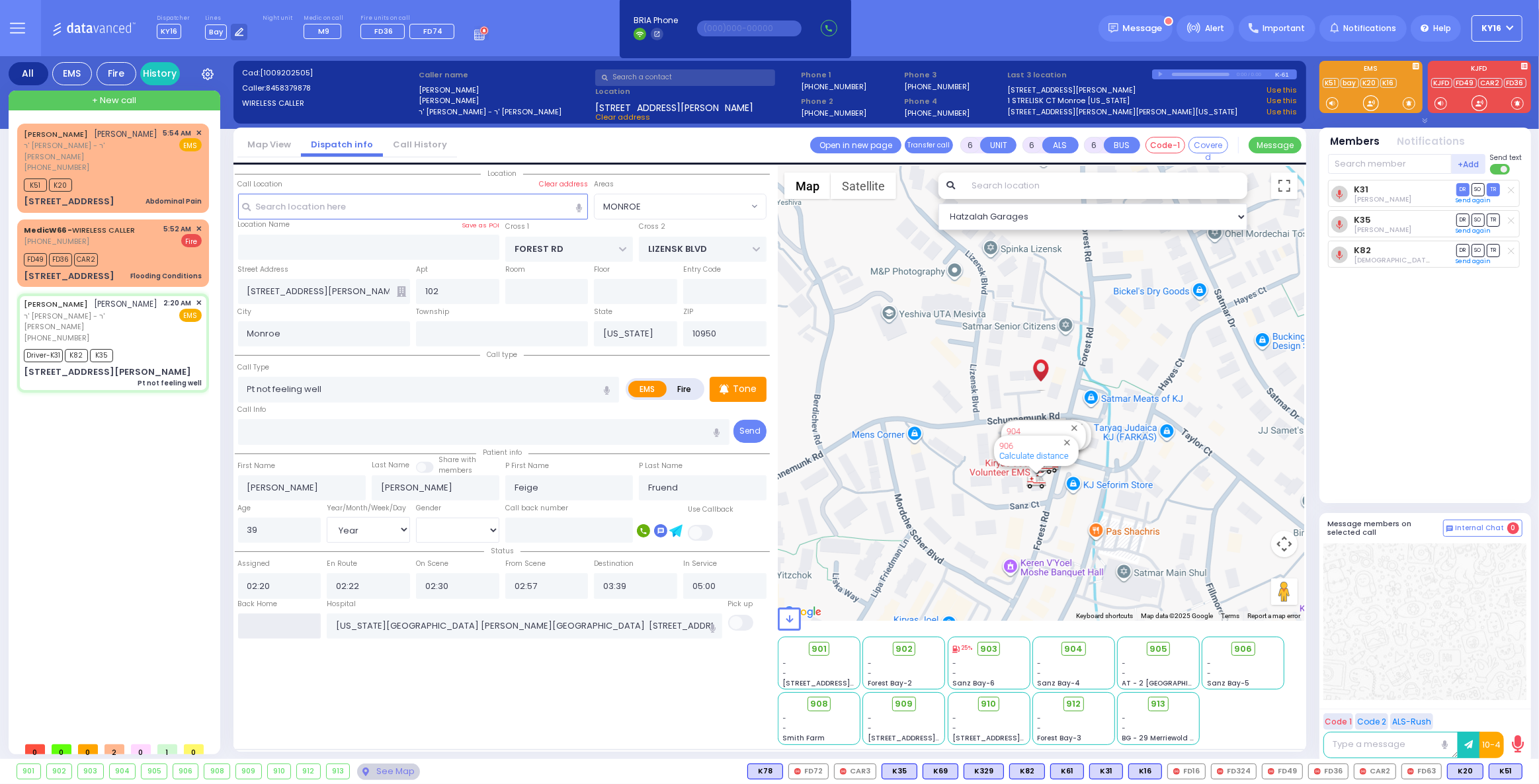
click at [267, 628] on input "text" at bounding box center [279, 626] width 83 height 25
click at [180, 555] on div "[PERSON_NAME] ר' [PERSON_NAME] - ר' [PERSON_NAME] [PHONE_NUMBER] 5:54 AM ✕" at bounding box center [115, 430] width 197 height 612
click at [200, 298] on span "✕" at bounding box center [199, 303] width 6 height 11
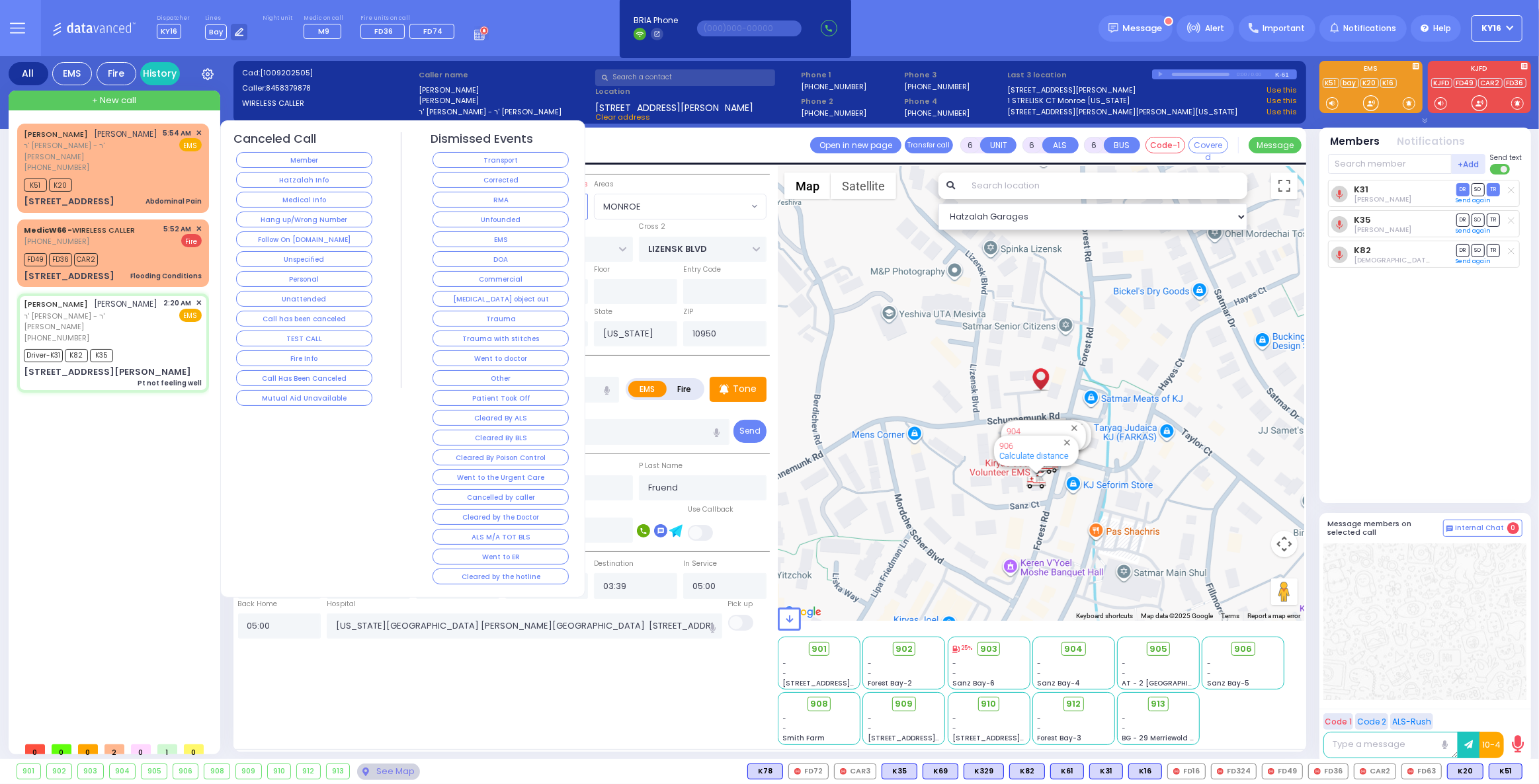
click at [507, 151] on div "Transport" at bounding box center [501, 160] width 141 height 20
click at [504, 150] on div "Transport" at bounding box center [501, 160] width 141 height 20
click at [465, 148] on div "Dismissed Events Transport Corrected RMA Unfounded EMS DOA Commercial [MEDICAL_…" at bounding box center [501, 359] width 141 height 454
click at [465, 153] on button "Transport" at bounding box center [501, 160] width 136 height 16
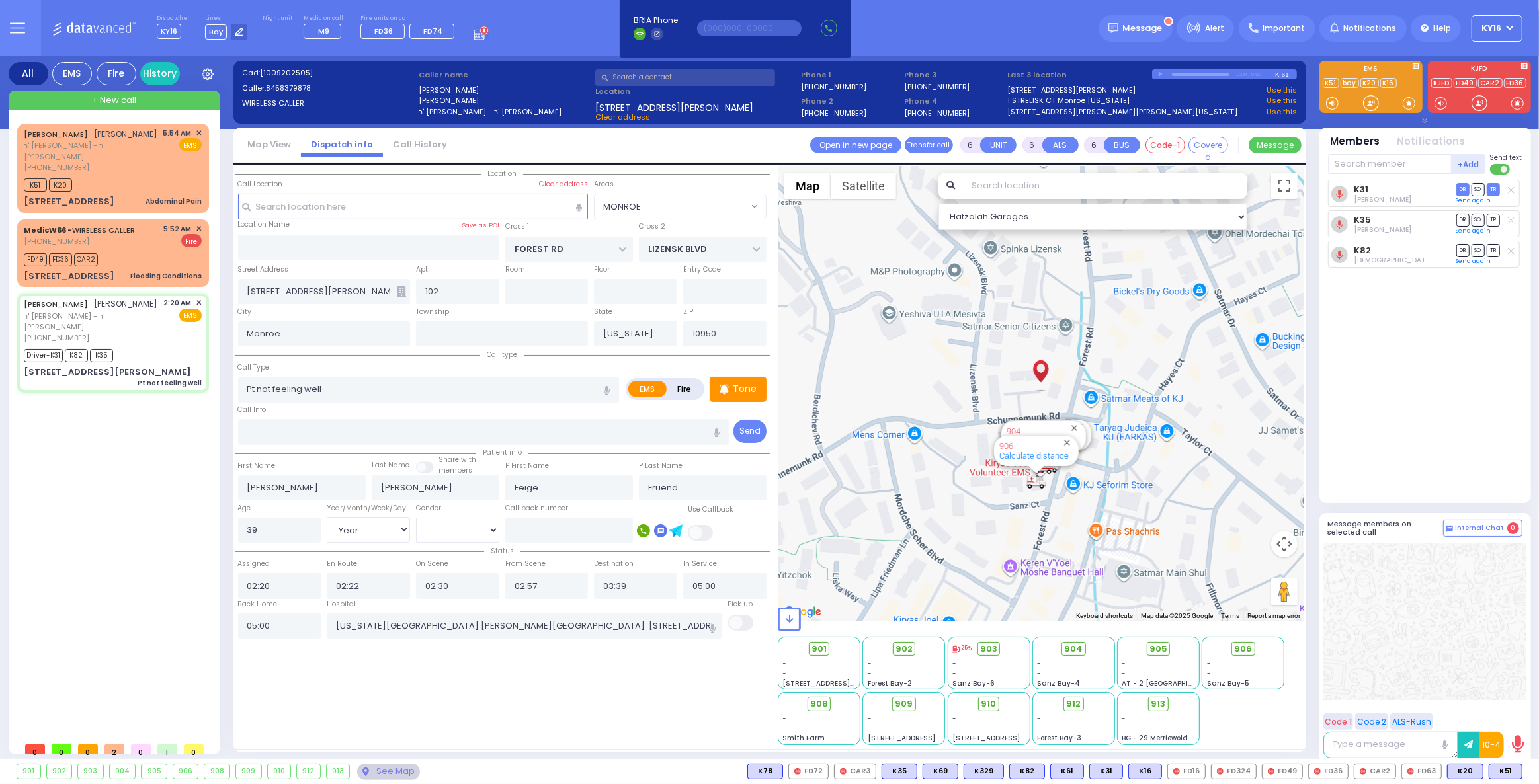
click at [465, 153] on div "Map View Dispatch info Call History Assign communicator with county Assign comm…" at bounding box center [770, 146] width 1073 height 37
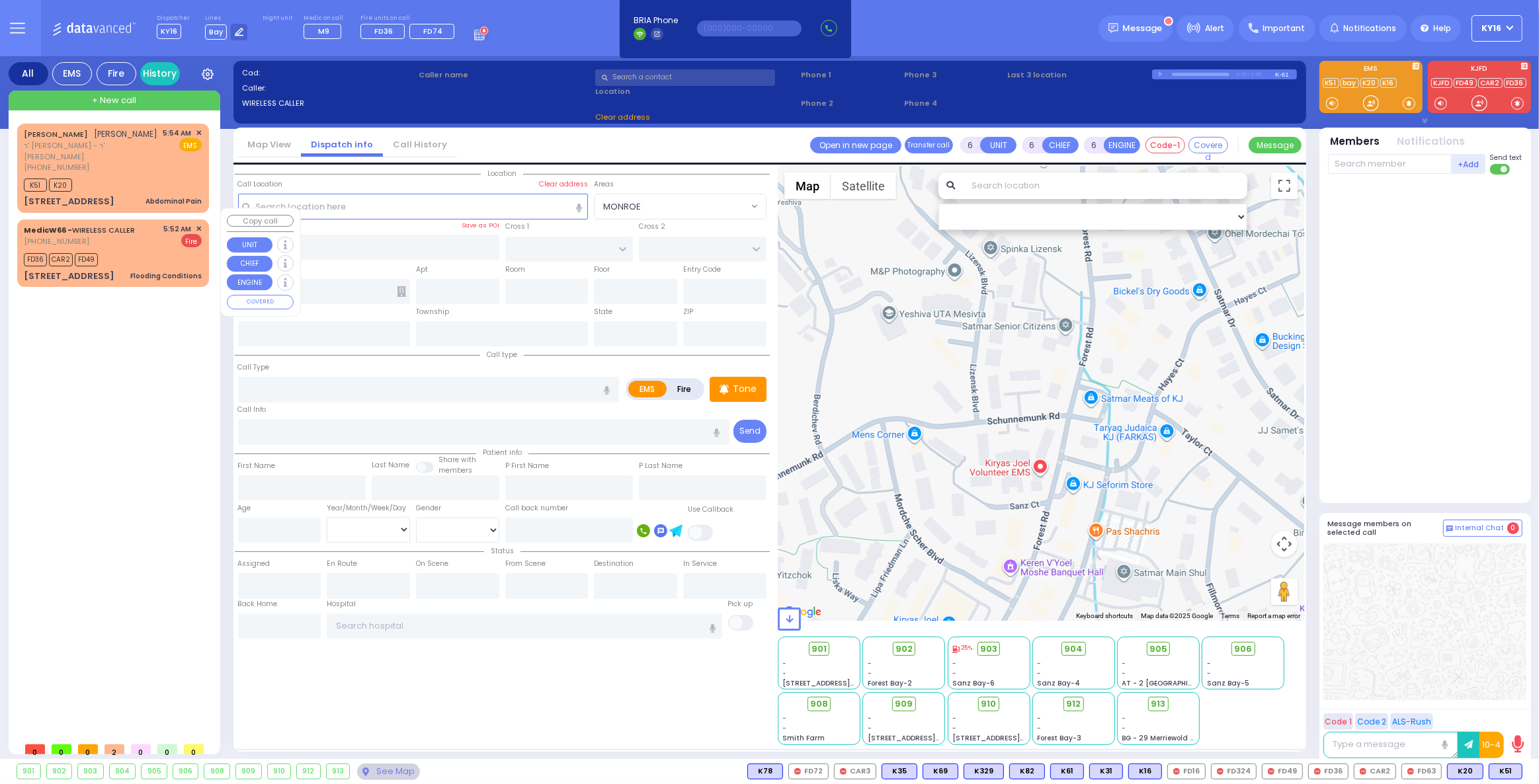
click at [148, 250] on div "FD36 CAR2 FD49" at bounding box center [113, 258] width 178 height 16
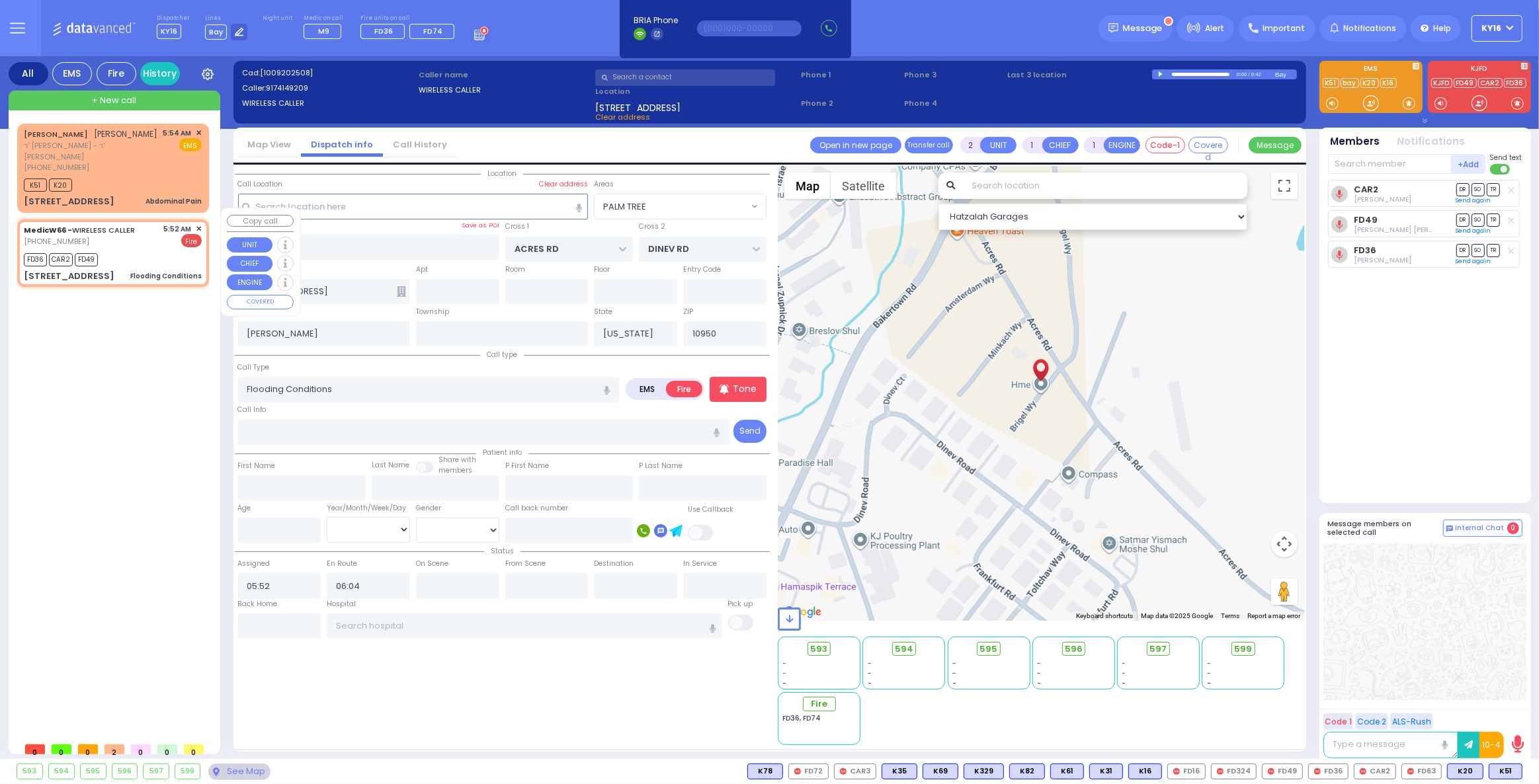
click at [200, 224] on span "✕" at bounding box center [199, 229] width 6 height 11
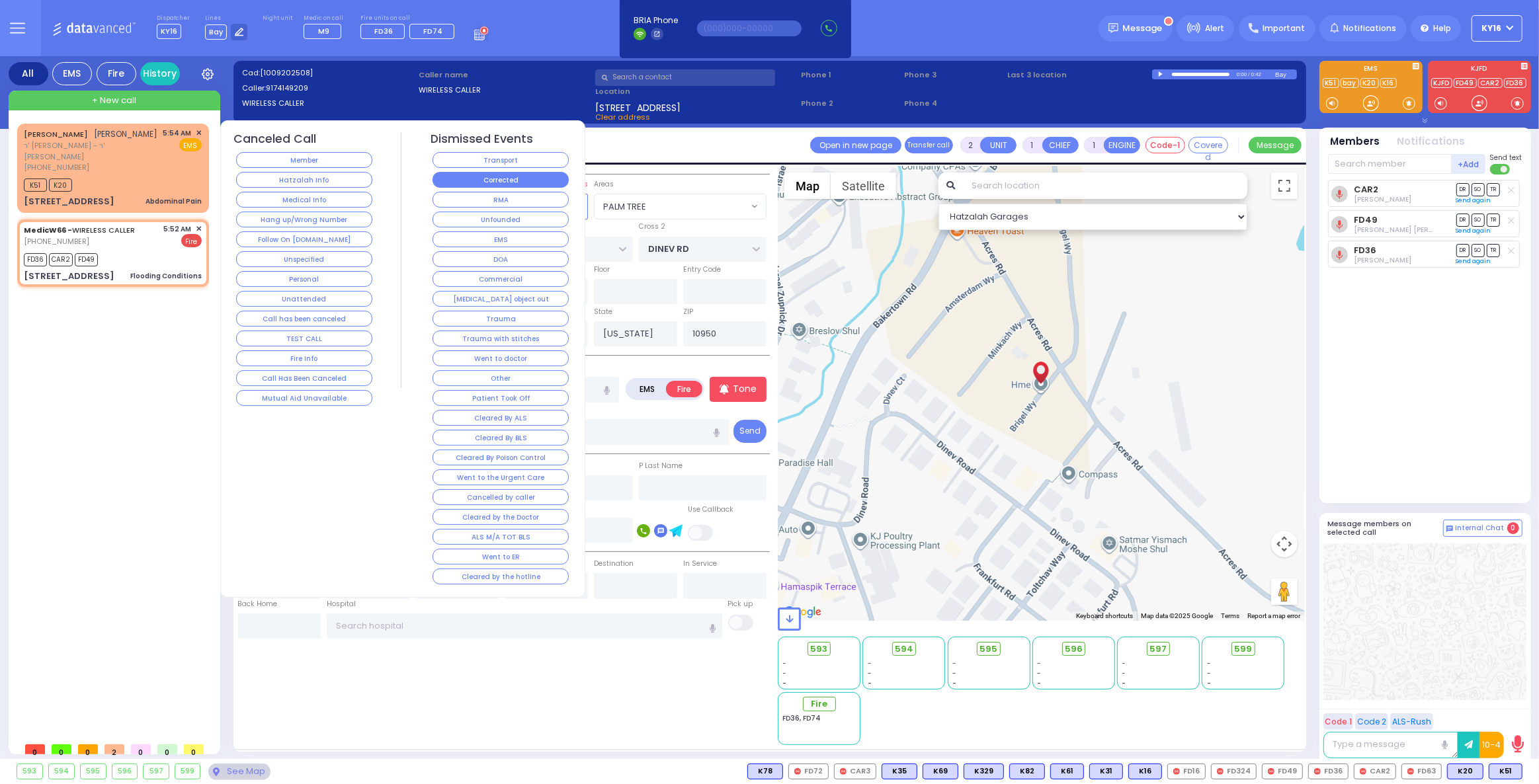
click at [458, 178] on button "Corrected" at bounding box center [501, 180] width 136 height 16
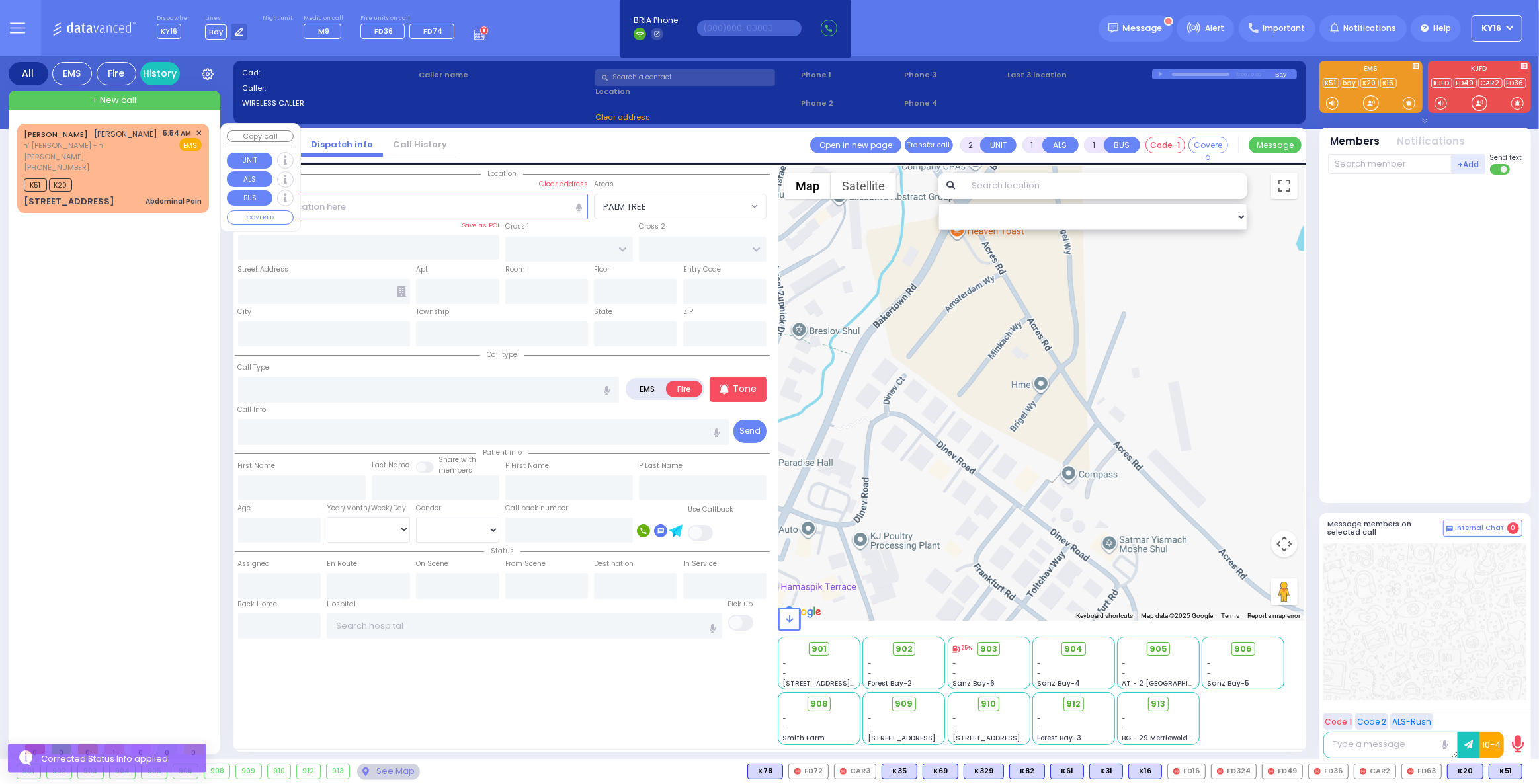
click at [171, 175] on div "K51 K20" at bounding box center [113, 183] width 178 height 16
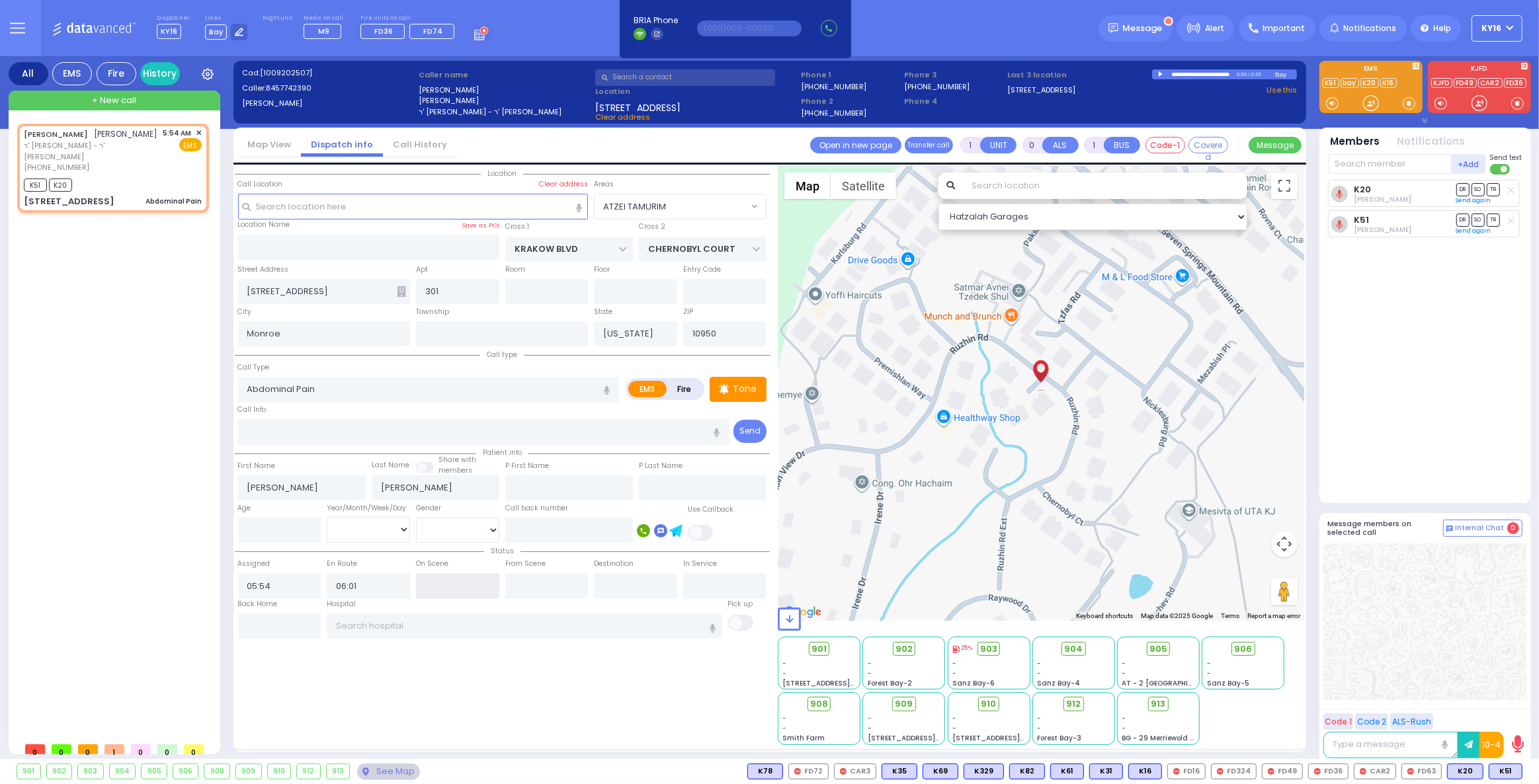
click at [463, 585] on input "text" at bounding box center [458, 585] width 83 height 25
click at [407, 682] on div "Location 301" at bounding box center [502, 455] width 535 height 579
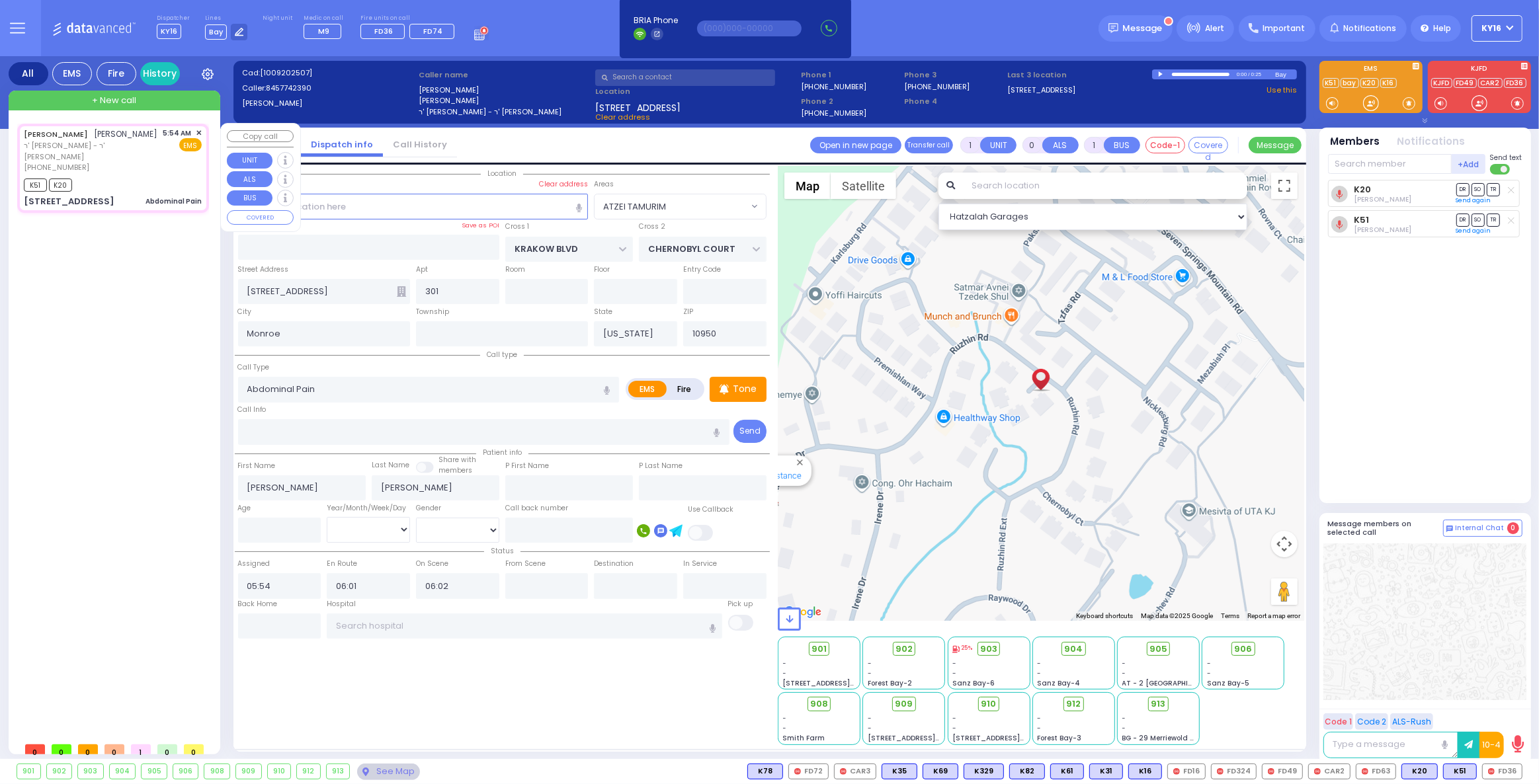
click at [143, 175] on div "K51 K20" at bounding box center [113, 183] width 178 height 16
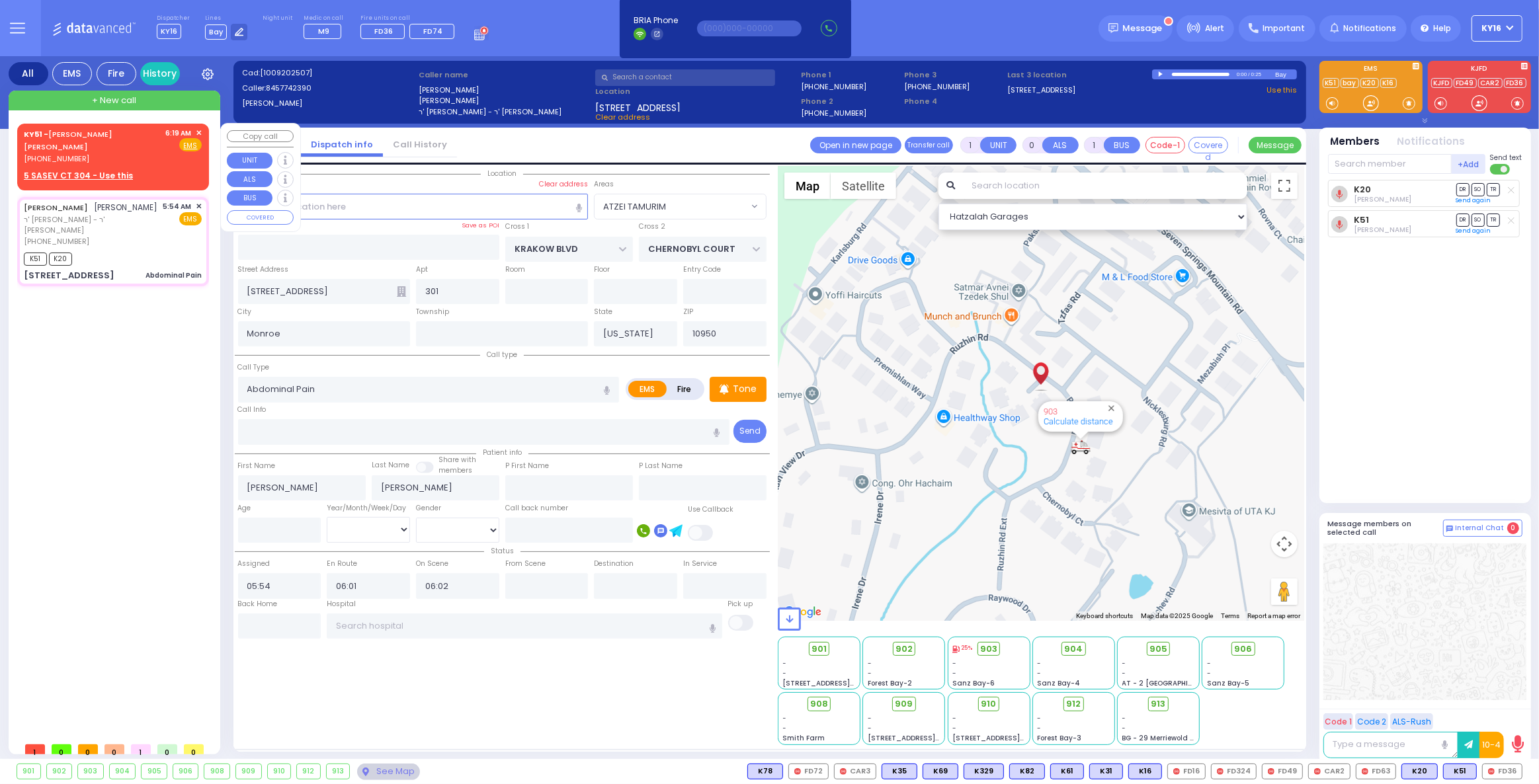
click at [196, 129] on span "✕" at bounding box center [199, 134] width 6 height 11
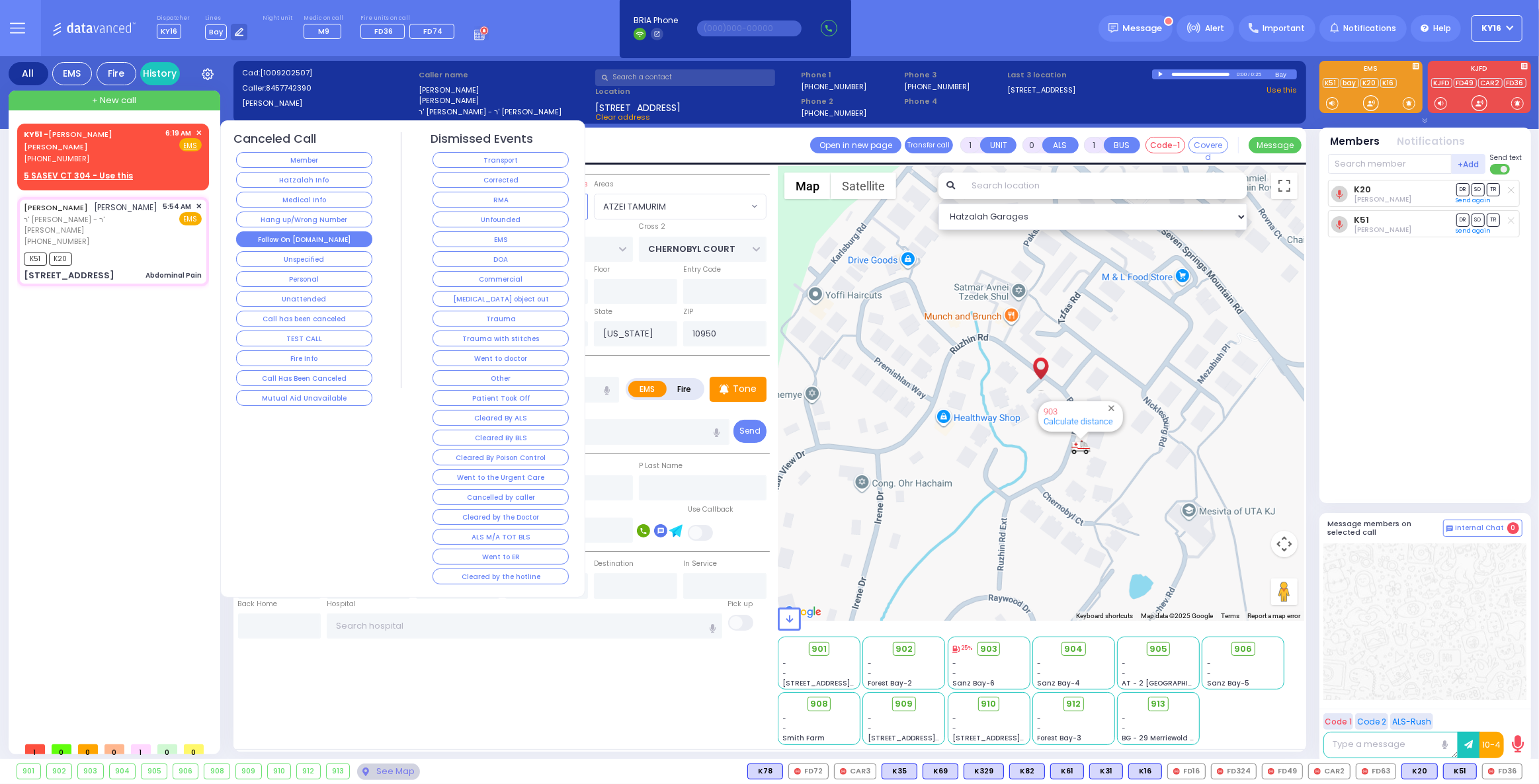
click at [335, 234] on button "Follow On [DOMAIN_NAME]" at bounding box center [304, 239] width 136 height 16
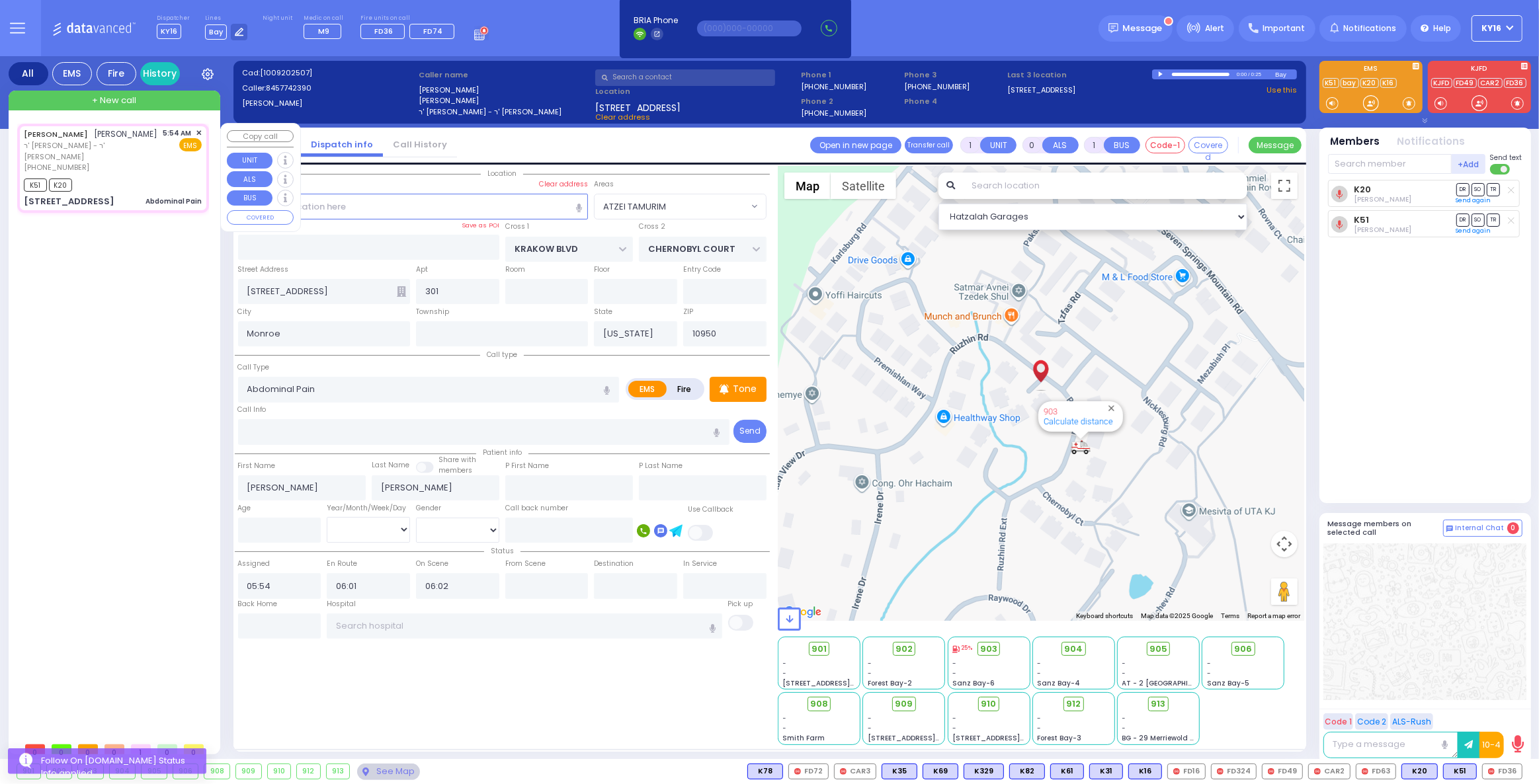
click at [145, 175] on div "K51 K20" at bounding box center [113, 183] width 178 height 16
click at [198, 129] on span "✕" at bounding box center [199, 134] width 6 height 11
click at [202, 129] on div "[PERSON_NAME] ר' [PERSON_NAME] - ר' [PERSON_NAME] [PHONE_NUMBER] 5:54 AM ✕ EMS …" at bounding box center [113, 168] width 187 height 85
click at [200, 129] on span "✕" at bounding box center [199, 134] width 6 height 11
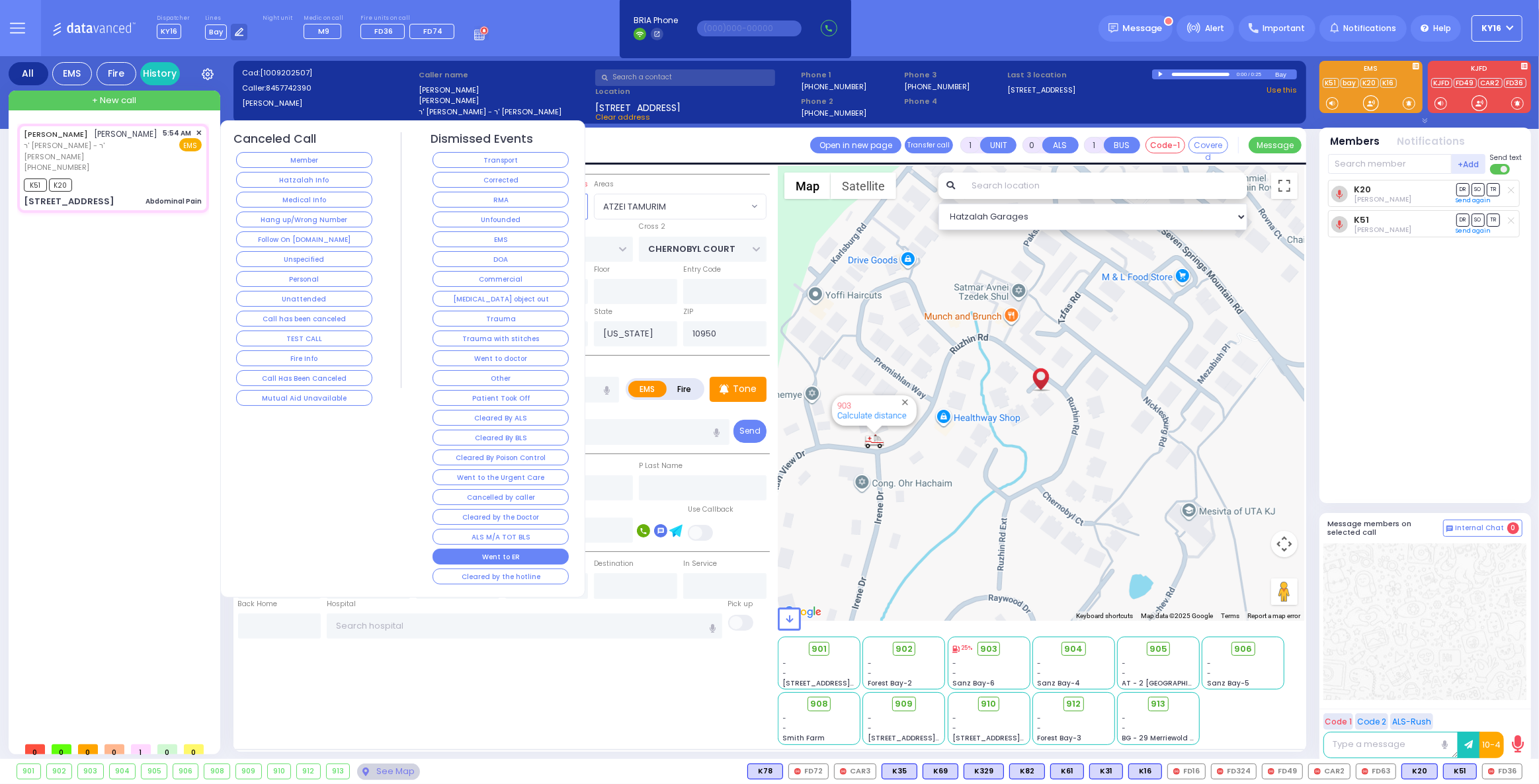
click at [530, 549] on button "Went to ER" at bounding box center [501, 557] width 136 height 16
